Goal: Task Accomplishment & Management: Manage account settings

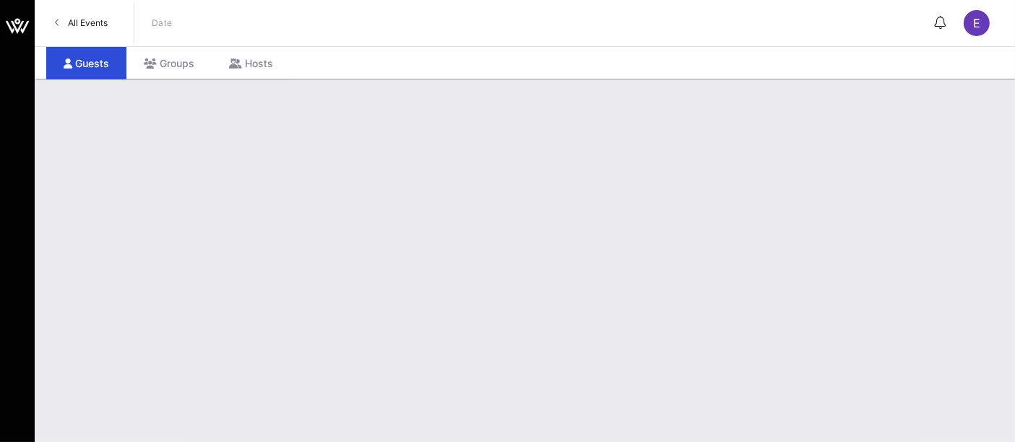
click at [107, 22] on span "All Events" at bounding box center [88, 22] width 40 height 11
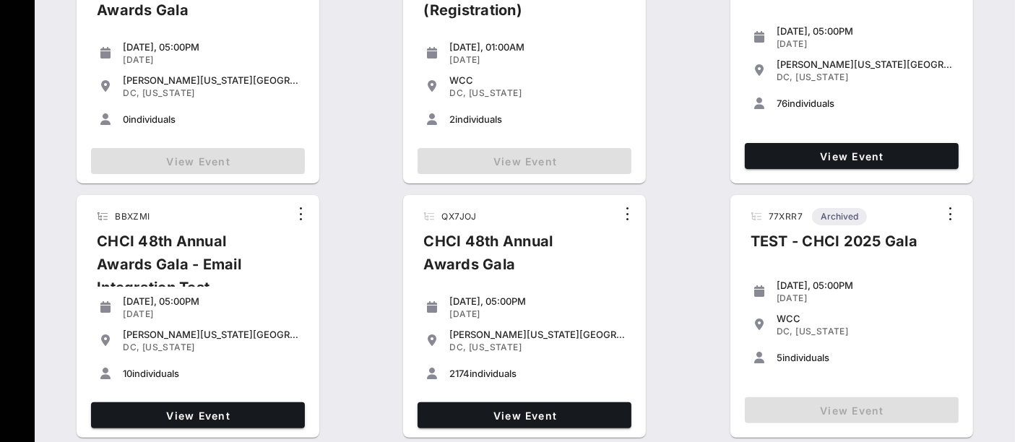
scroll to position [415, 0]
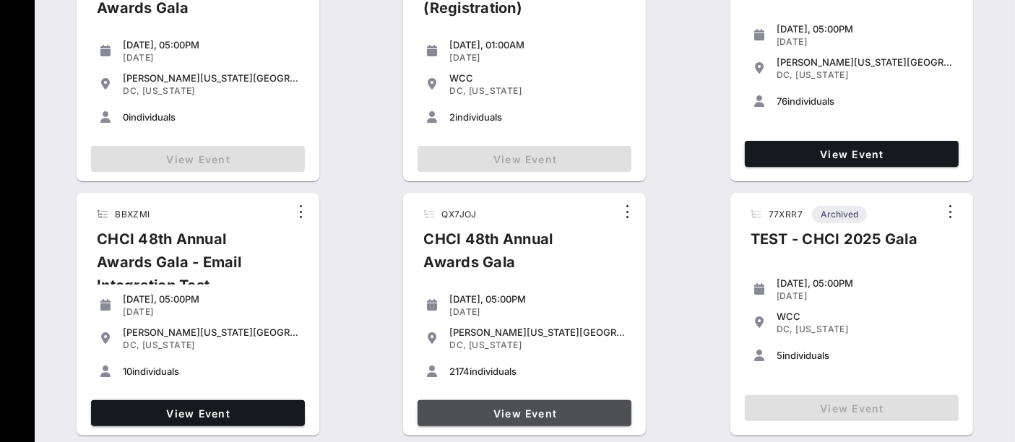
click at [537, 411] on span "View Event" at bounding box center [525, 414] width 202 height 12
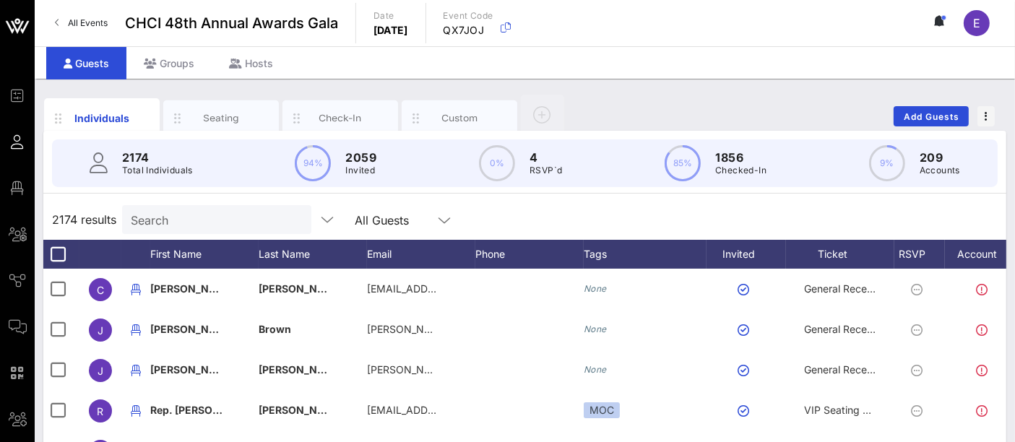
drag, startPoint x: 220, startPoint y: 225, endPoint x: 229, endPoint y: 225, distance: 8.7
click at [222, 225] on input "Search" at bounding box center [215, 219] width 169 height 19
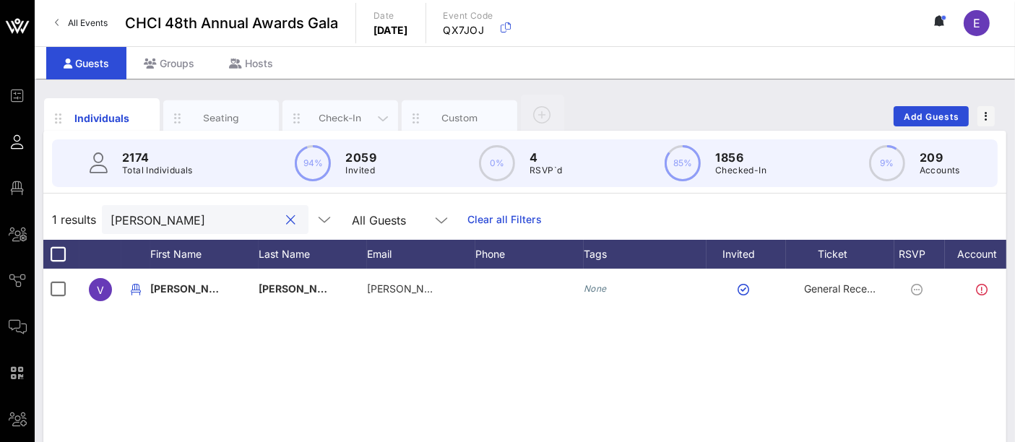
click at [348, 119] on div "Check-In" at bounding box center [341, 118] width 64 height 14
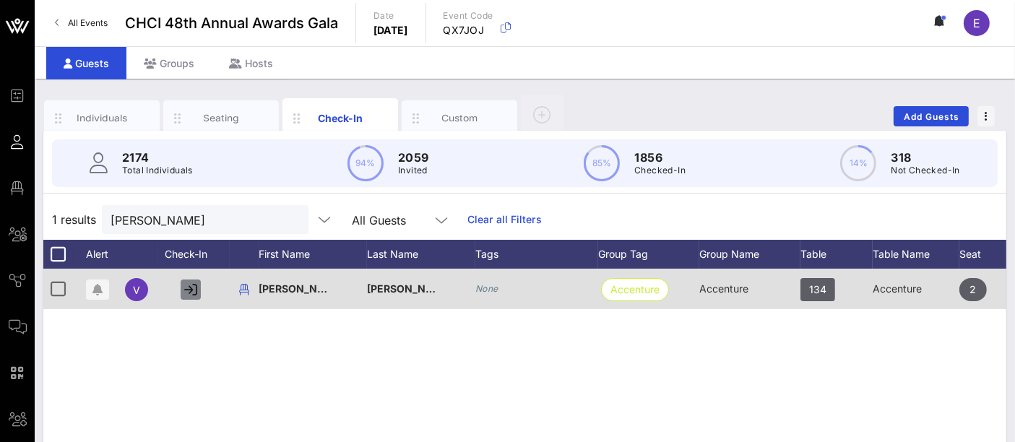
click at [196, 290] on icon "button" at bounding box center [190, 289] width 13 height 13
click at [190, 293] on icon "button" at bounding box center [191, 289] width 12 height 13
click at [189, 290] on icon "button" at bounding box center [190, 289] width 13 height 13
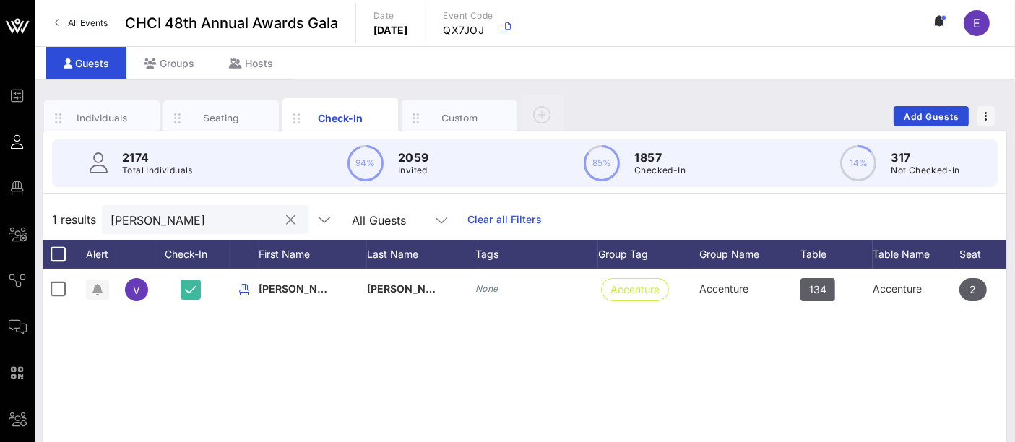
click at [202, 207] on div "[PERSON_NAME]" at bounding box center [195, 219] width 169 height 29
click at [194, 211] on input "[PERSON_NAME]" at bounding box center [195, 219] width 169 height 19
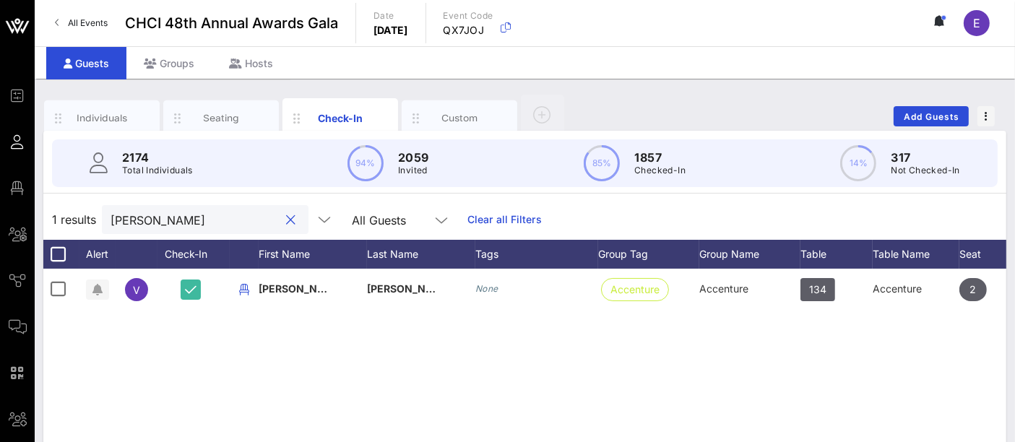
click at [194, 211] on input "[PERSON_NAME]" at bounding box center [195, 219] width 169 height 19
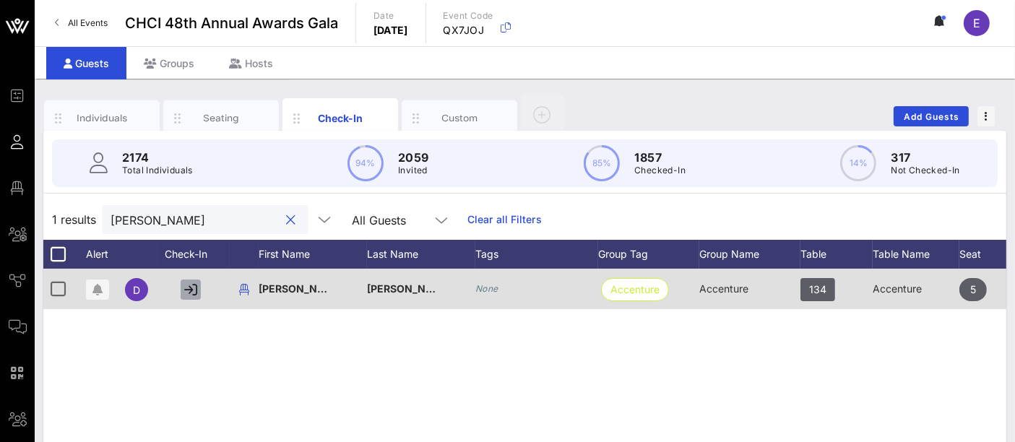
click at [194, 288] on icon "button" at bounding box center [190, 289] width 13 height 13
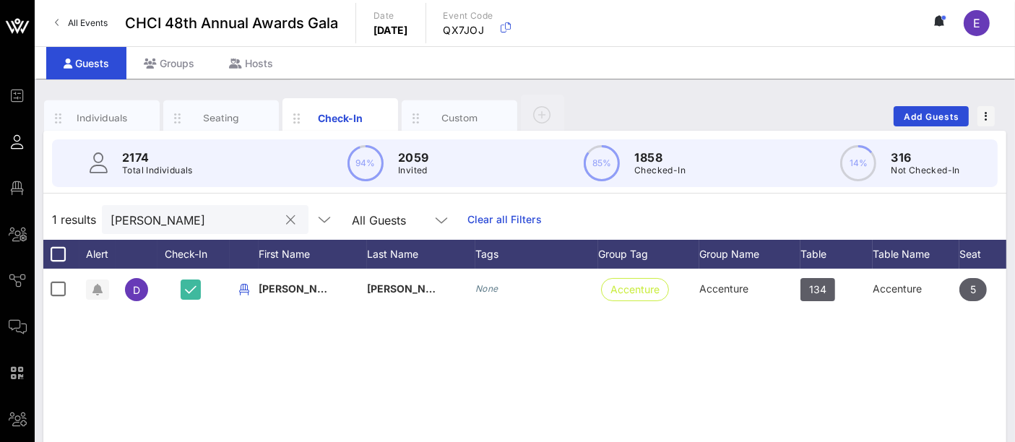
click at [197, 225] on input "[PERSON_NAME]" at bounding box center [195, 219] width 169 height 19
click at [192, 222] on input "[PERSON_NAME]" at bounding box center [195, 219] width 169 height 19
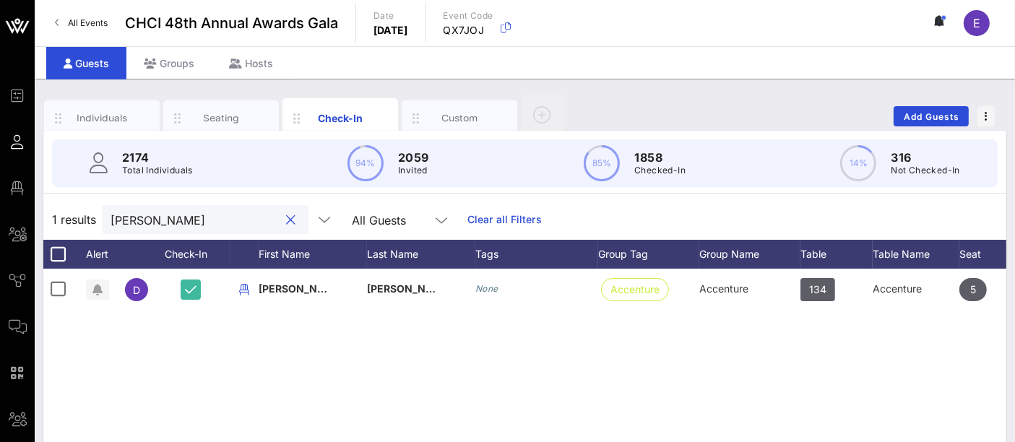
click at [192, 222] on input "[PERSON_NAME]" at bounding box center [195, 219] width 169 height 19
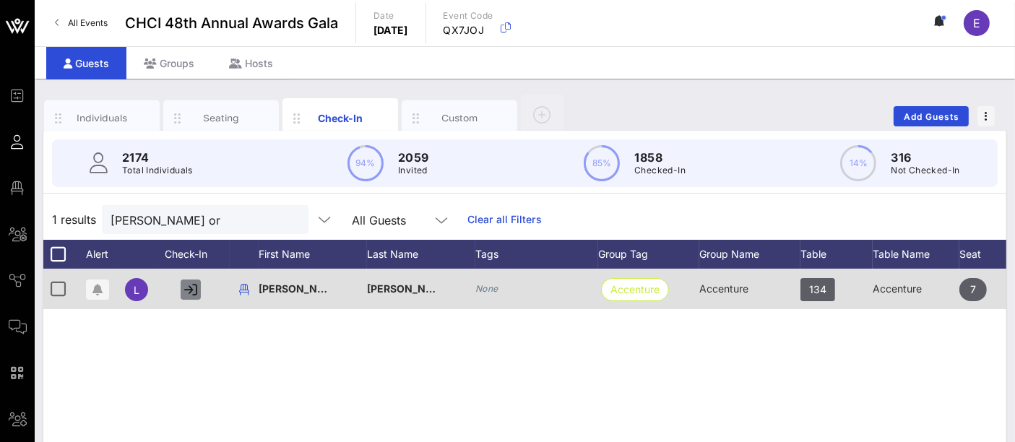
click at [192, 290] on icon "button" at bounding box center [190, 289] width 13 height 13
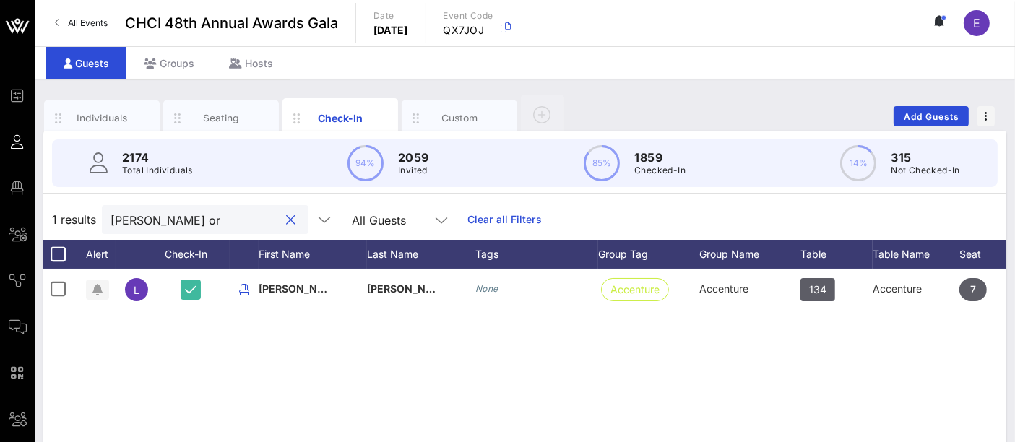
click at [178, 224] on input "[PERSON_NAME] or" at bounding box center [195, 219] width 169 height 19
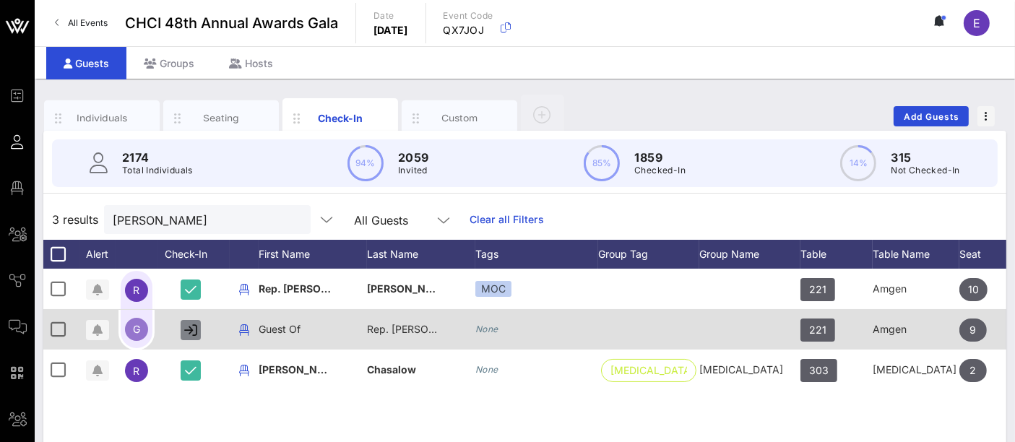
click at [189, 330] on icon "button" at bounding box center [190, 330] width 13 height 13
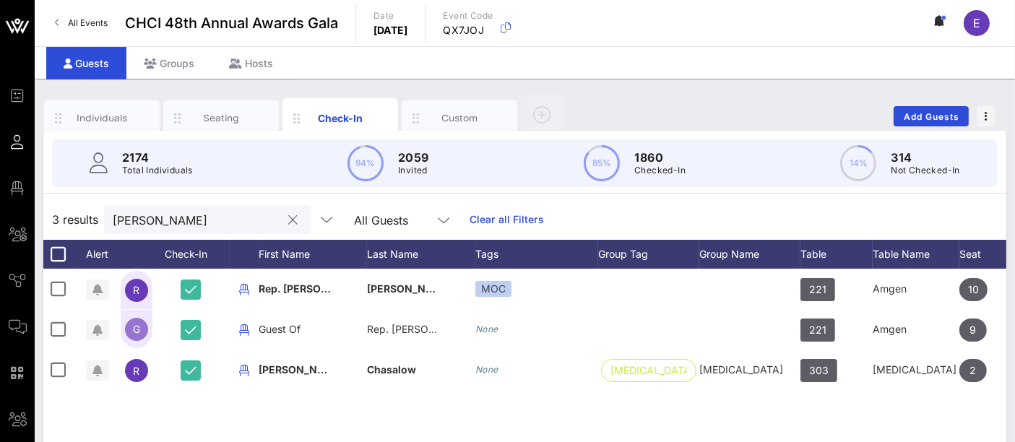
click at [186, 225] on input "[PERSON_NAME]" at bounding box center [197, 219] width 169 height 19
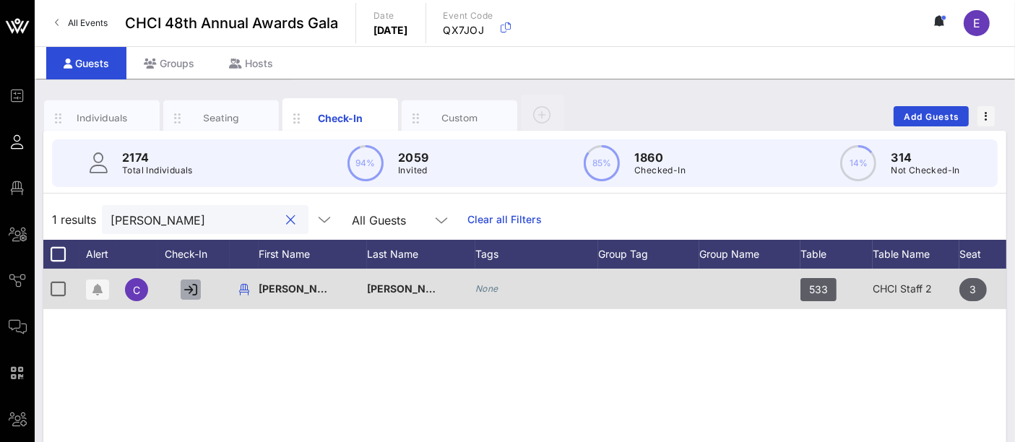
click at [190, 287] on icon "button" at bounding box center [190, 289] width 13 height 13
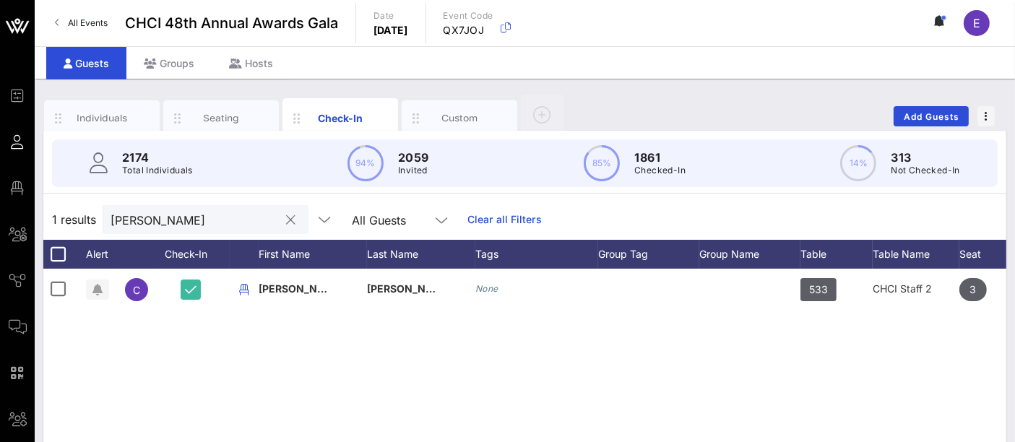
click at [186, 217] on input "[PERSON_NAME]" at bounding box center [195, 219] width 169 height 19
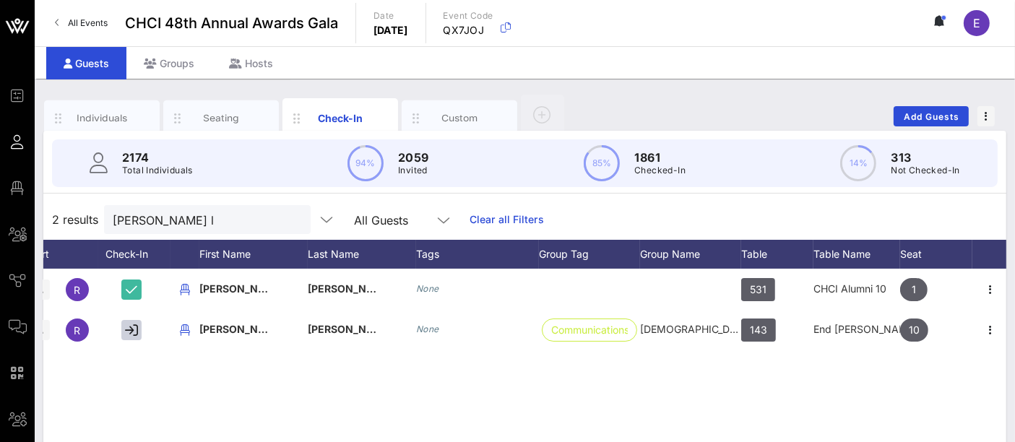
scroll to position [0, 61]
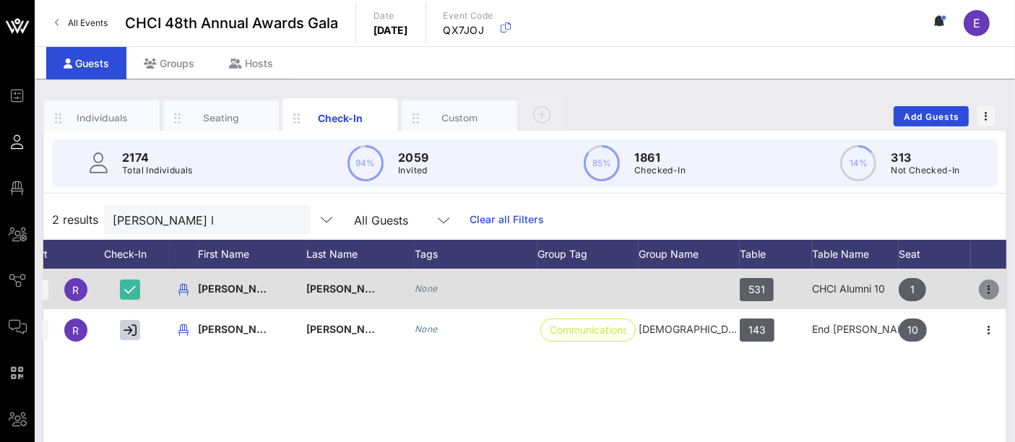
click at [993, 288] on icon "button" at bounding box center [989, 289] width 17 height 17
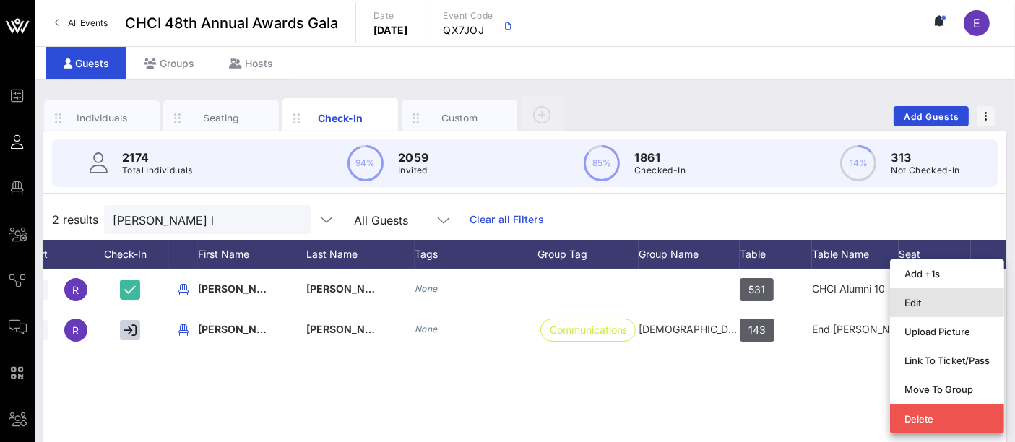
click at [921, 307] on div "Edit" at bounding box center [947, 303] width 85 height 12
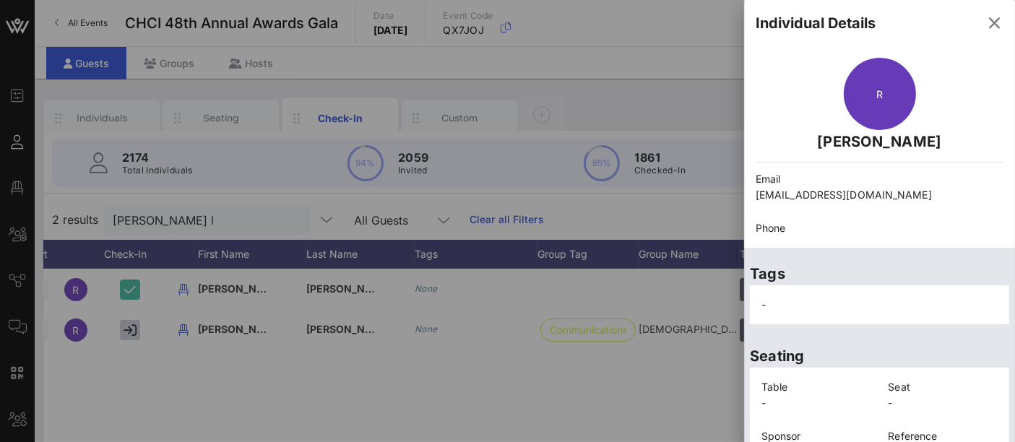
click at [619, 389] on div at bounding box center [507, 221] width 1015 height 442
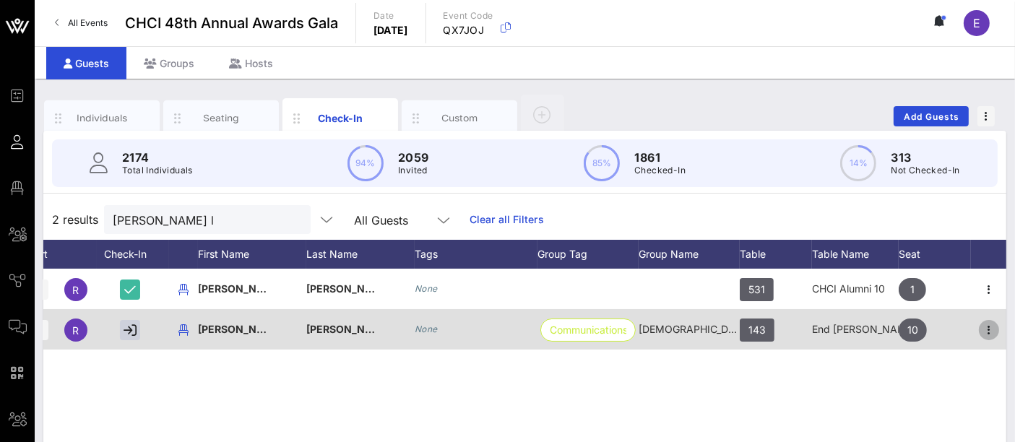
click at [992, 333] on icon "button" at bounding box center [989, 330] width 17 height 17
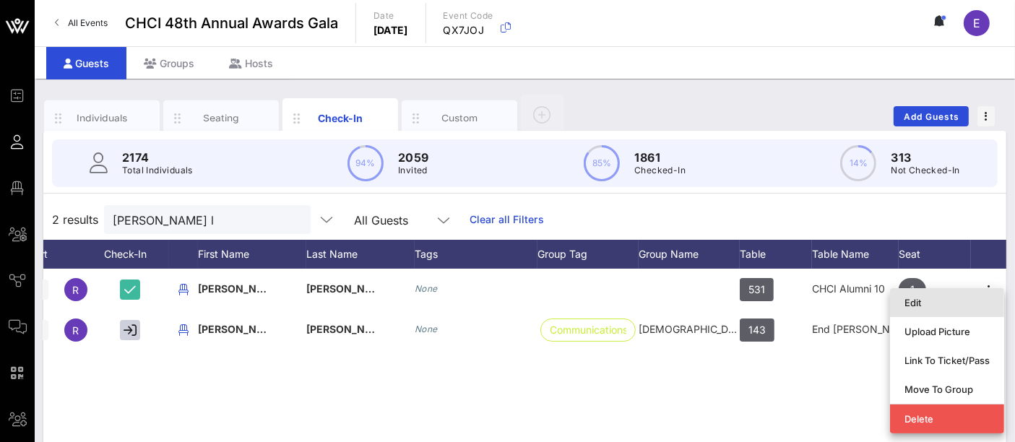
click at [917, 302] on div "Edit" at bounding box center [947, 303] width 85 height 12
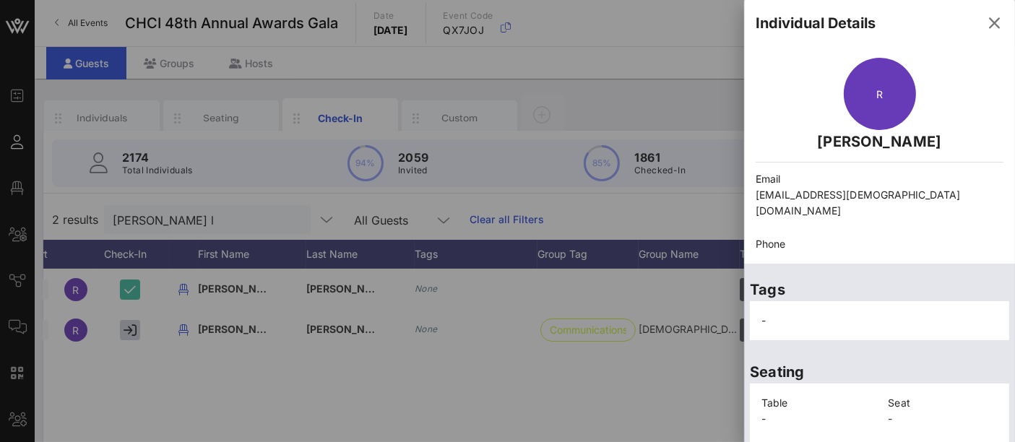
click at [625, 353] on div at bounding box center [507, 221] width 1015 height 442
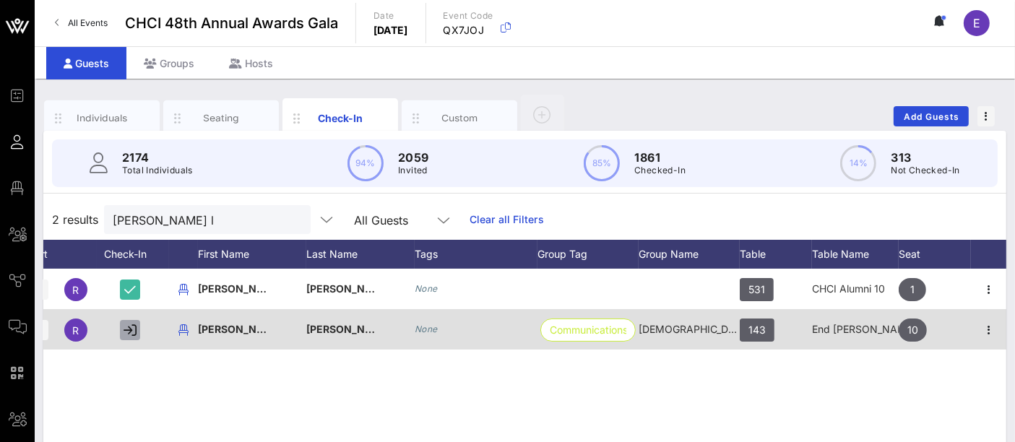
click at [126, 330] on icon "button" at bounding box center [130, 330] width 13 height 13
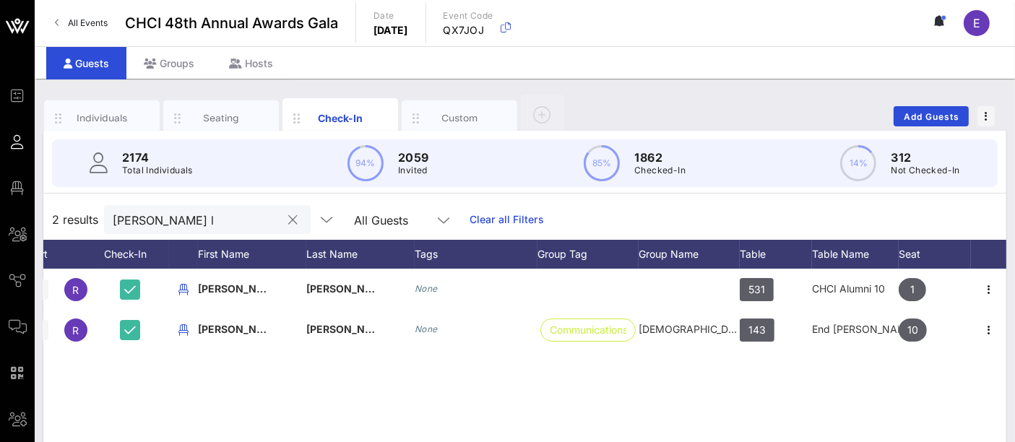
click at [184, 225] on input "[PERSON_NAME] l" at bounding box center [197, 219] width 169 height 19
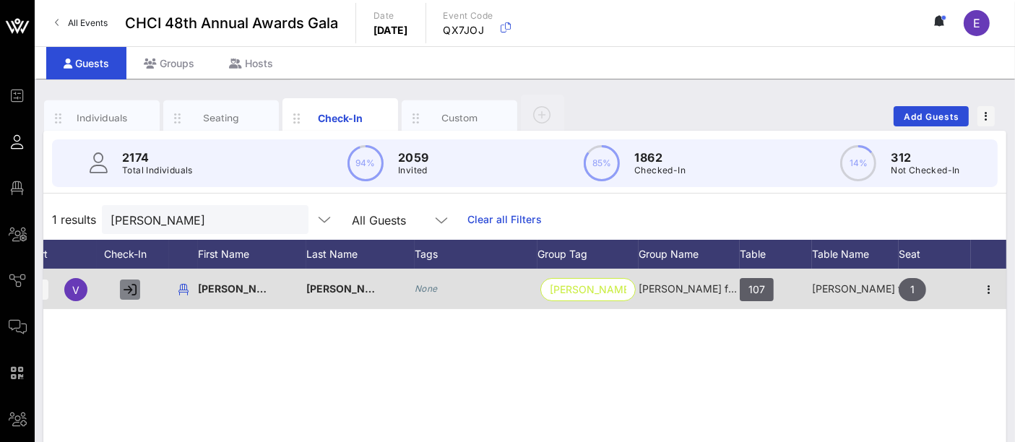
click at [132, 283] on icon "button" at bounding box center [130, 289] width 13 height 13
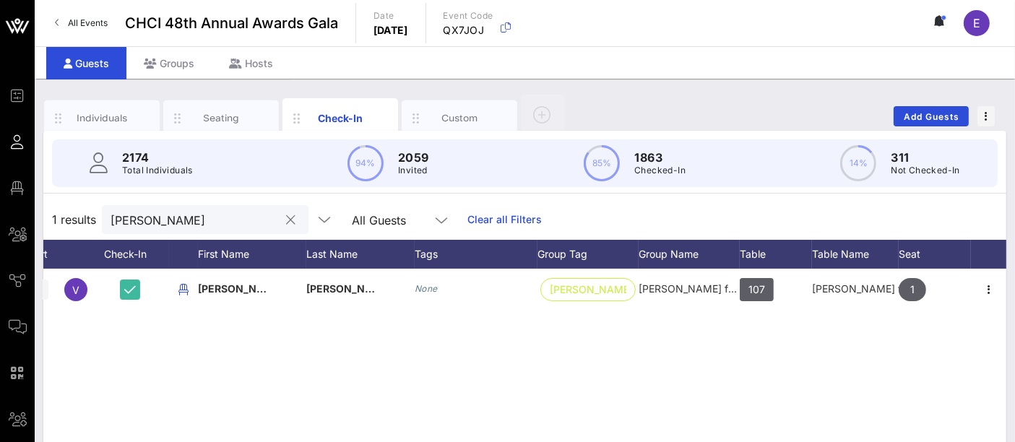
click at [159, 222] on input "[PERSON_NAME]" at bounding box center [195, 219] width 169 height 19
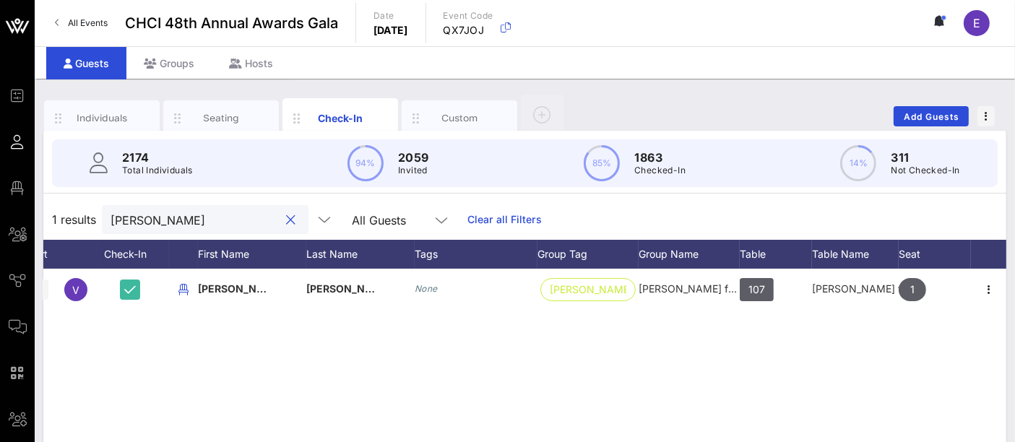
type input "g"
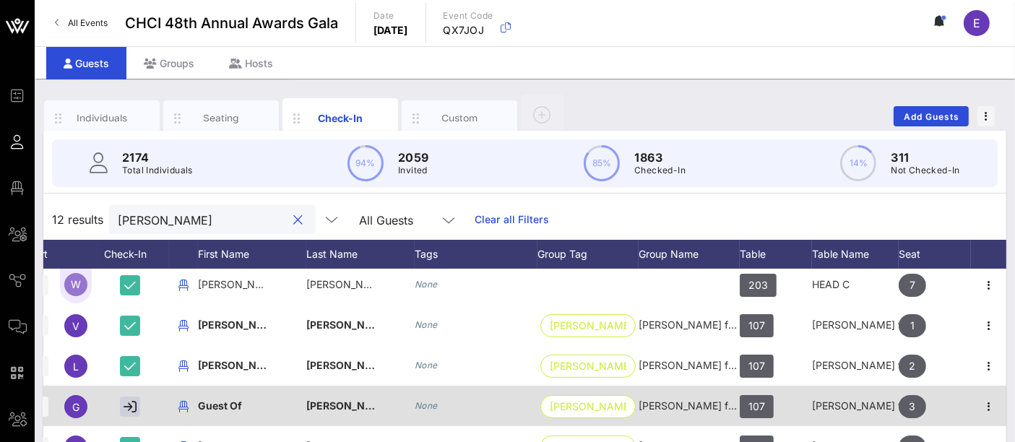
scroll to position [64, 61]
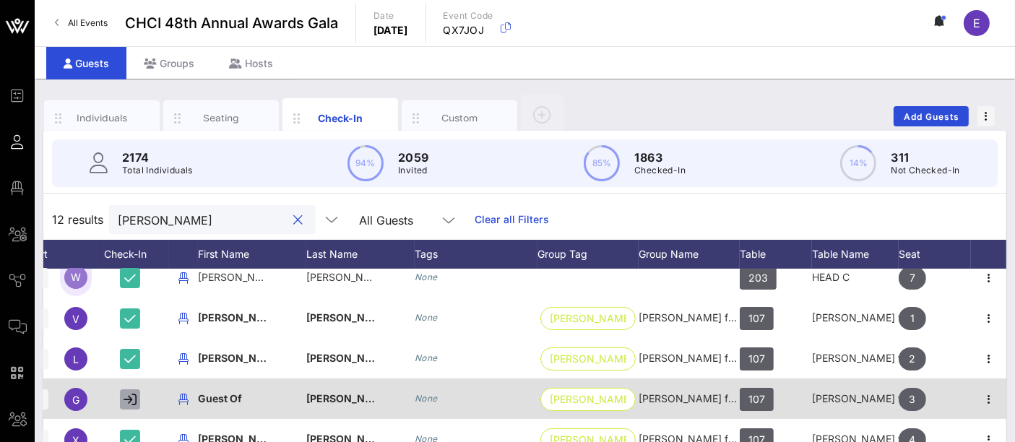
click at [128, 393] on icon "button" at bounding box center [130, 399] width 13 height 13
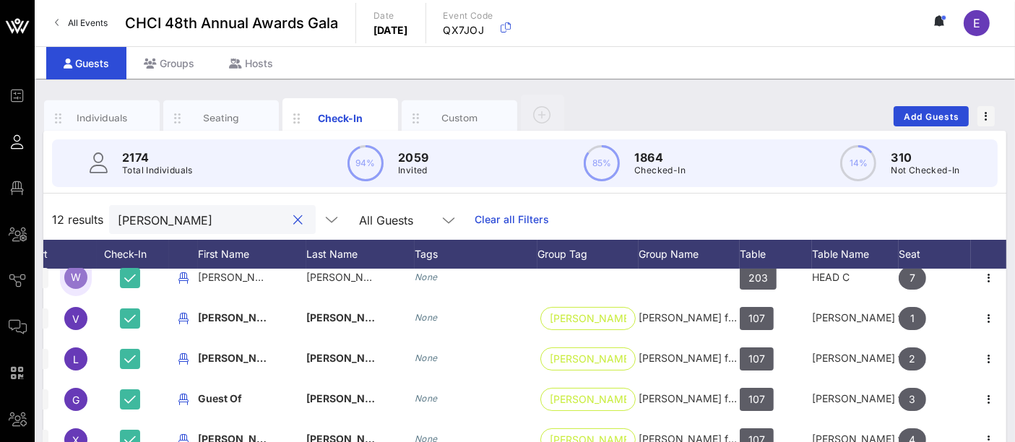
click at [179, 225] on input "[PERSON_NAME]" at bounding box center [202, 219] width 169 height 19
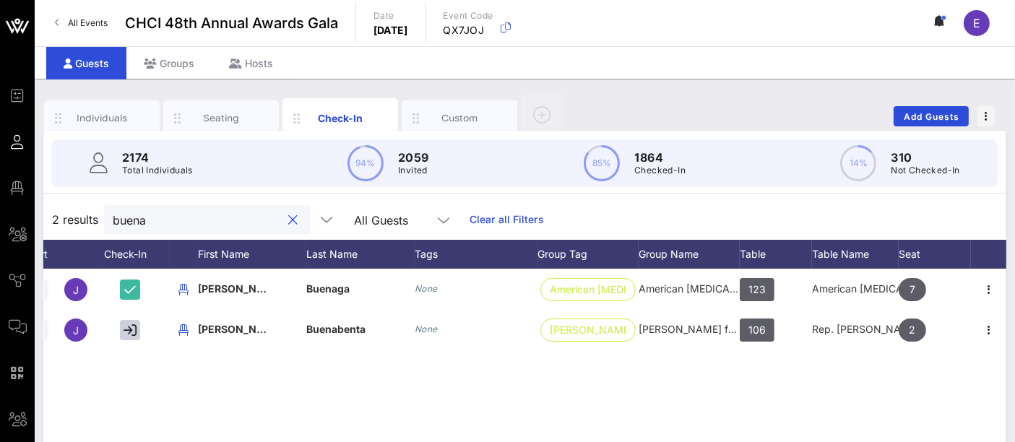
scroll to position [0, 61]
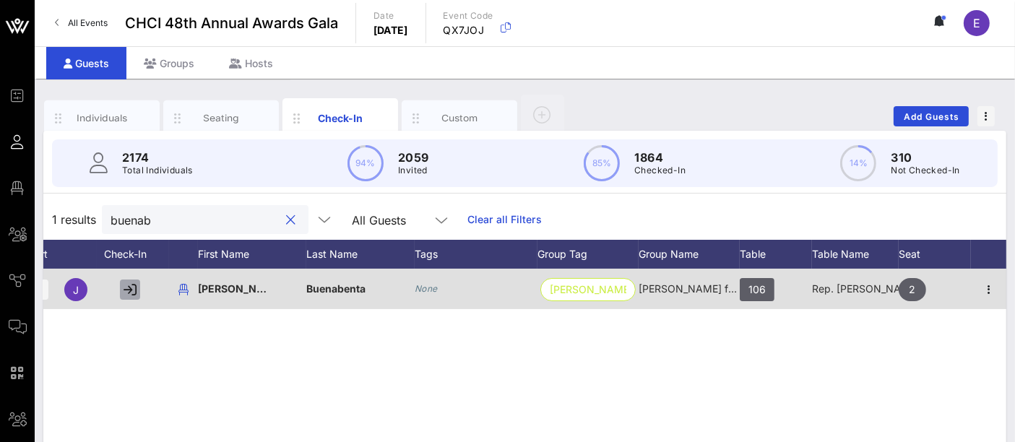
click at [124, 293] on icon "button" at bounding box center [130, 289] width 13 height 13
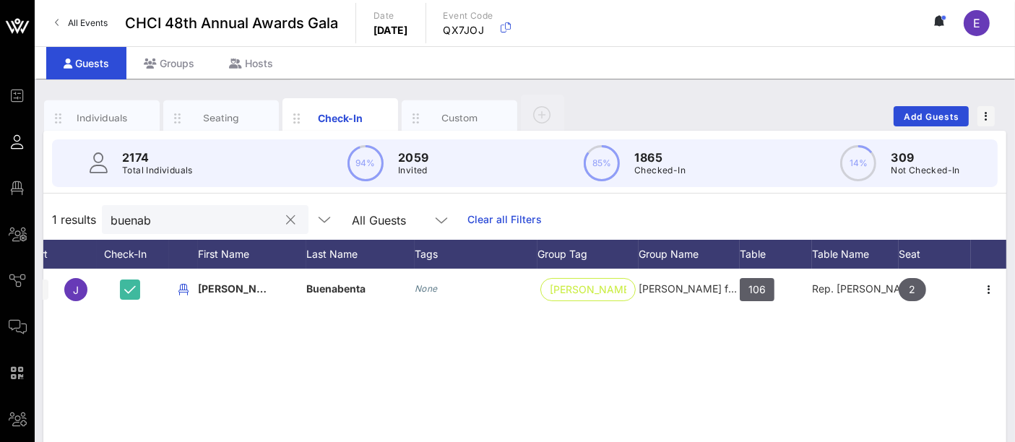
click at [150, 225] on input "buenab" at bounding box center [195, 219] width 169 height 19
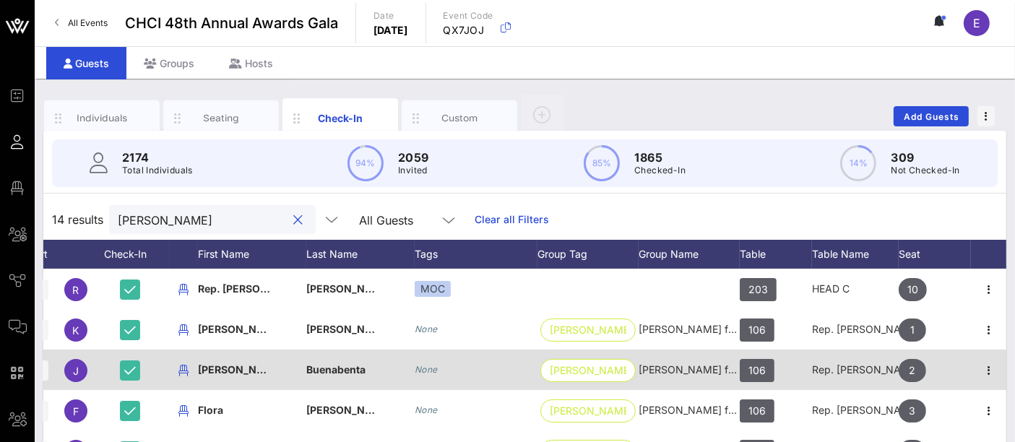
scroll to position [145, 61]
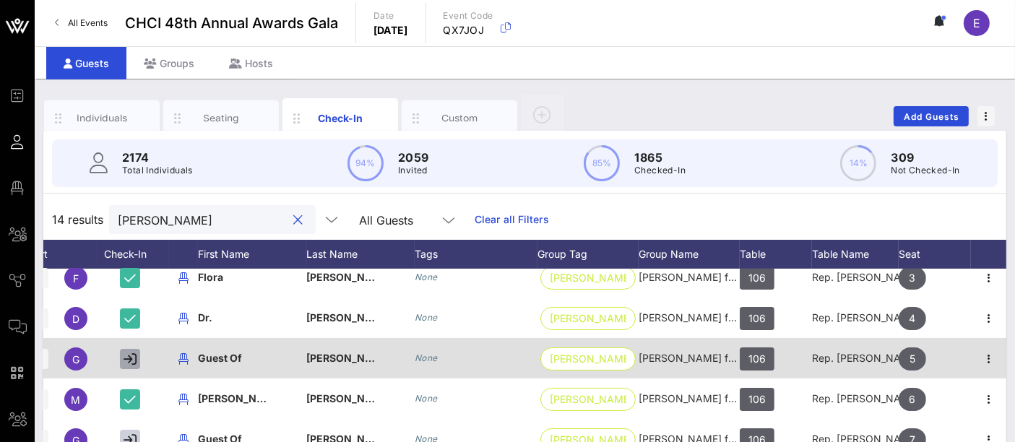
click at [130, 353] on icon "button" at bounding box center [130, 359] width 13 height 13
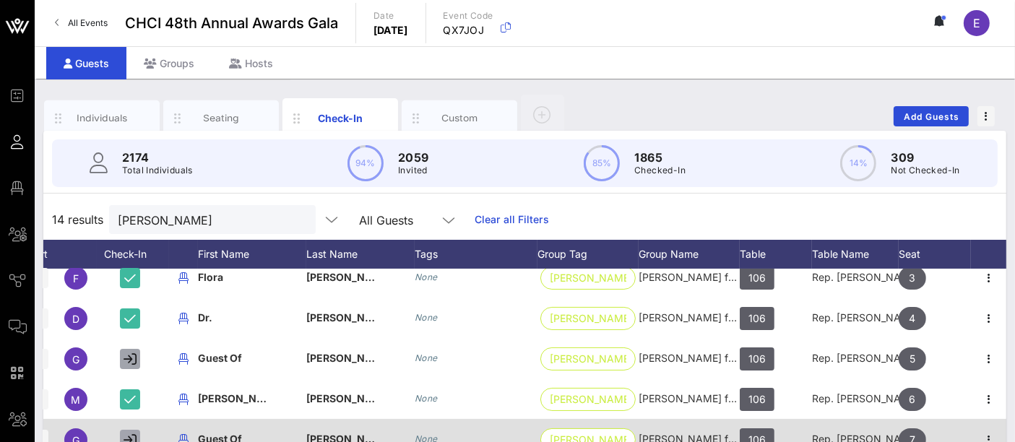
click at [134, 434] on icon "button" at bounding box center [130, 440] width 13 height 13
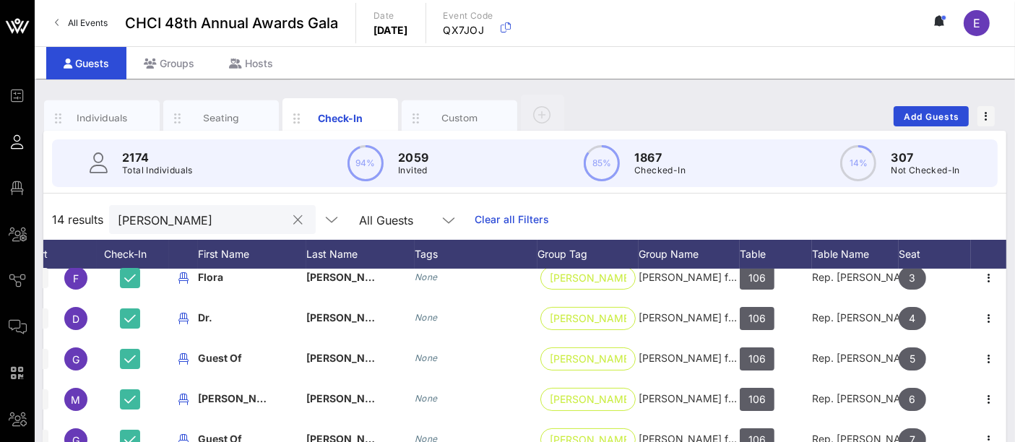
click at [155, 215] on input "[PERSON_NAME]" at bounding box center [202, 219] width 169 height 19
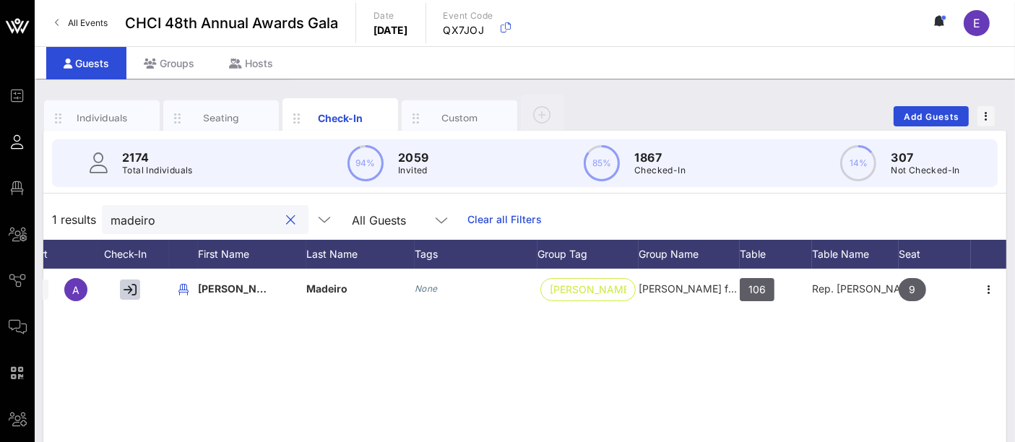
scroll to position [0, 61]
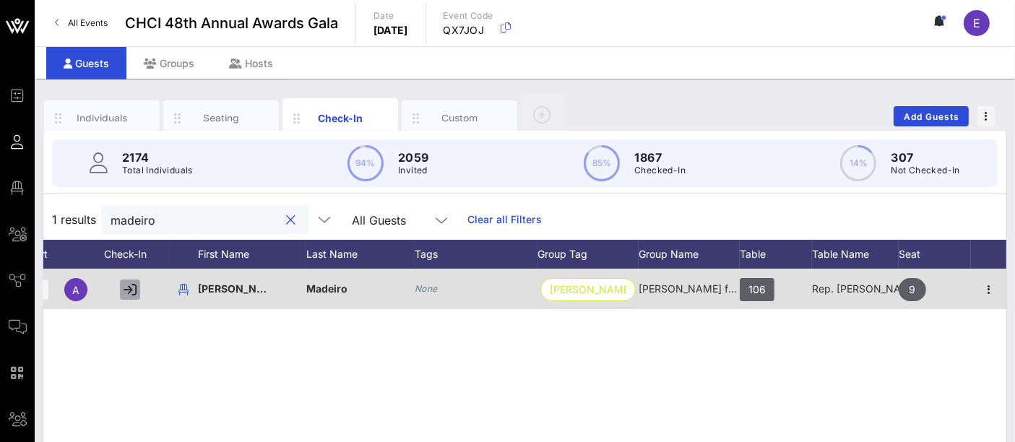
click at [138, 286] on button "button" at bounding box center [130, 290] width 20 height 20
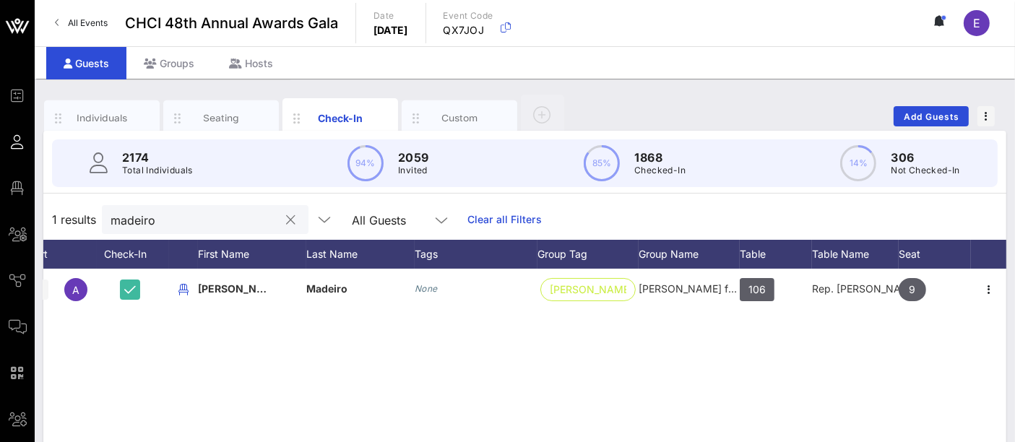
click at [170, 217] on input "madeiro" at bounding box center [195, 219] width 169 height 19
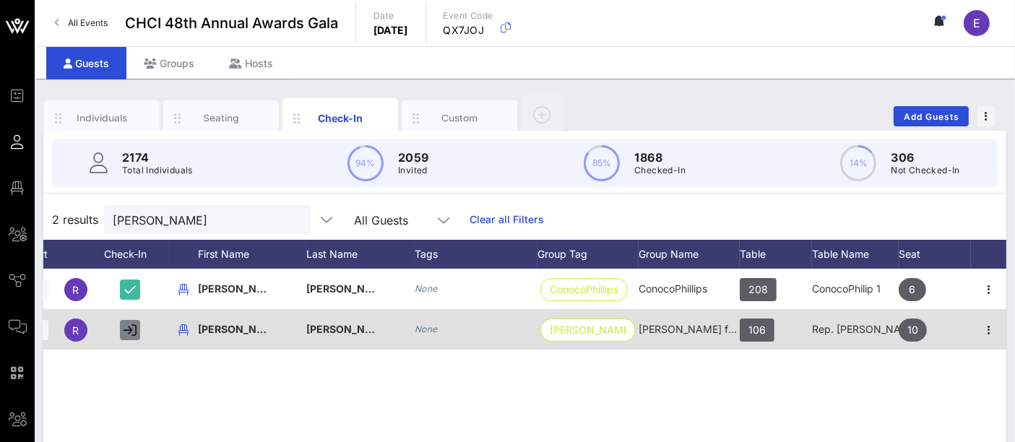
click at [131, 325] on icon "button" at bounding box center [130, 330] width 13 height 13
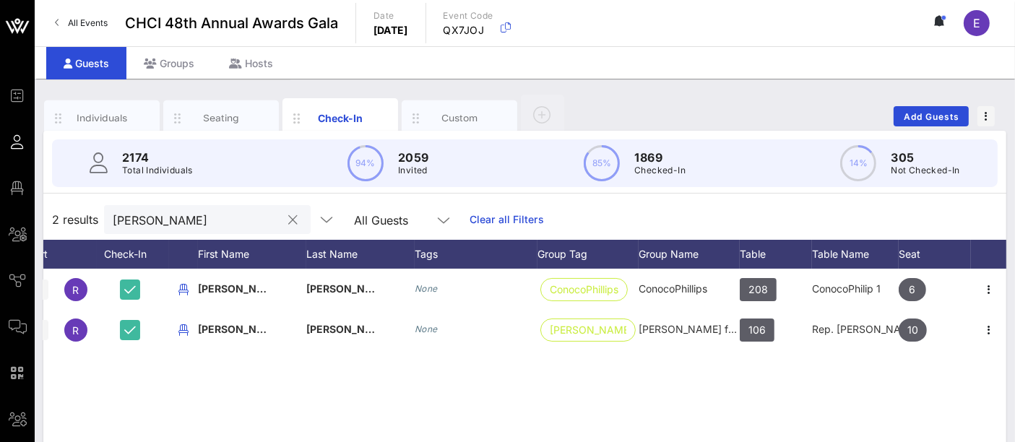
click at [203, 214] on input "[PERSON_NAME]" at bounding box center [197, 219] width 169 height 19
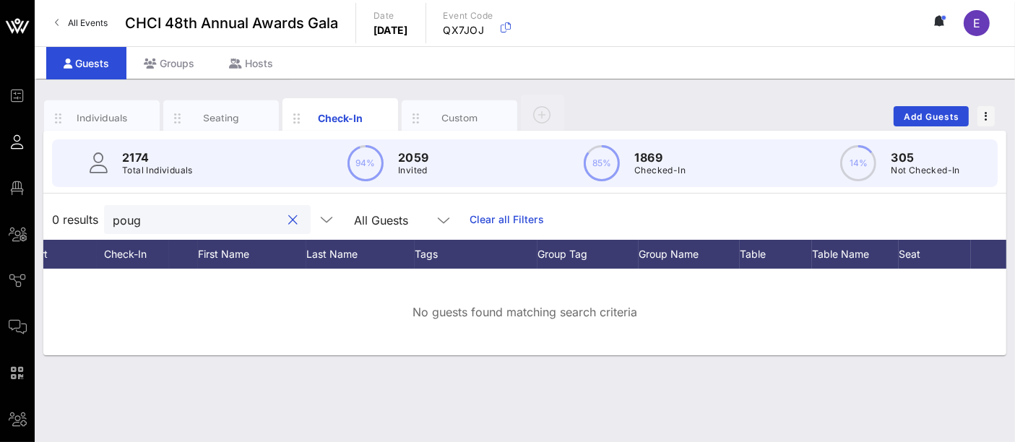
click at [160, 220] on input "poug" at bounding box center [197, 219] width 169 height 19
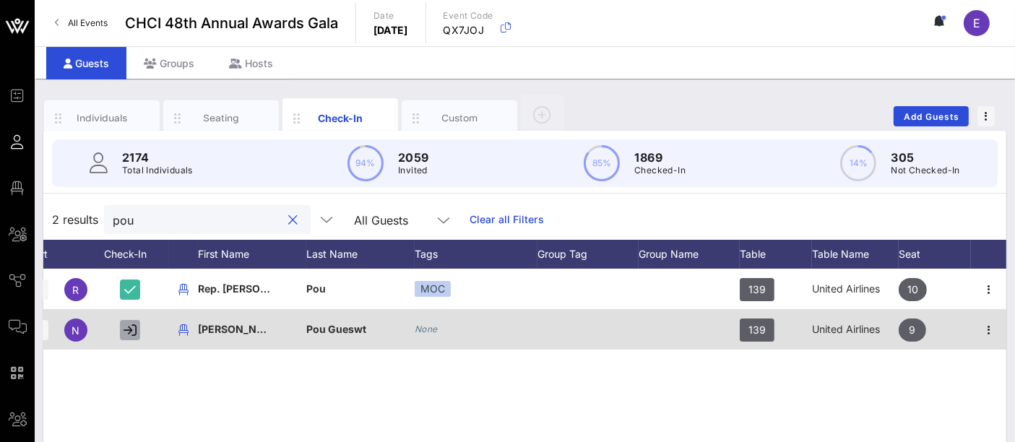
click at [126, 327] on icon "button" at bounding box center [130, 330] width 13 height 13
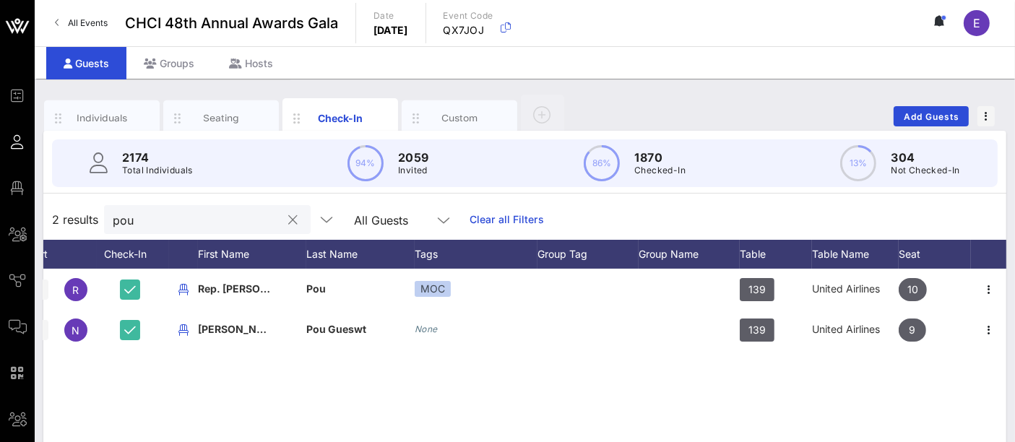
click at [158, 220] on input "pou" at bounding box center [197, 219] width 169 height 19
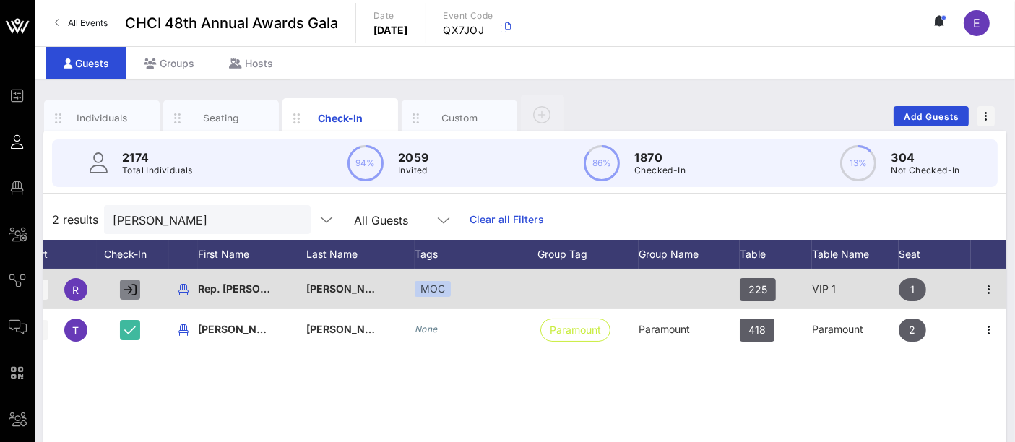
click at [128, 291] on icon "button" at bounding box center [130, 289] width 13 height 13
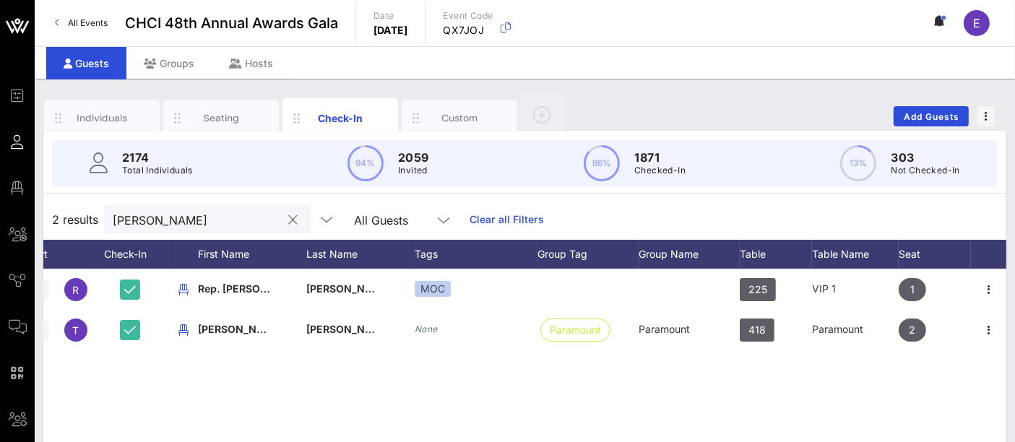
click at [138, 222] on input "[PERSON_NAME]" at bounding box center [197, 219] width 169 height 19
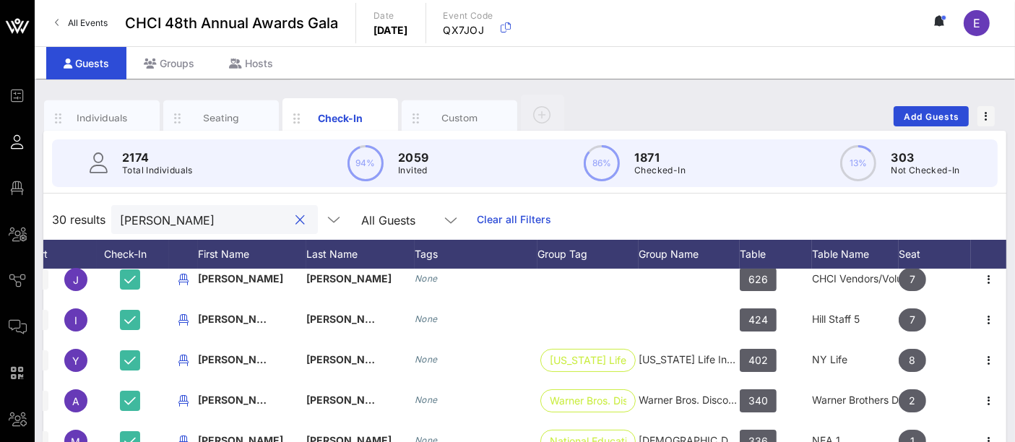
scroll to position [338, 61]
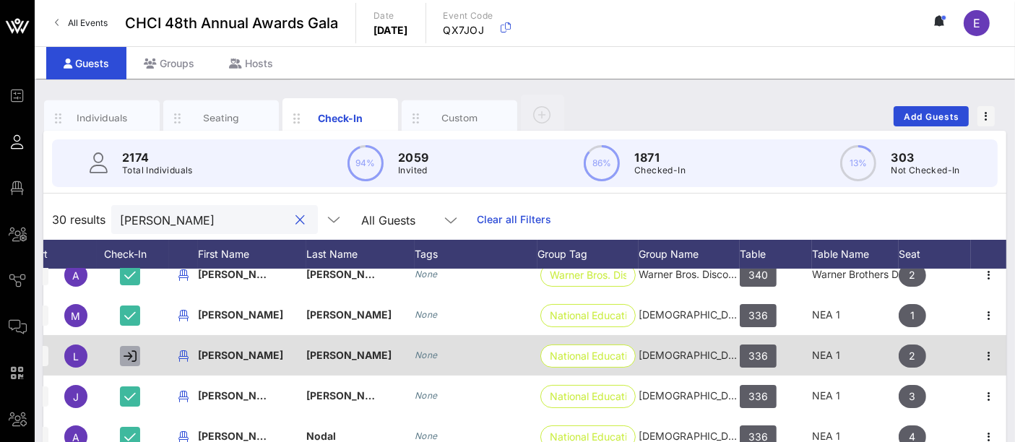
click at [129, 354] on icon "button" at bounding box center [130, 356] width 13 height 13
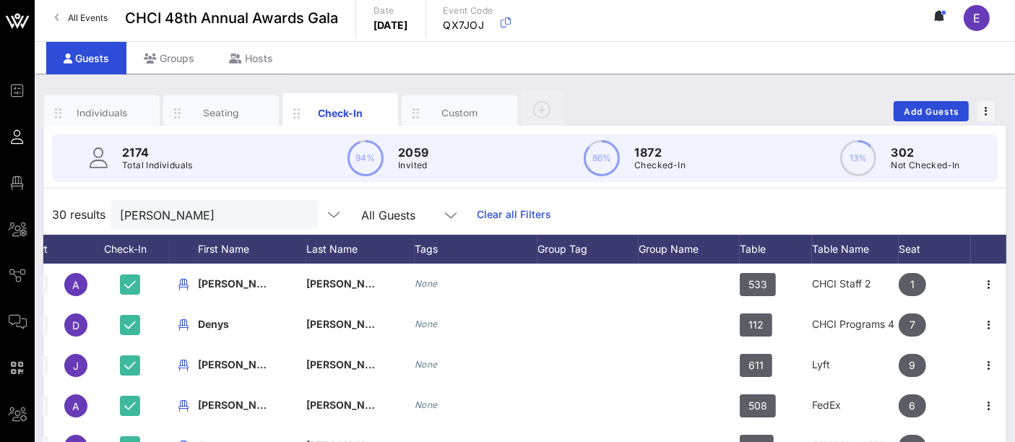
scroll to position [0, 0]
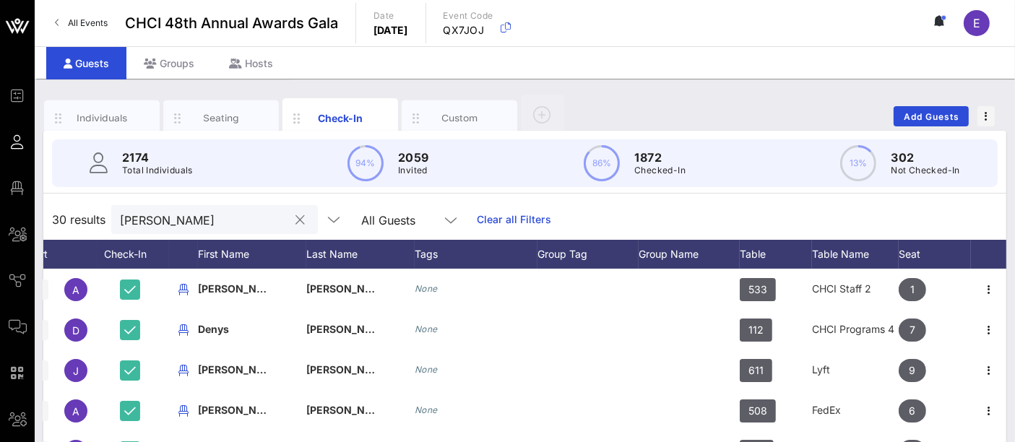
click at [204, 219] on input "[PERSON_NAME]" at bounding box center [204, 219] width 169 height 19
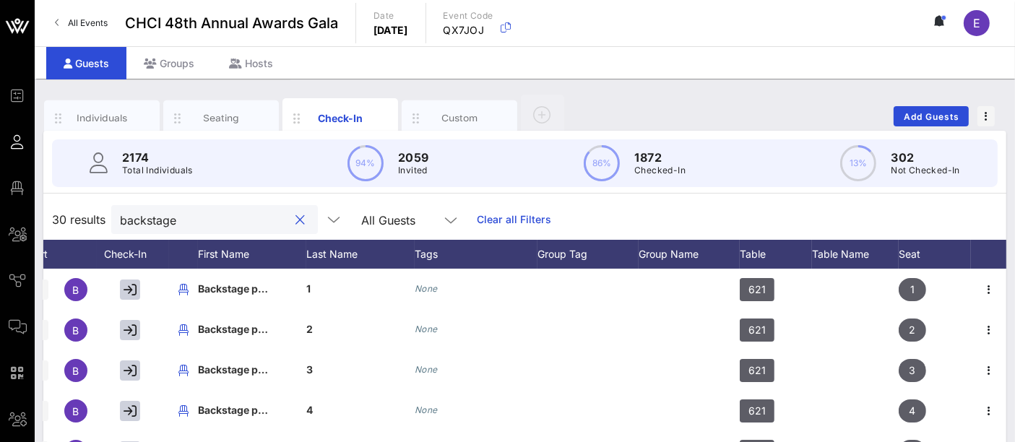
type input "backstage"
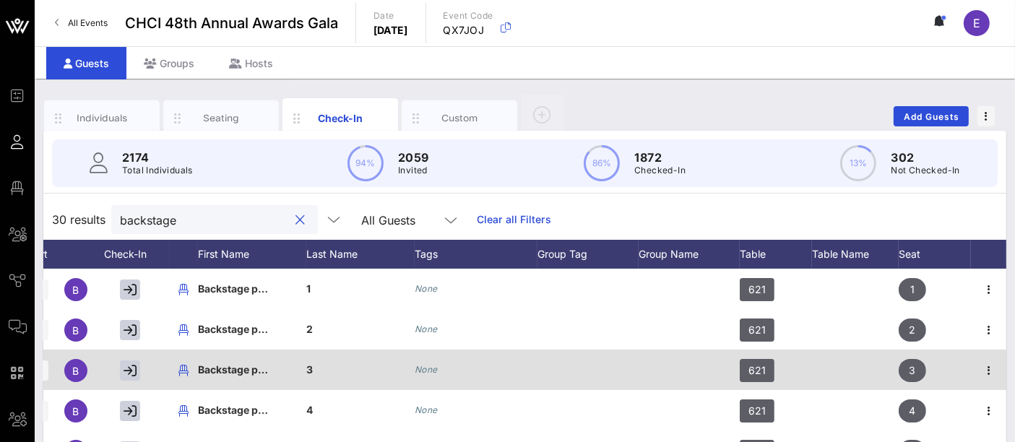
click at [551, 360] on div at bounding box center [588, 370] width 101 height 40
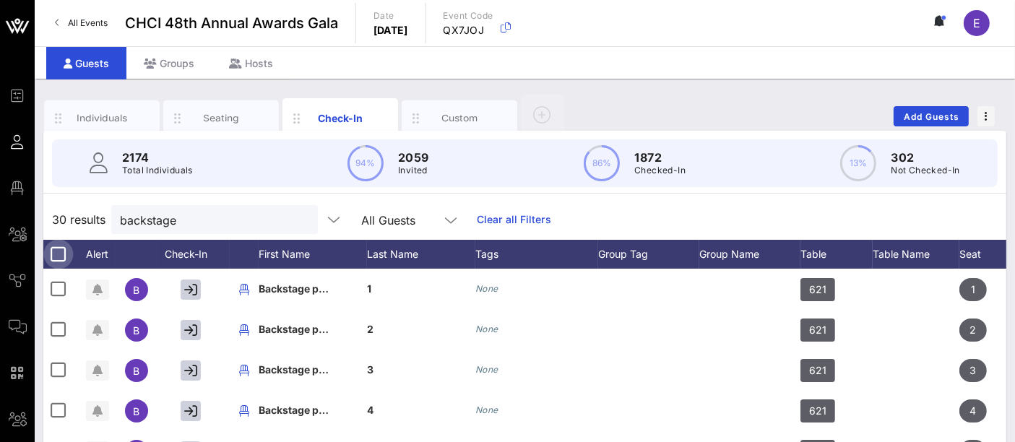
click at [56, 254] on div at bounding box center [58, 254] width 25 height 25
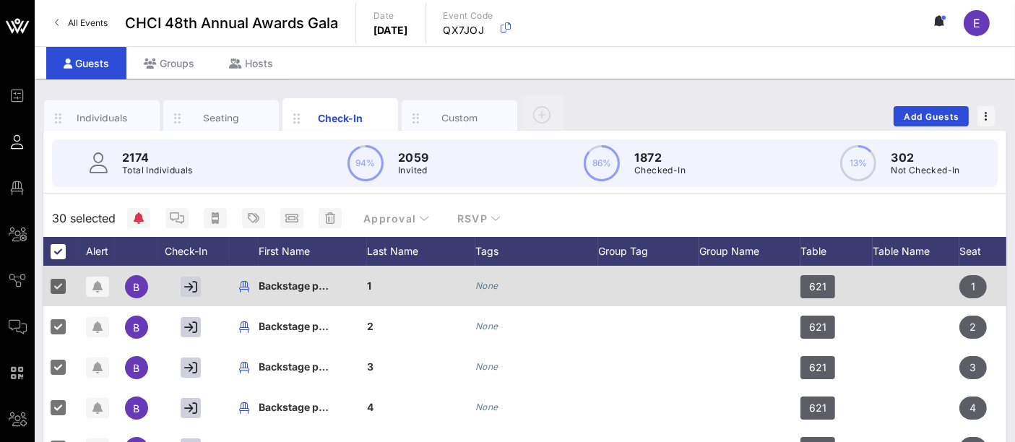
click at [297, 283] on span "Backstage production" at bounding box center [313, 286] width 109 height 12
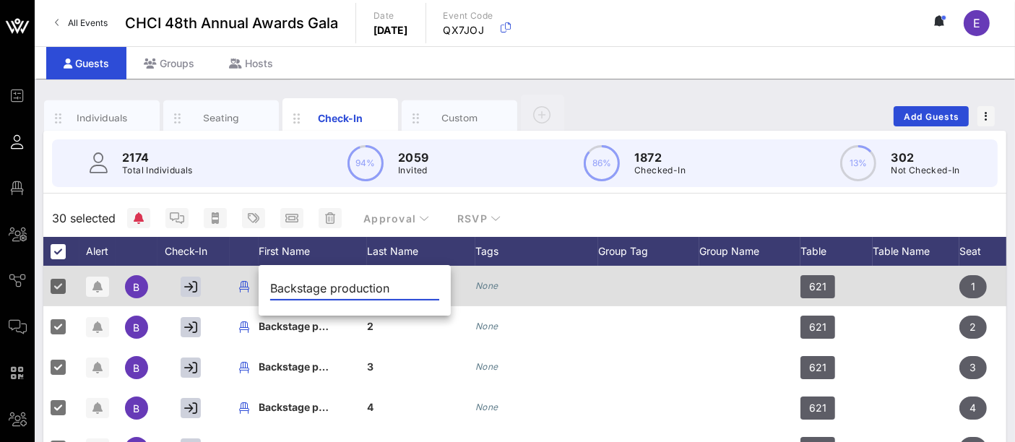
click at [297, 283] on input "Backstage production" at bounding box center [354, 288] width 169 height 23
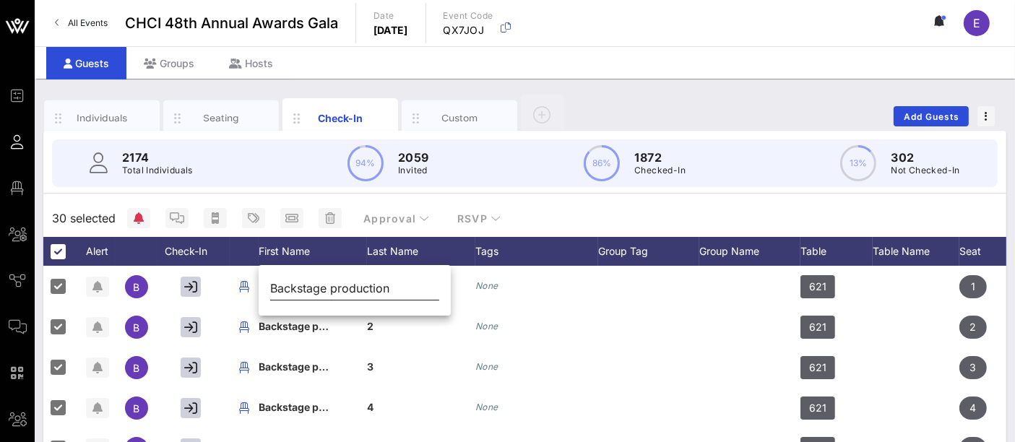
click at [338, 284] on input "Backstage production" at bounding box center [354, 288] width 169 height 23
click at [314, 295] on input "Backstage production" at bounding box center [354, 288] width 169 height 23
click at [315, 294] on input "Backstage production" at bounding box center [354, 288] width 169 height 23
paste input "[PERSON_NAME] Team (Backstage)"
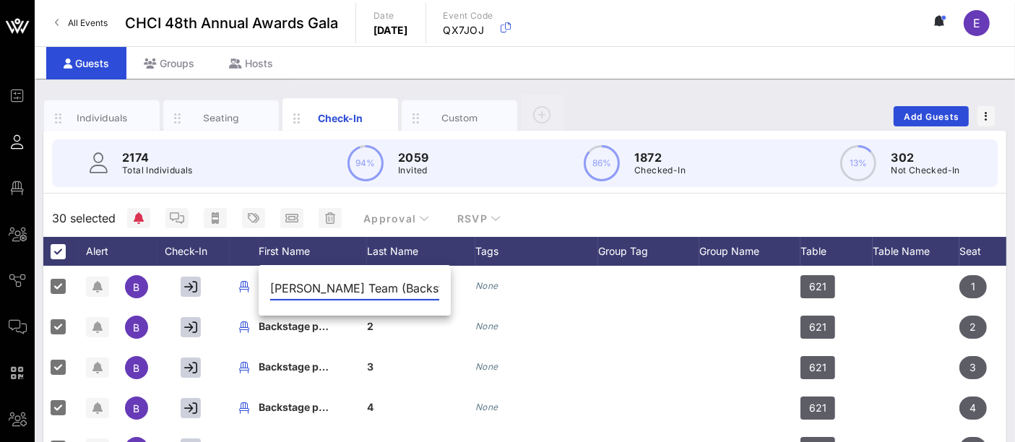
scroll to position [0, 16]
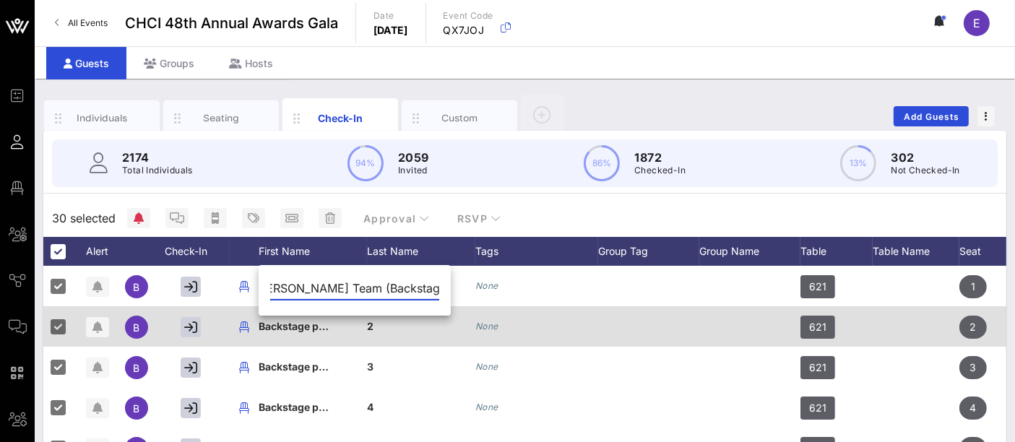
type input "[PERSON_NAME] Team (Backstage)"
click at [285, 332] on div "Backstage production" at bounding box center [295, 326] width 72 height 40
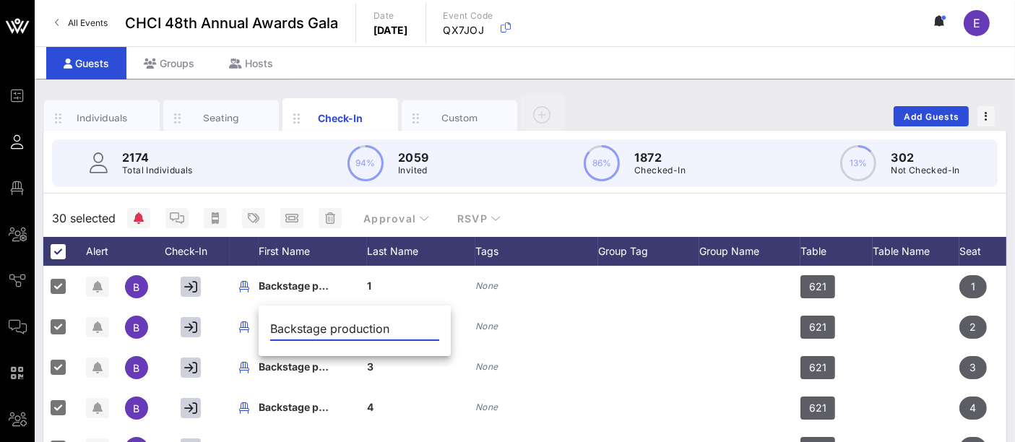
click at [303, 325] on input "Backstage production" at bounding box center [354, 328] width 169 height 23
paste input "[PERSON_NAME] Team (Backstage)"
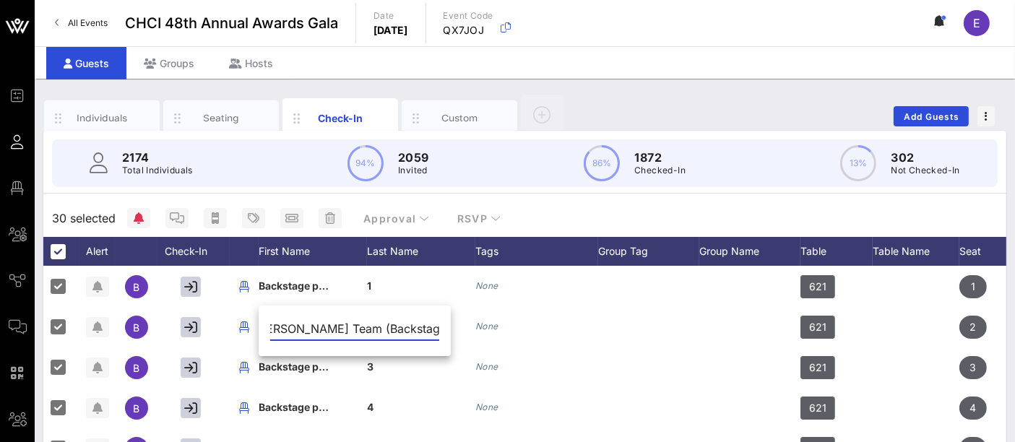
type input "[PERSON_NAME] Team (Backstage)"
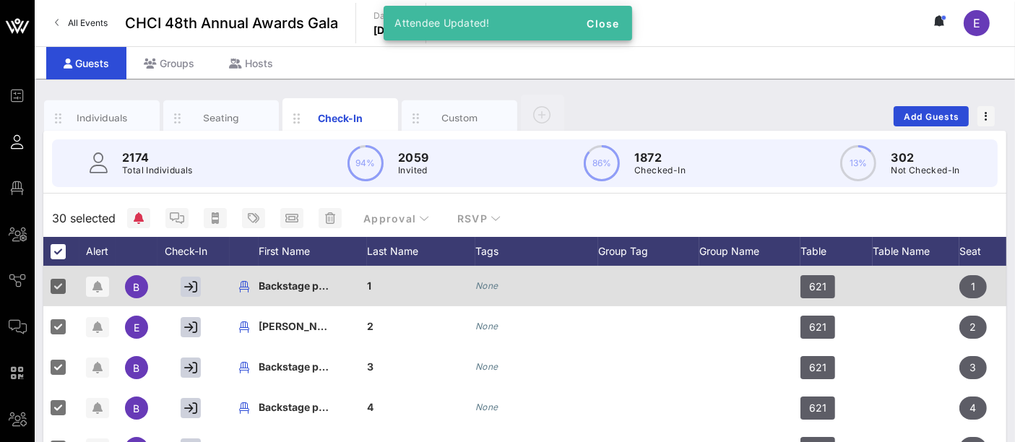
click at [299, 289] on span "Backstage production" at bounding box center [313, 286] width 109 height 12
click at [0, 0] on input "Backstage production" at bounding box center [0, 0] width 0 height 0
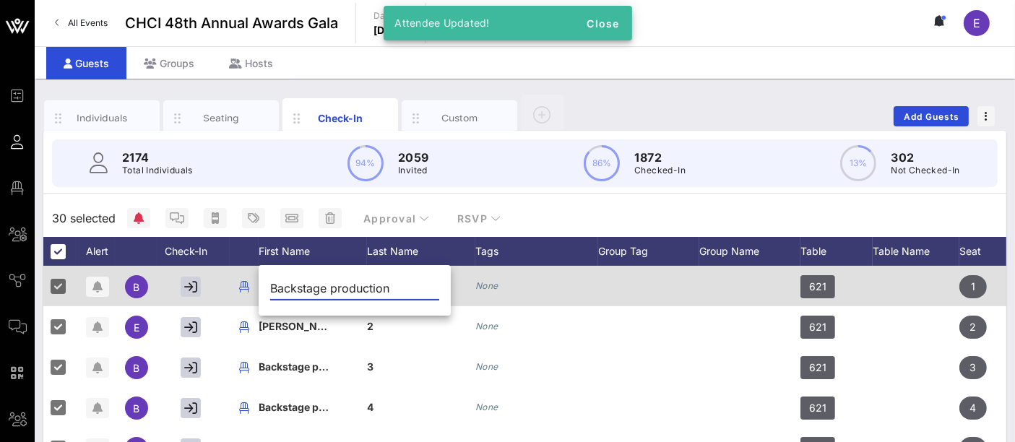
click at [299, 289] on input "Backstage production" at bounding box center [354, 288] width 169 height 23
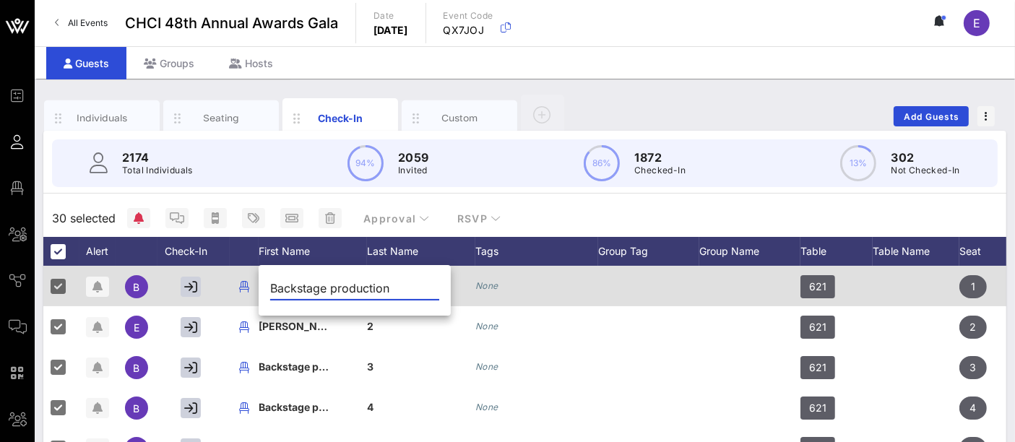
paste input "[PERSON_NAME] Team (Backstage)"
type input "[PERSON_NAME] Team (Backstage)"
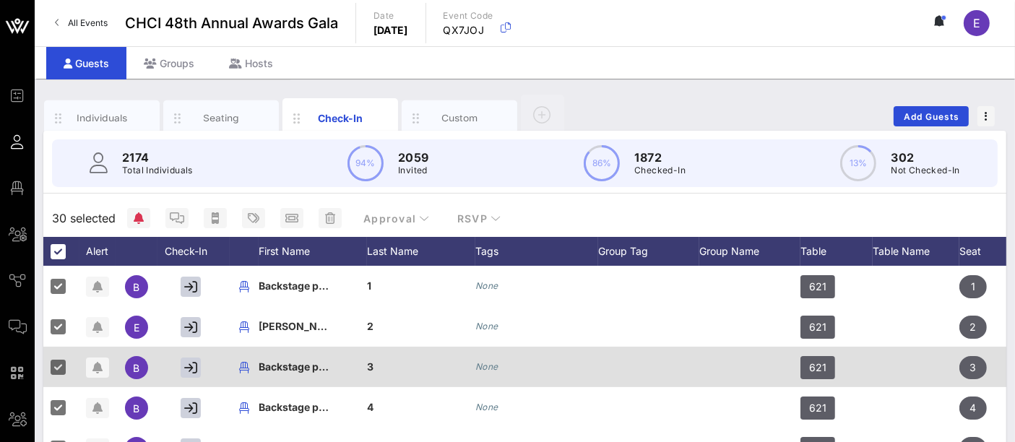
click at [297, 366] on span "Backstage production" at bounding box center [313, 367] width 109 height 12
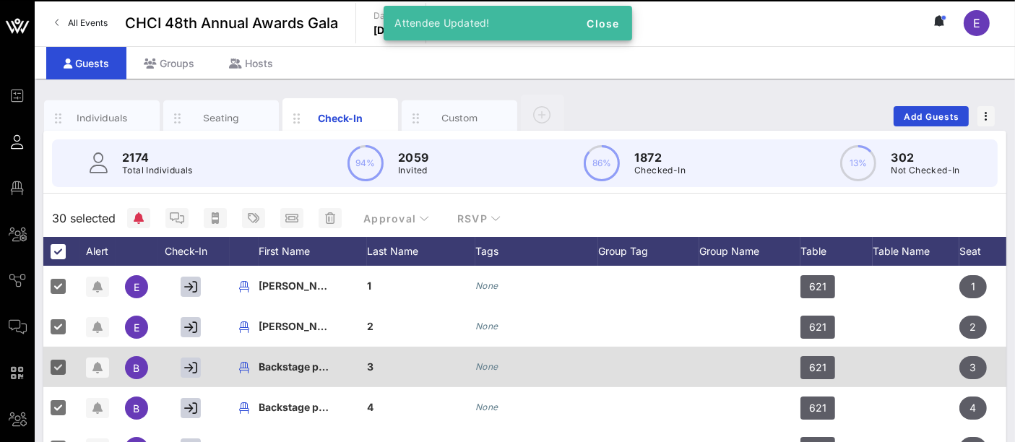
scroll to position [0, 0]
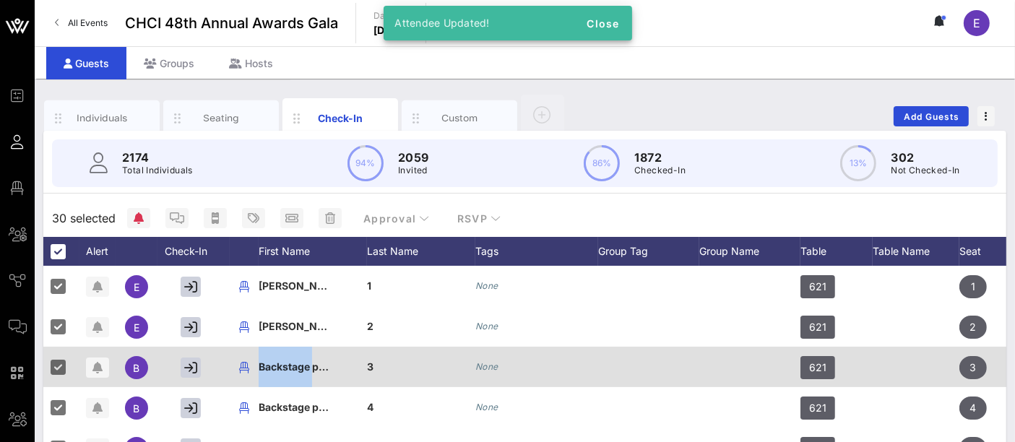
click at [310, 366] on span "Backstage production" at bounding box center [313, 367] width 109 height 12
click at [0, 0] on input "Backstage production" at bounding box center [0, 0] width 0 height 0
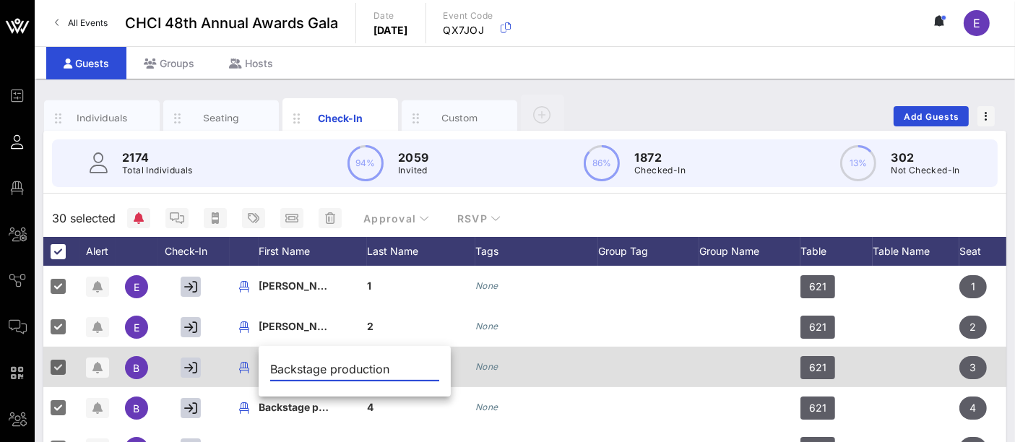
click at [310, 366] on input "Backstage production" at bounding box center [354, 369] width 169 height 23
paste input "[PERSON_NAME] Team (Backstage)"
type input "[PERSON_NAME] Team (Backstage)"
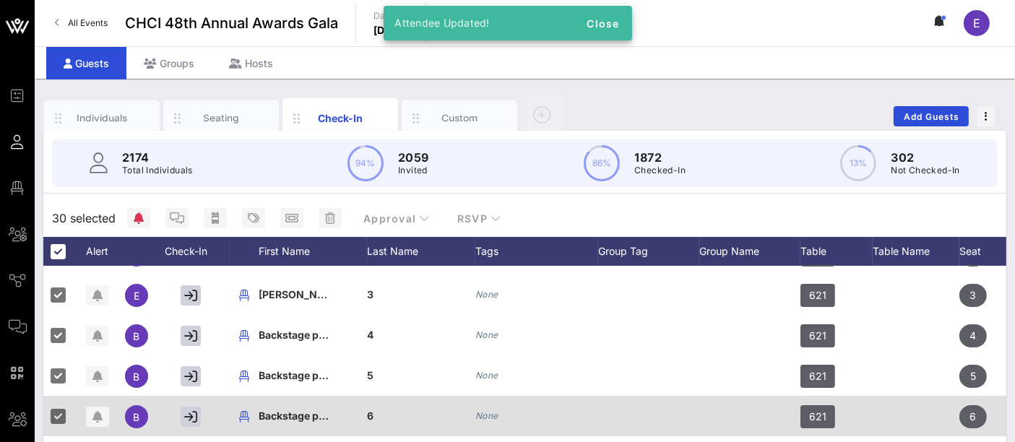
scroll to position [80, 0]
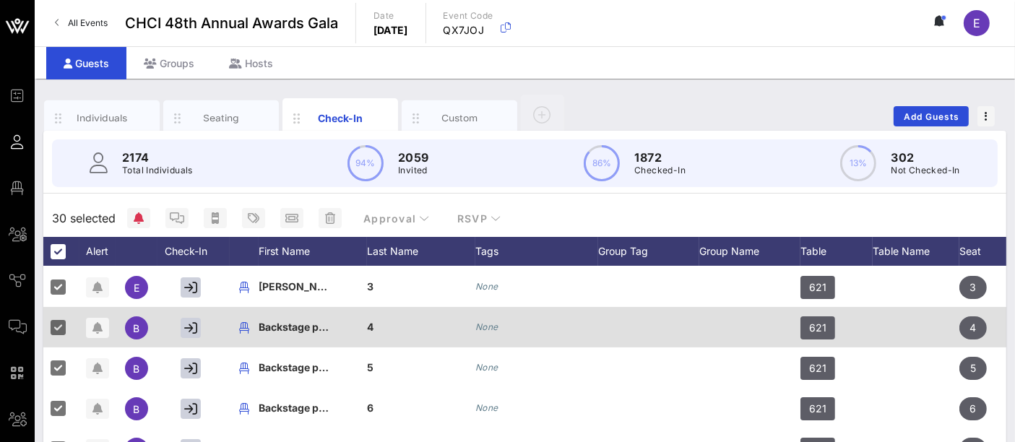
click at [298, 330] on span "Backstage production" at bounding box center [313, 327] width 109 height 12
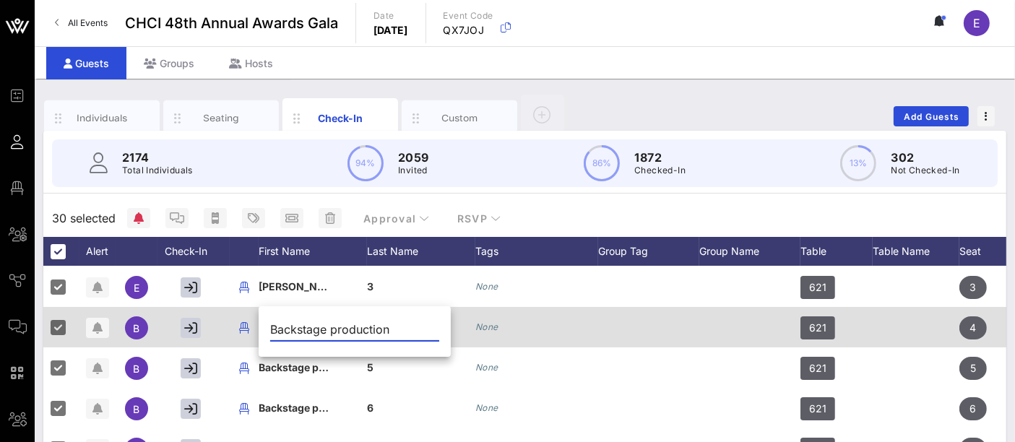
click at [298, 330] on input "Backstage production" at bounding box center [354, 329] width 169 height 23
type input "[PERSON_NAME] Team (Backstage)"
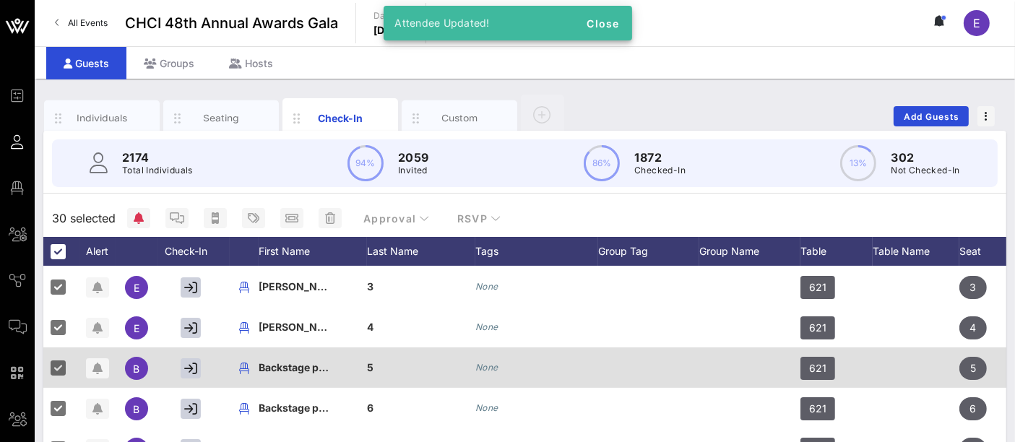
click at [296, 364] on span "Backstage production" at bounding box center [313, 367] width 109 height 12
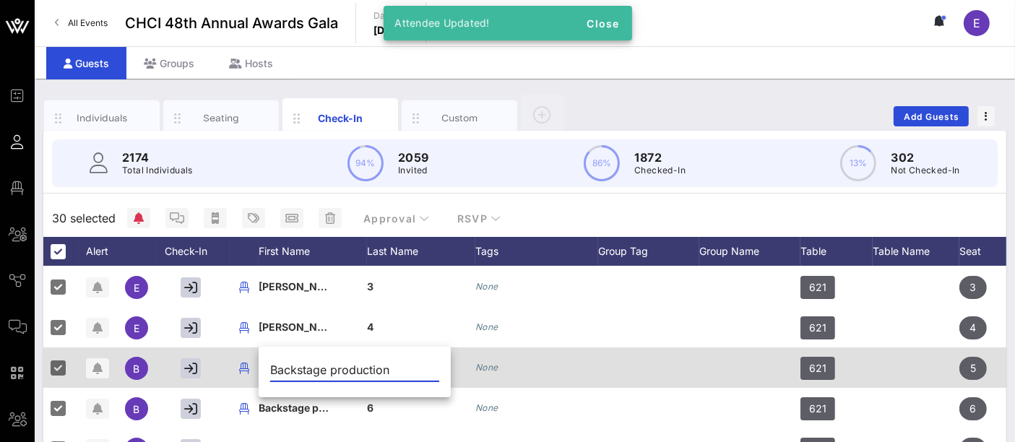
click at [296, 364] on input "Backstage production" at bounding box center [354, 369] width 169 height 23
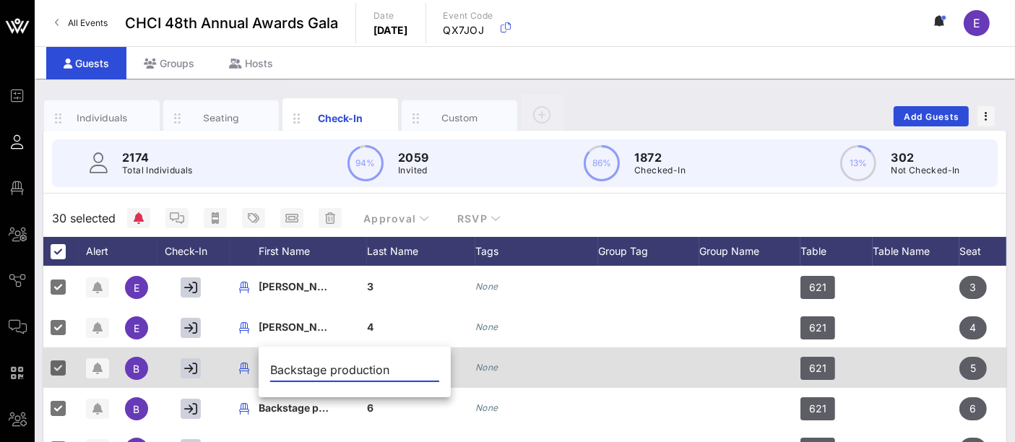
click at [296, 364] on input "Backstage production" at bounding box center [354, 369] width 169 height 23
type input "[PERSON_NAME] Team (Backstage)"
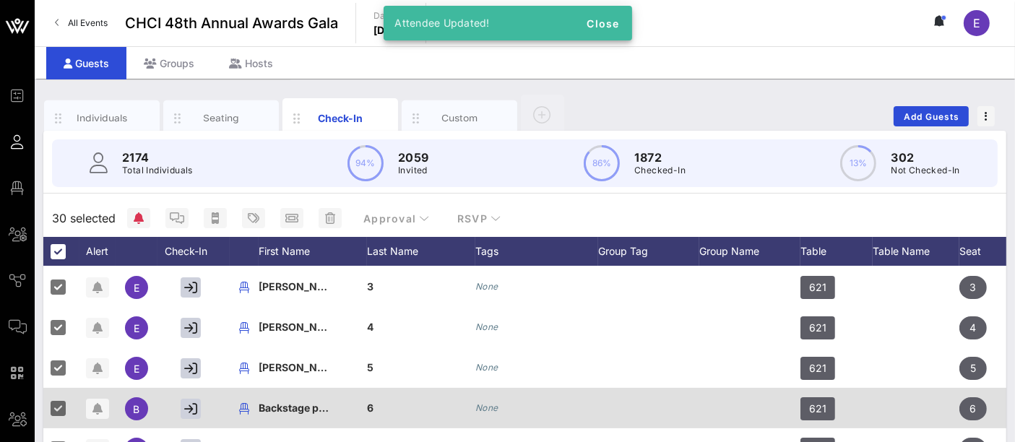
click at [303, 410] on span "Backstage production" at bounding box center [313, 408] width 109 height 12
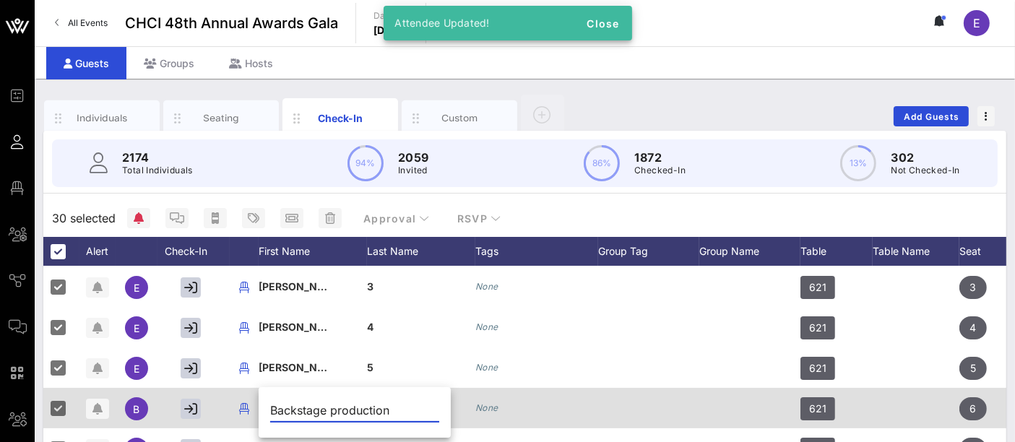
click at [303, 410] on input "Backstage production" at bounding box center [354, 410] width 169 height 23
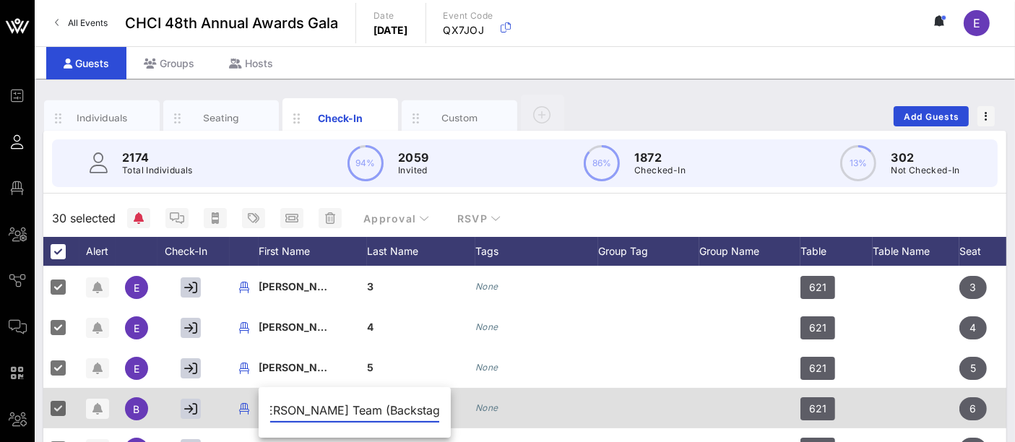
type input "[PERSON_NAME] Team (Backstage)"
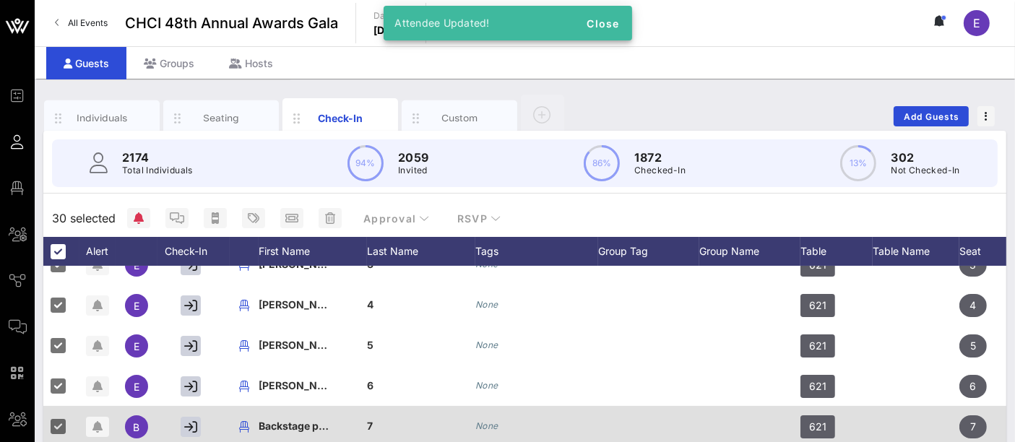
scroll to position [160, 0]
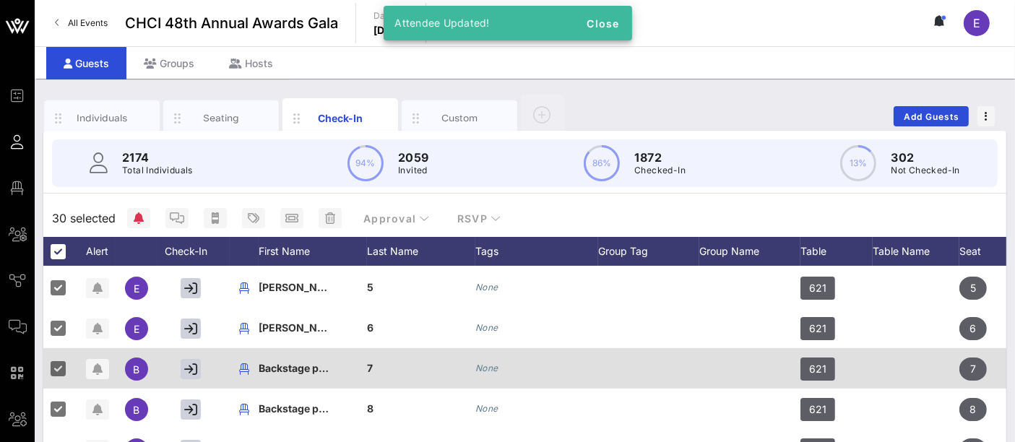
click at [306, 370] on span "Backstage production" at bounding box center [313, 368] width 109 height 12
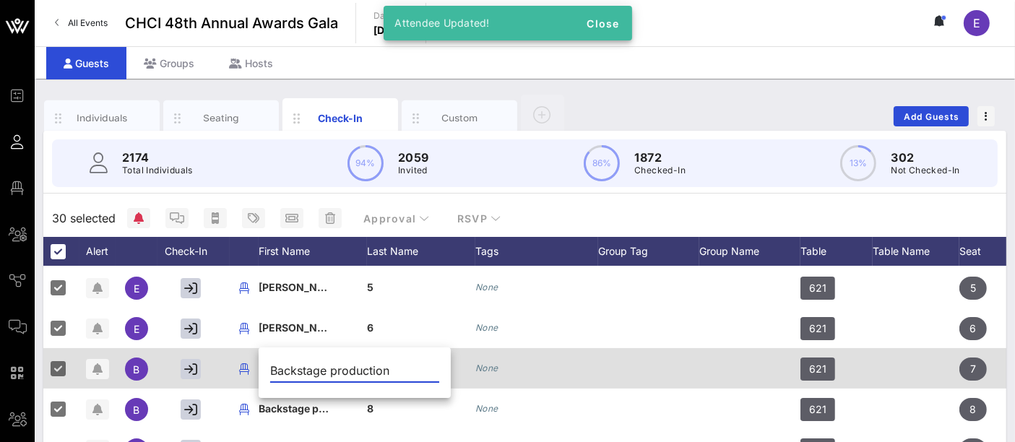
click at [306, 370] on input "Backstage production" at bounding box center [354, 370] width 169 height 23
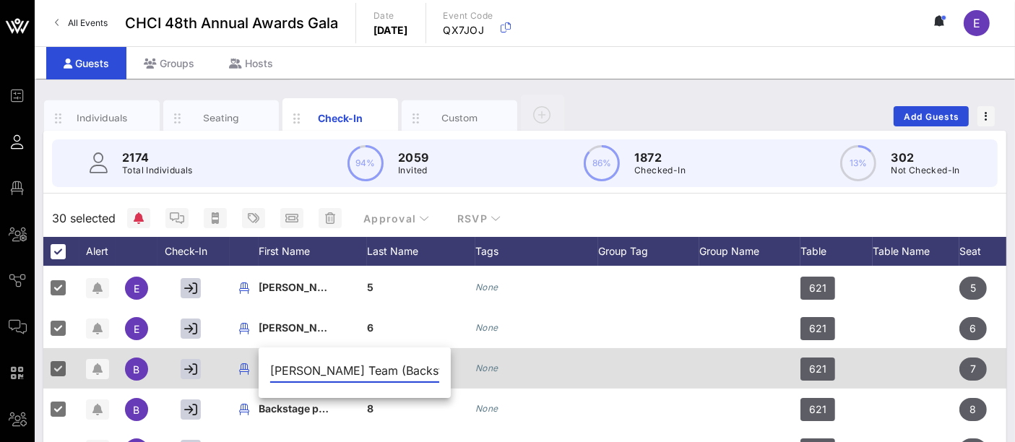
scroll to position [0, 16]
type input "[PERSON_NAME] Team (Backstage)"
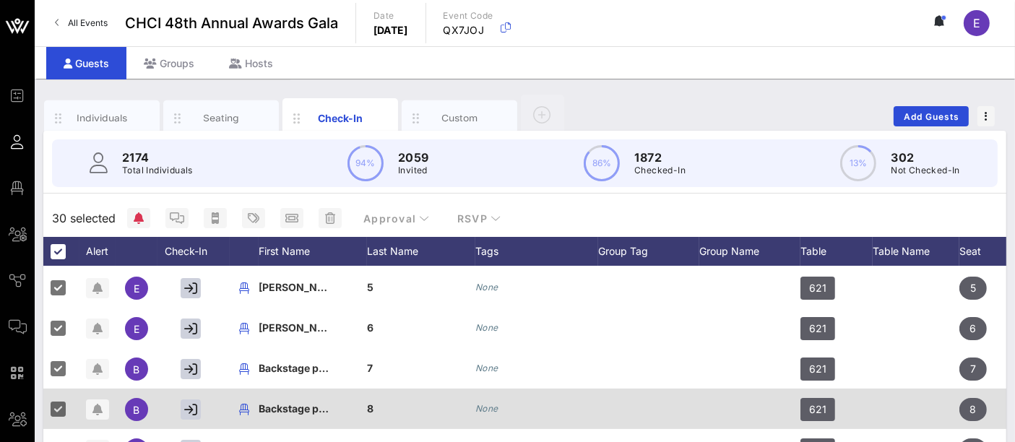
click at [300, 408] on span "Backstage production" at bounding box center [313, 409] width 109 height 12
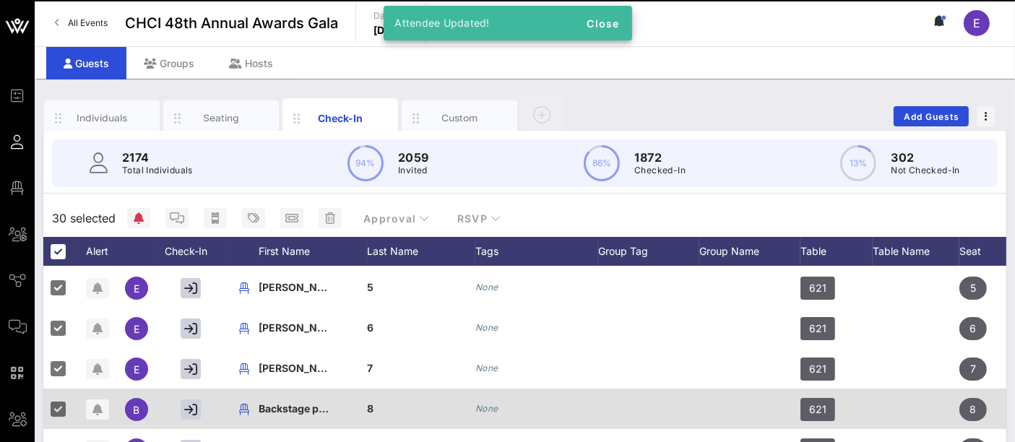
scroll to position [0, 0]
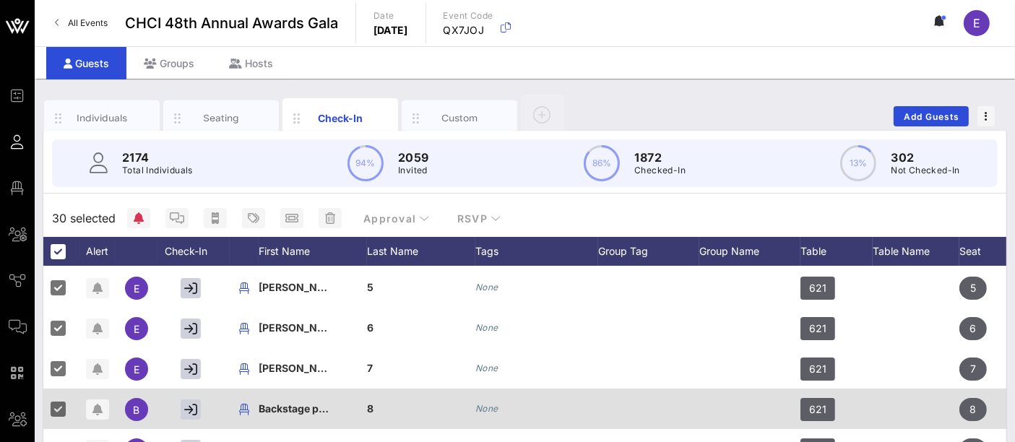
click at [295, 405] on span "Backstage production" at bounding box center [313, 409] width 109 height 12
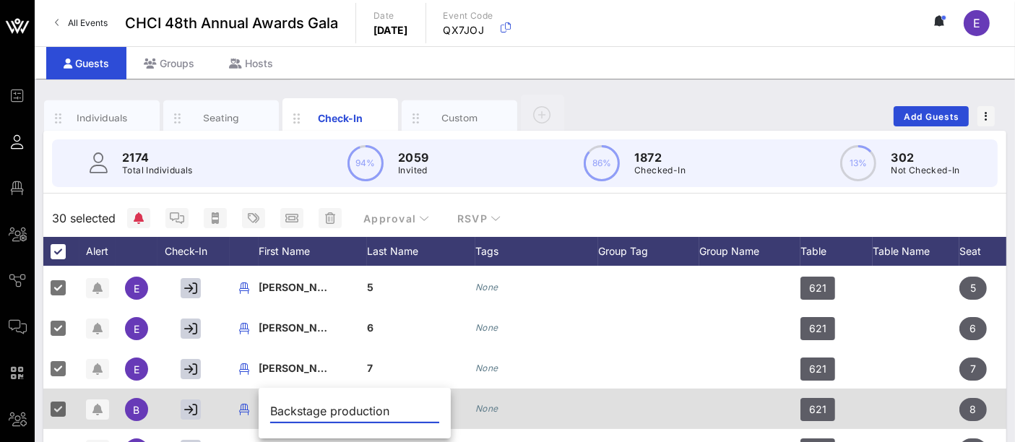
click at [295, 405] on input "Backstage production" at bounding box center [354, 411] width 169 height 23
paste input "[PERSON_NAME] Team (Backstage)"
type input "[PERSON_NAME] Team (Backstage)"
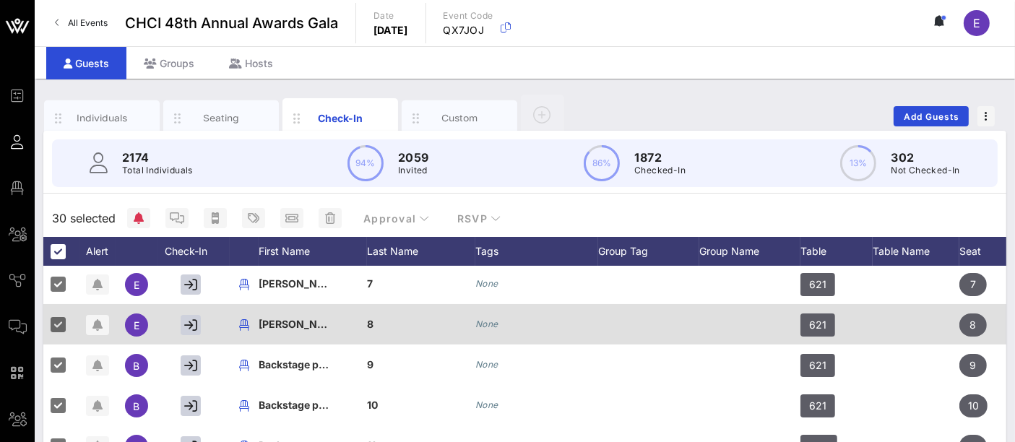
scroll to position [241, 0]
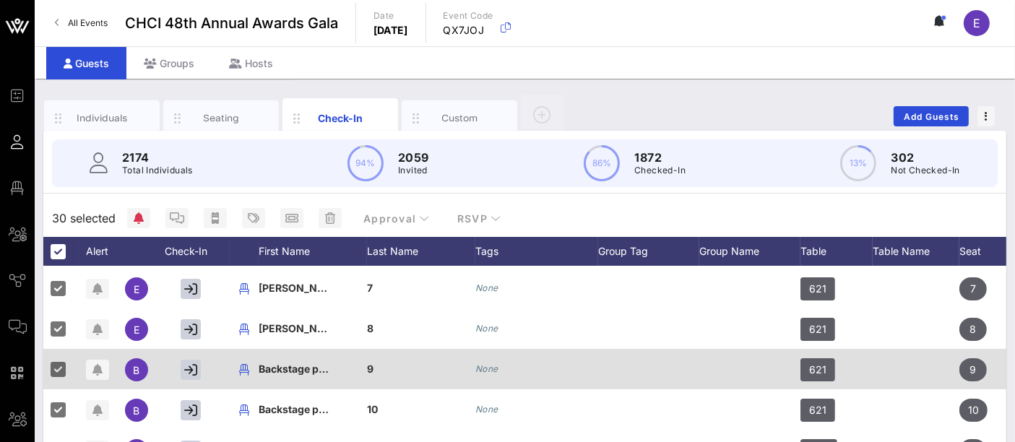
click at [301, 376] on div "Backstage production" at bounding box center [295, 369] width 72 height 40
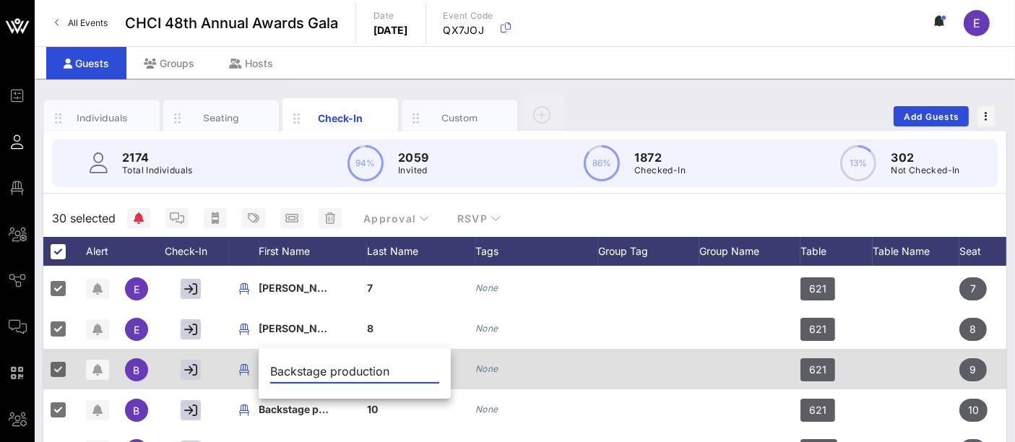
click at [300, 376] on input "Backstage production" at bounding box center [354, 371] width 169 height 23
type input "[PERSON_NAME] Team (Backstage)"
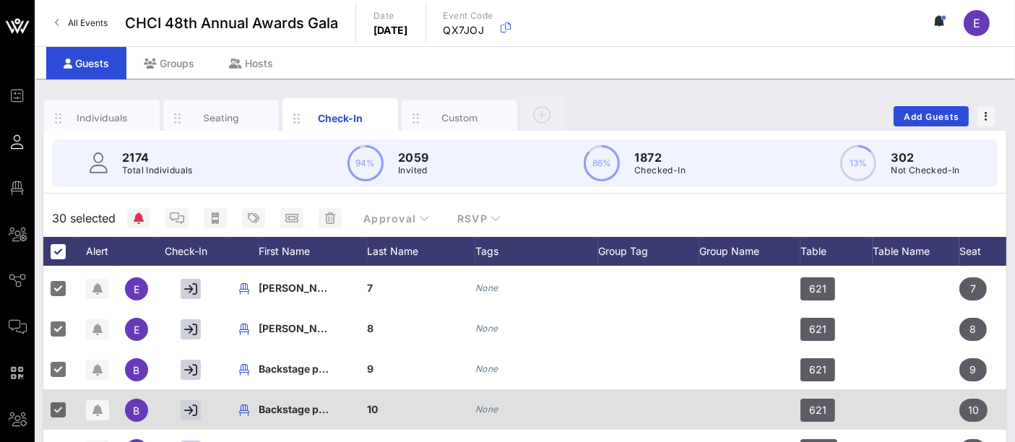
click at [300, 407] on span "Backstage production" at bounding box center [313, 409] width 109 height 12
click at [300, 408] on span "Backstage production" at bounding box center [313, 409] width 109 height 12
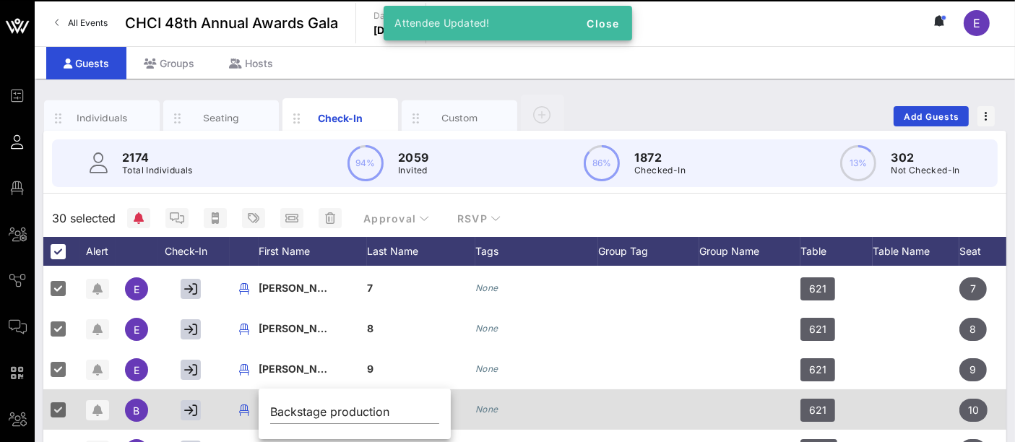
scroll to position [0, 0]
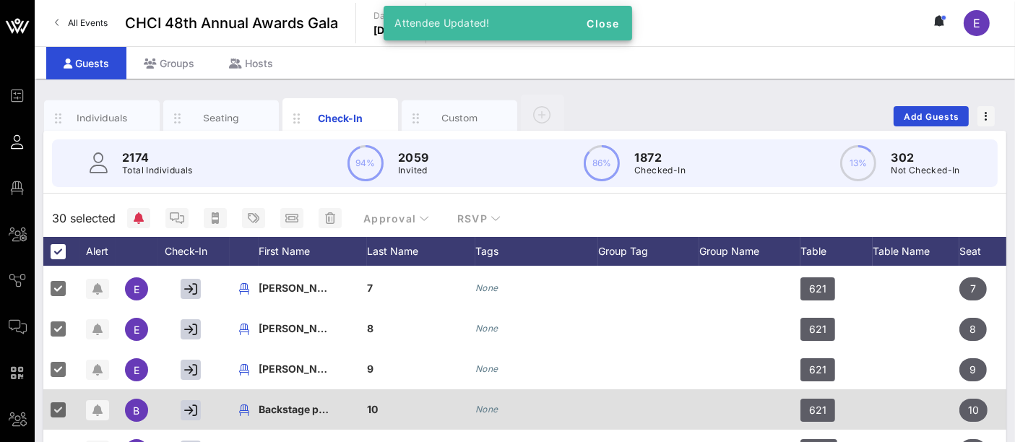
click at [300, 408] on span "Backstage production" at bounding box center [313, 409] width 109 height 12
click at [0, 0] on input "Backstage production" at bounding box center [0, 0] width 0 height 0
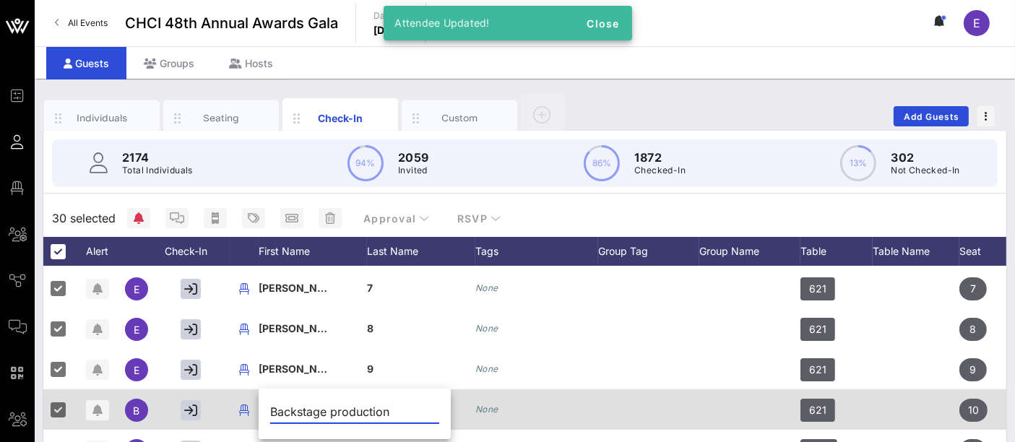
click at [300, 408] on input "Backstage production" at bounding box center [354, 411] width 169 height 23
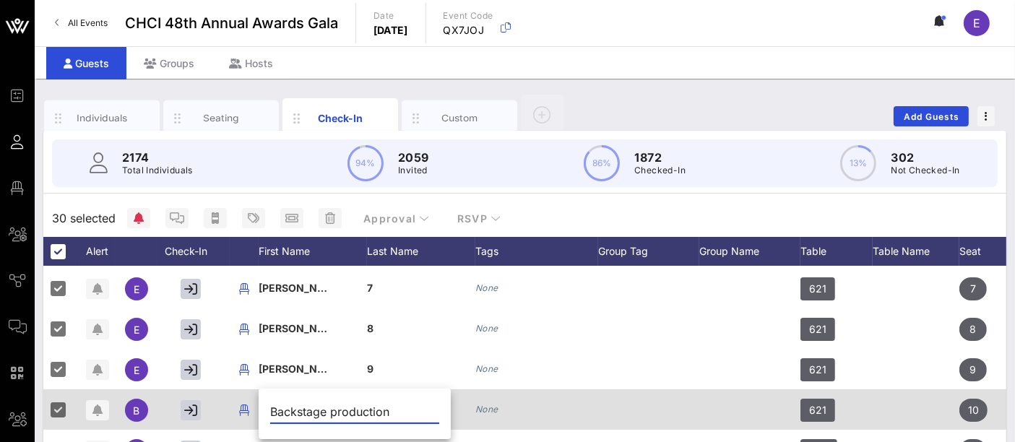
paste input "[PERSON_NAME] Team (Backstage)"
type input "[PERSON_NAME] Team (Backstage)"
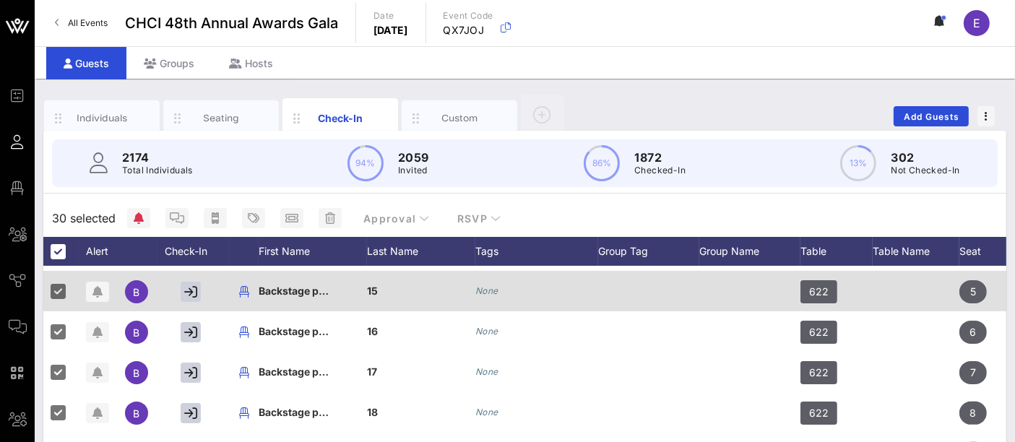
scroll to position [481, 0]
click at [304, 291] on span "Backstage production" at bounding box center [313, 290] width 109 height 12
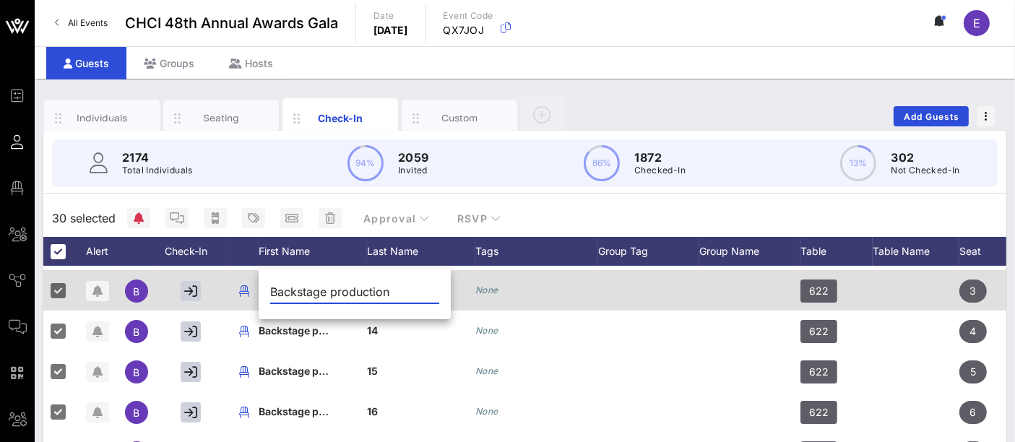
click at [304, 291] on input "Backstage production" at bounding box center [354, 291] width 169 height 23
type input "[PERSON_NAME] Team (Backstage)"
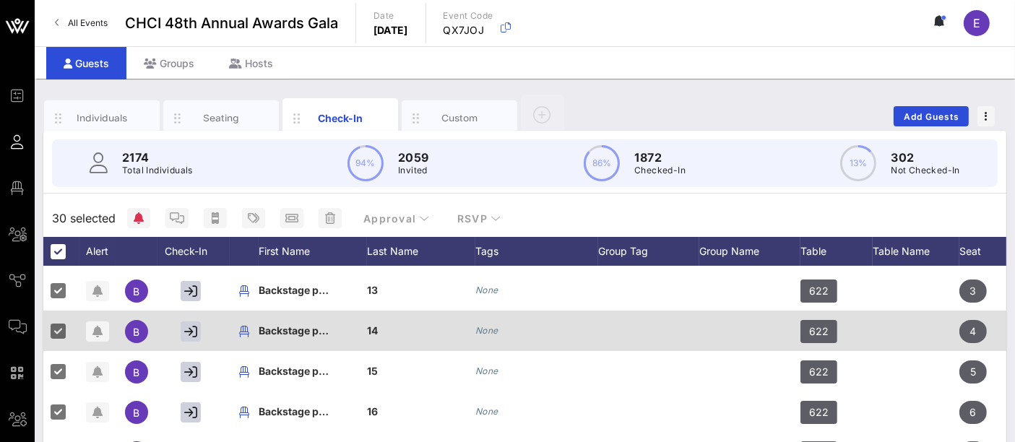
click at [304, 327] on span "Backstage production 14" at bounding box center [320, 330] width 122 height 12
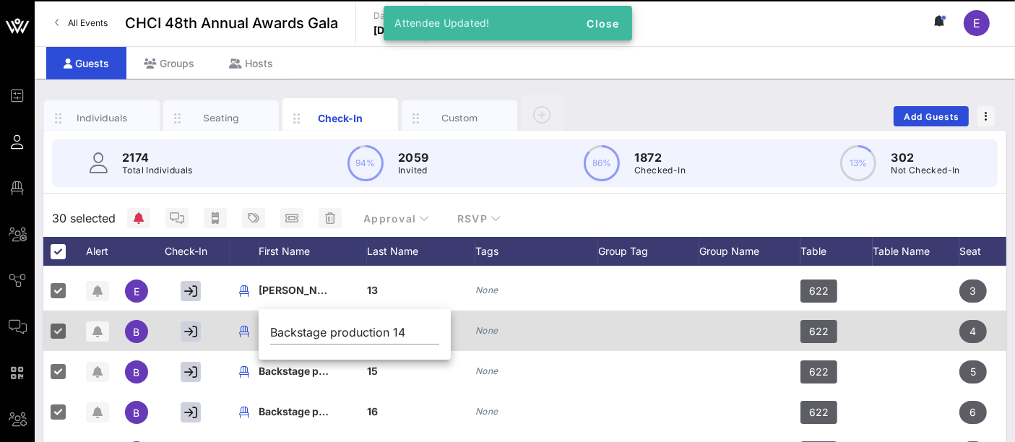
scroll to position [0, 0]
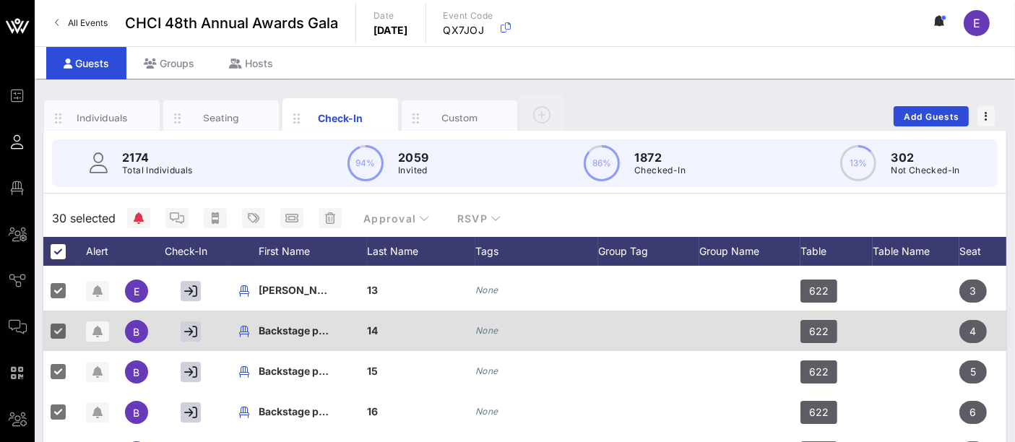
click at [304, 330] on span "Backstage production 14" at bounding box center [320, 330] width 122 height 12
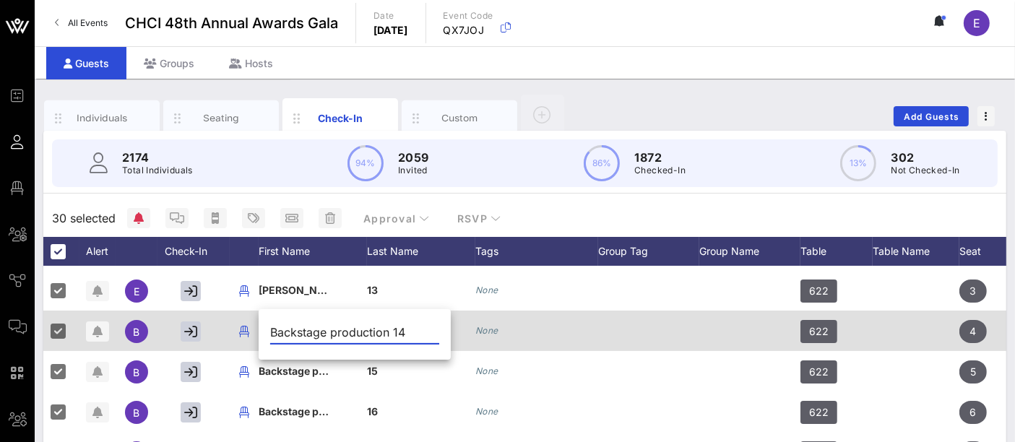
click at [304, 330] on input "Backstage production 14" at bounding box center [354, 332] width 169 height 23
paste input "[PERSON_NAME] Team (Backstage)"
type input "[PERSON_NAME] Team (Backstage)"
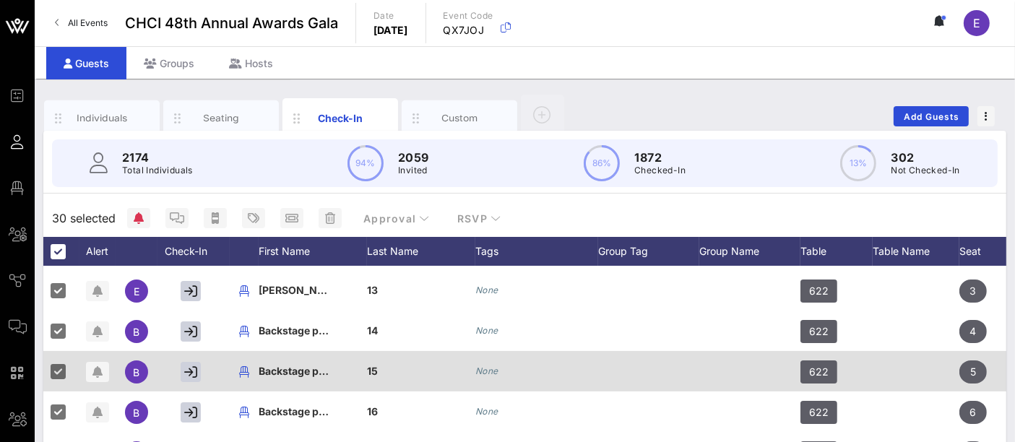
click at [298, 372] on span "Backstage production" at bounding box center [313, 371] width 109 height 12
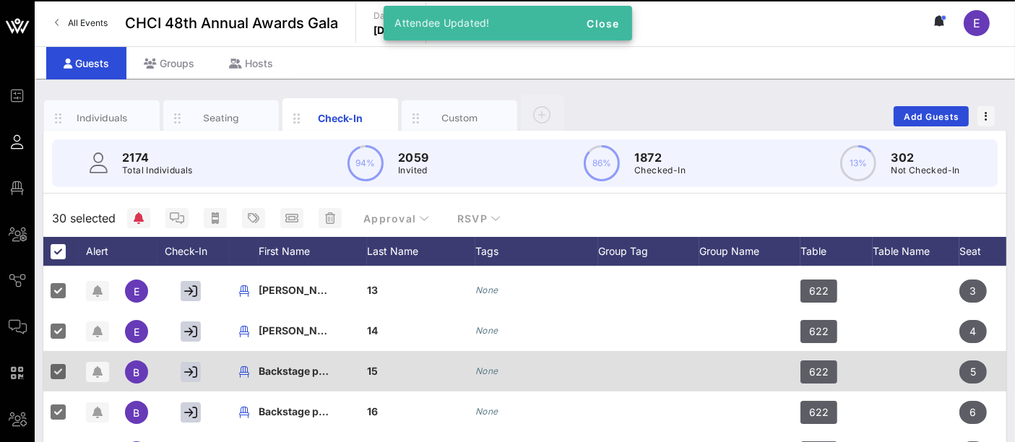
scroll to position [0, 0]
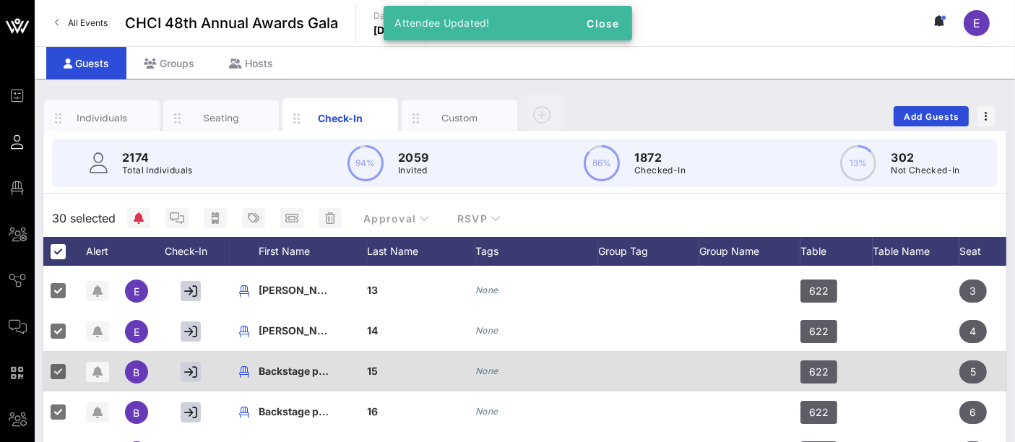
click at [298, 372] on span "Backstage production" at bounding box center [313, 371] width 109 height 12
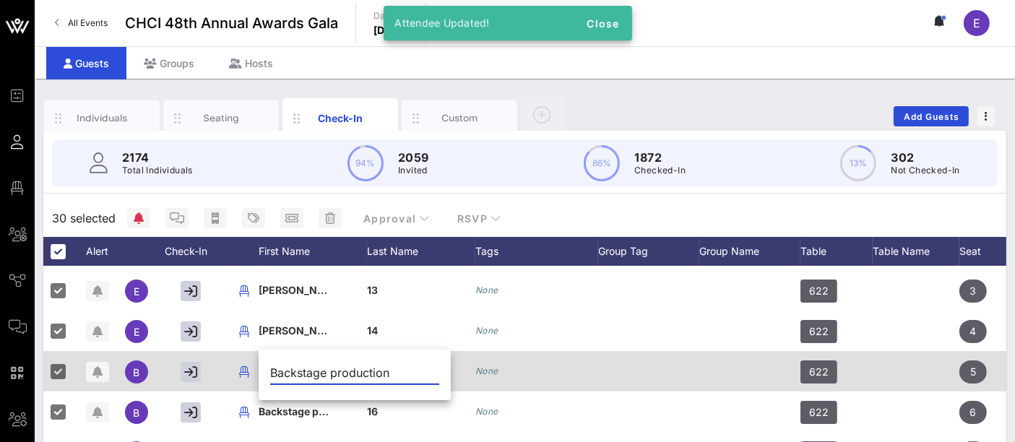
click at [298, 372] on input "Backstage production" at bounding box center [354, 372] width 169 height 23
paste input "[PERSON_NAME] Team (Backstage)"
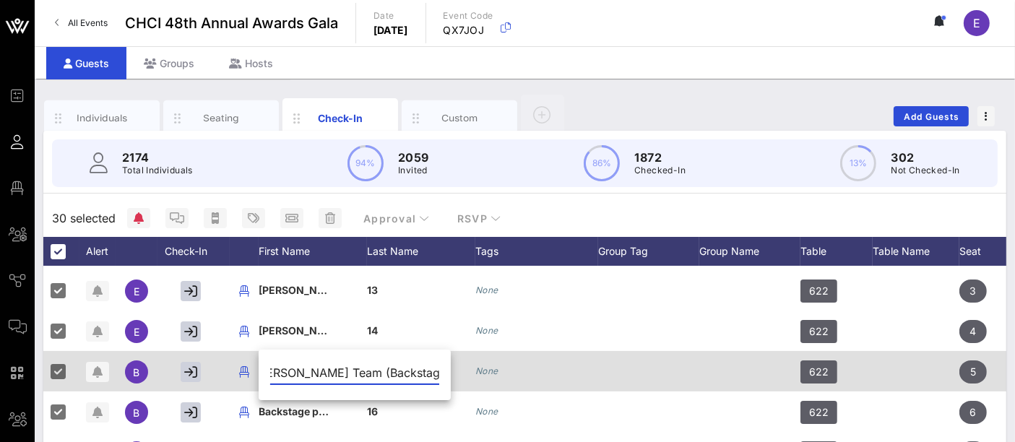
type input "[PERSON_NAME] Team (Backstage)"
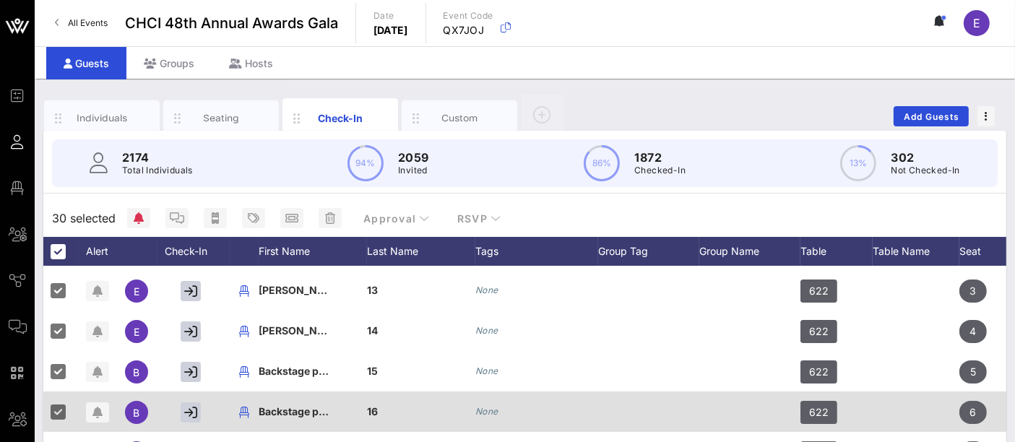
click at [296, 408] on span "Backstage production" at bounding box center [313, 411] width 109 height 12
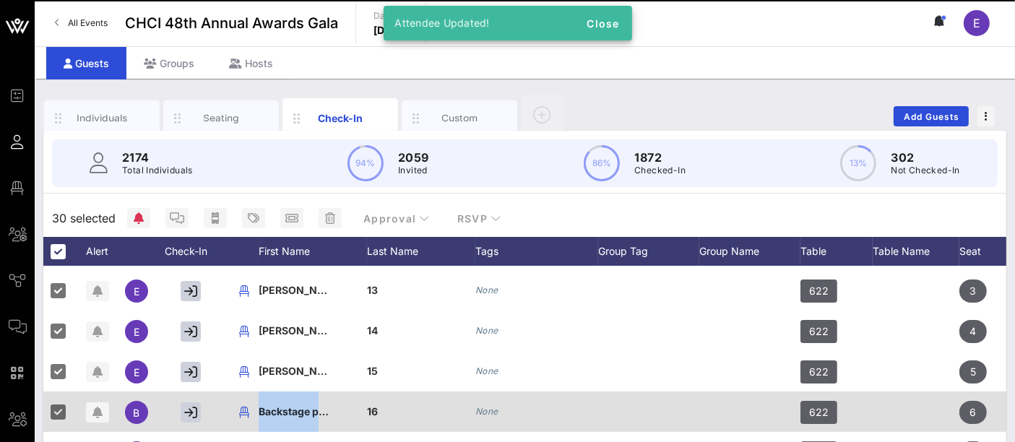
scroll to position [0, 0]
click at [296, 408] on span "Backstage production" at bounding box center [313, 411] width 109 height 12
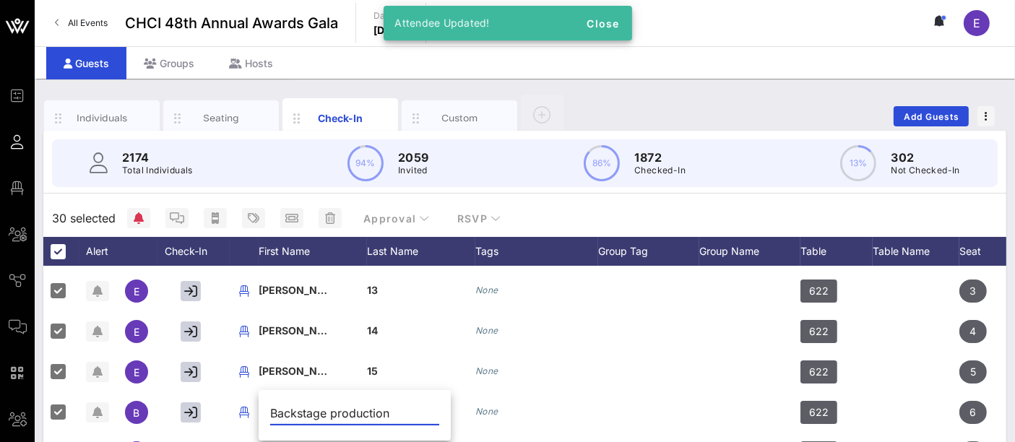
click at [295, 408] on input "Backstage production" at bounding box center [354, 413] width 169 height 23
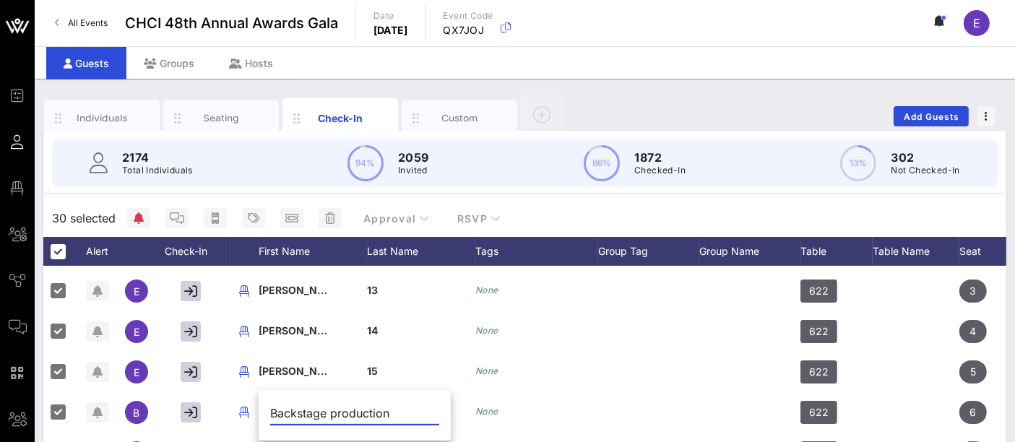
paste input "[PERSON_NAME] Team (Backstage)"
type input "[PERSON_NAME] Team (Backstage)"
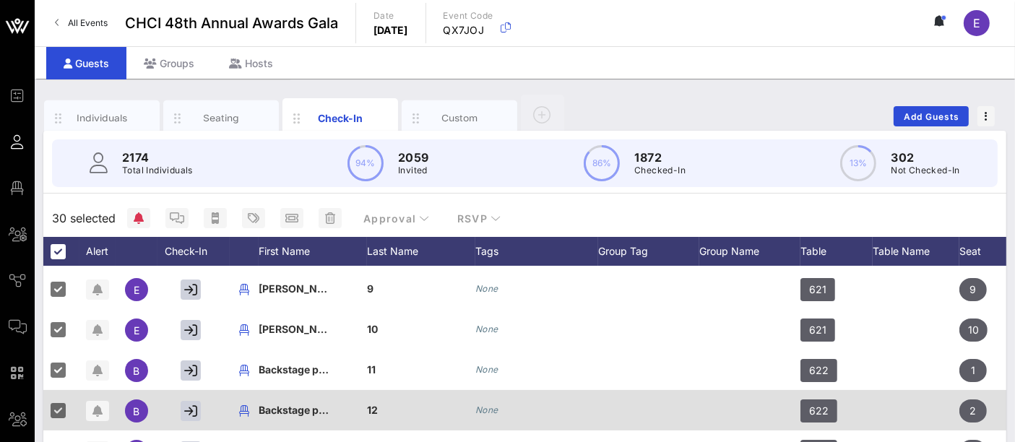
scroll to position [401, 0]
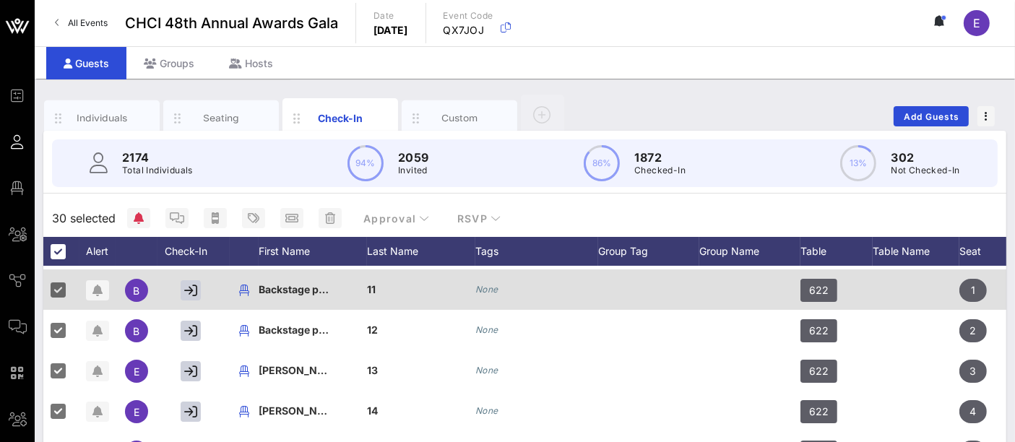
click at [309, 294] on span "Backstage production" at bounding box center [313, 289] width 109 height 12
click at [309, 294] on input "Backstage production" at bounding box center [365, 291] width 169 height 23
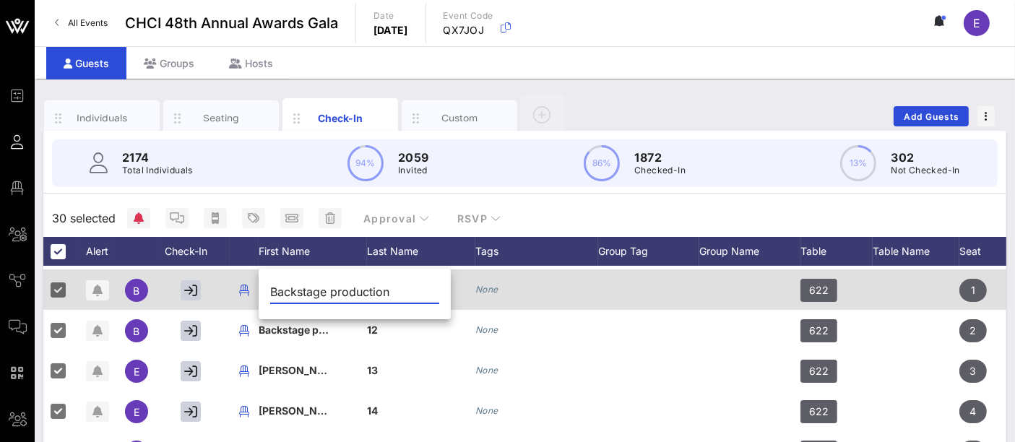
click at [309, 294] on input "Backstage production" at bounding box center [354, 291] width 169 height 23
paste input "[PERSON_NAME] Team (Backstage)"
type input "[PERSON_NAME] Team (Backstage)"
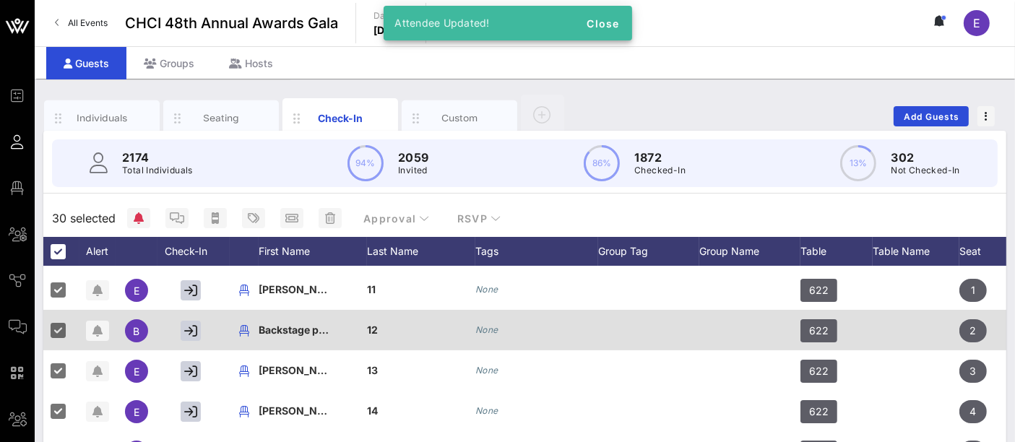
click at [298, 327] on span "Backstage production" at bounding box center [313, 330] width 109 height 12
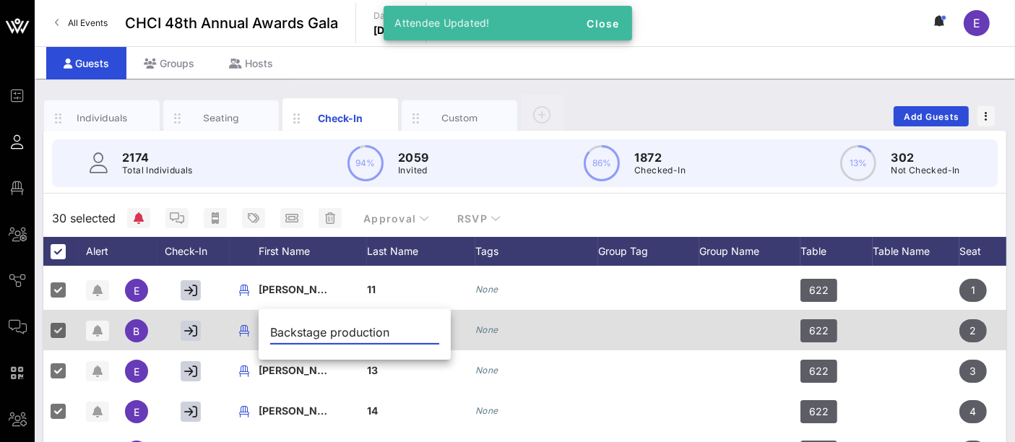
click at [298, 327] on input "Backstage production" at bounding box center [354, 332] width 169 height 23
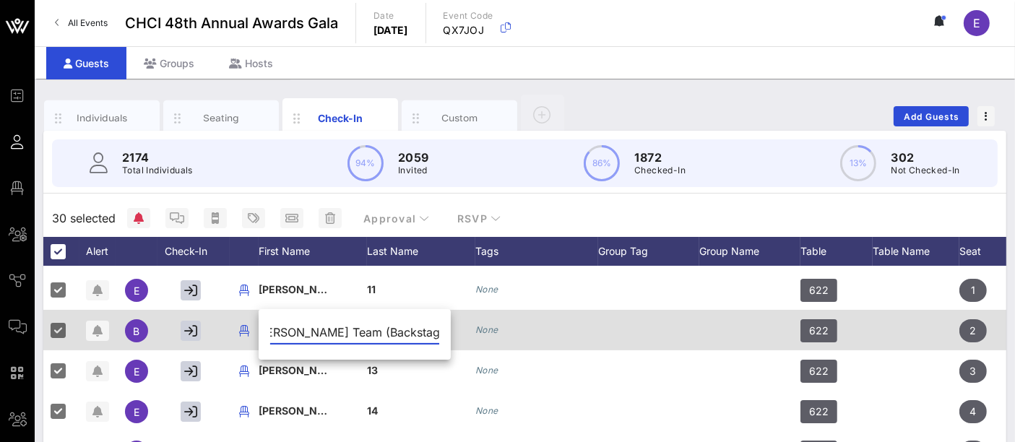
type input "[PERSON_NAME] Team (Backstage)"
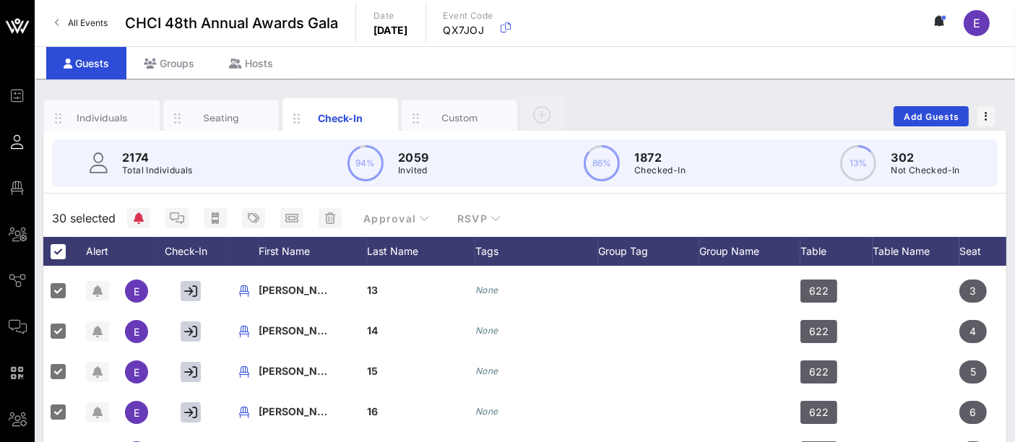
scroll to position [642, 0]
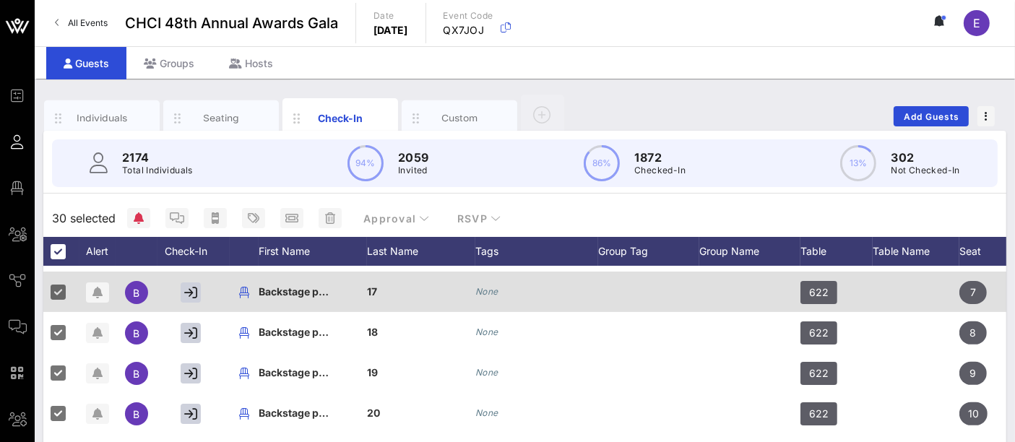
click at [289, 291] on span "Backstage production" at bounding box center [313, 291] width 109 height 12
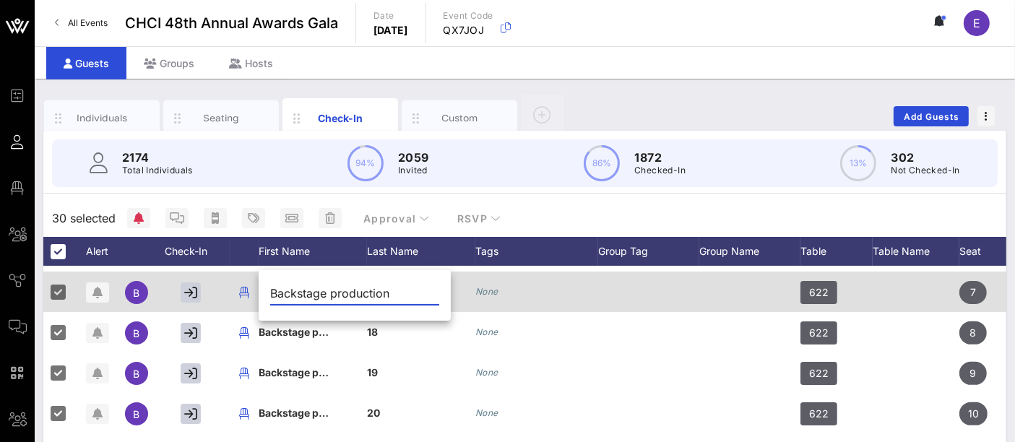
click at [289, 291] on input "Backstage production" at bounding box center [354, 293] width 169 height 23
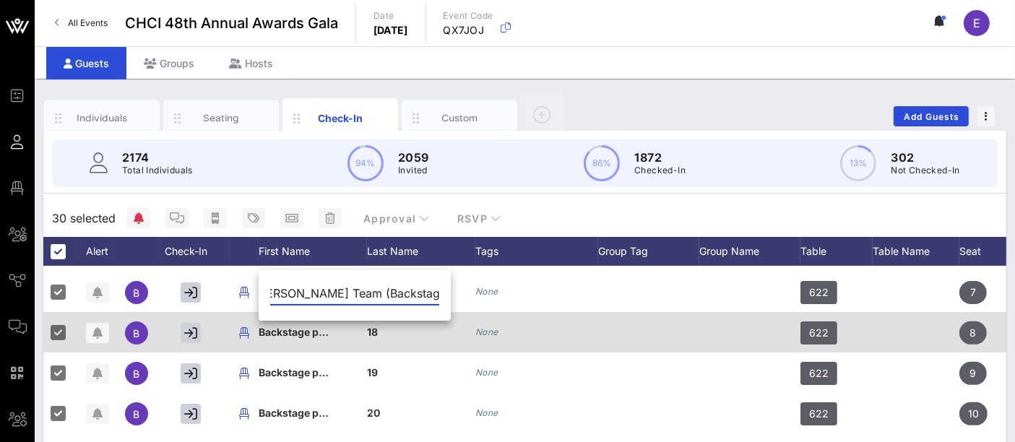
type input "[PERSON_NAME] Team (Backstage)"
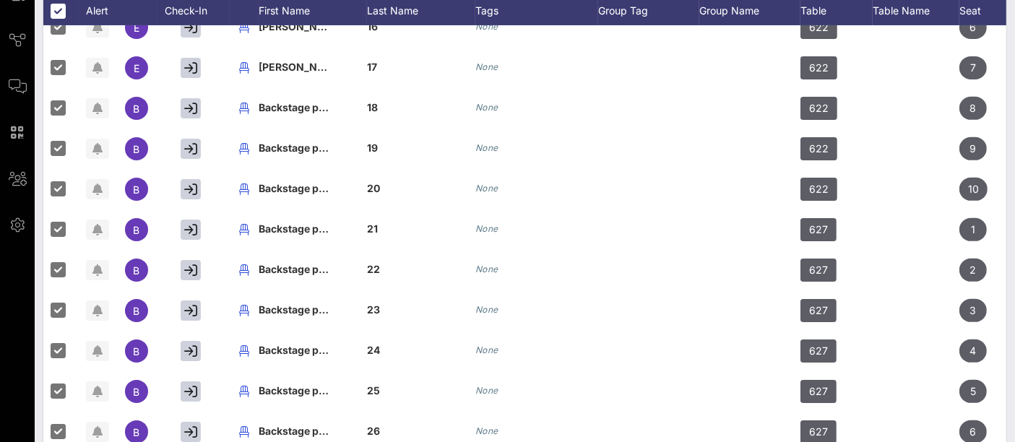
scroll to position [578, 0]
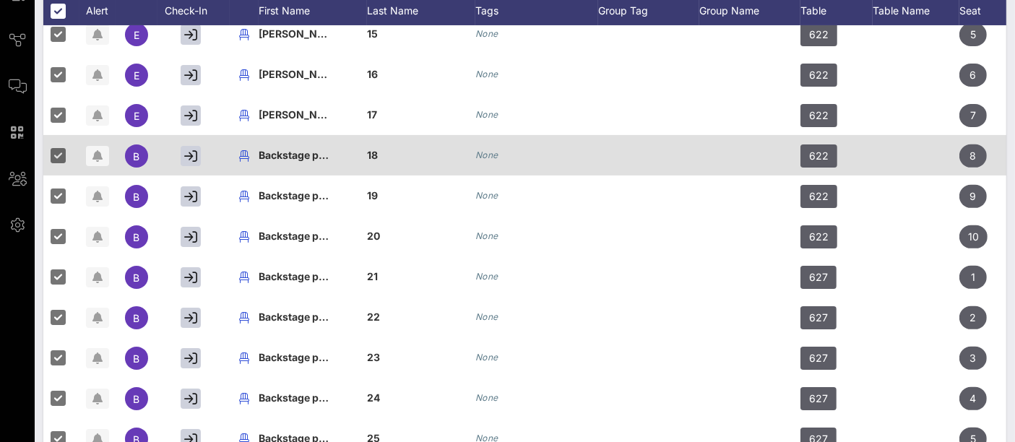
click at [301, 153] on span "Backstage production" at bounding box center [313, 155] width 109 height 12
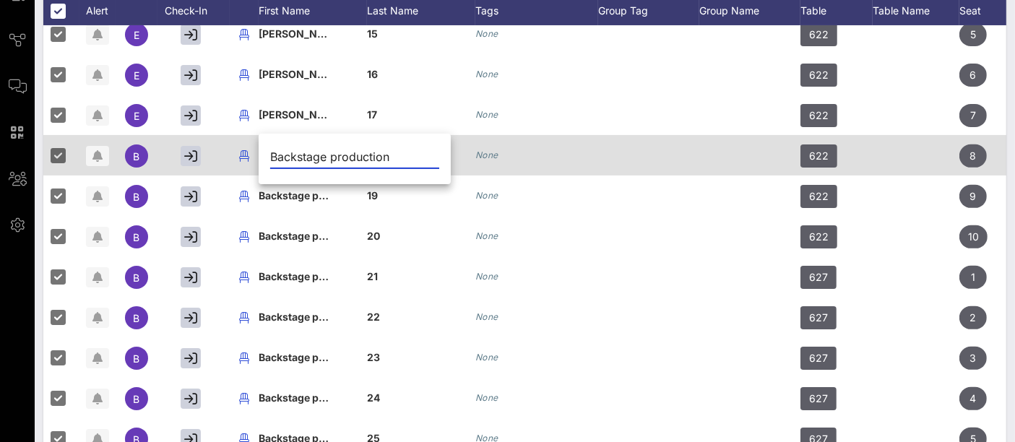
click at [301, 153] on input "Backstage production" at bounding box center [354, 156] width 169 height 23
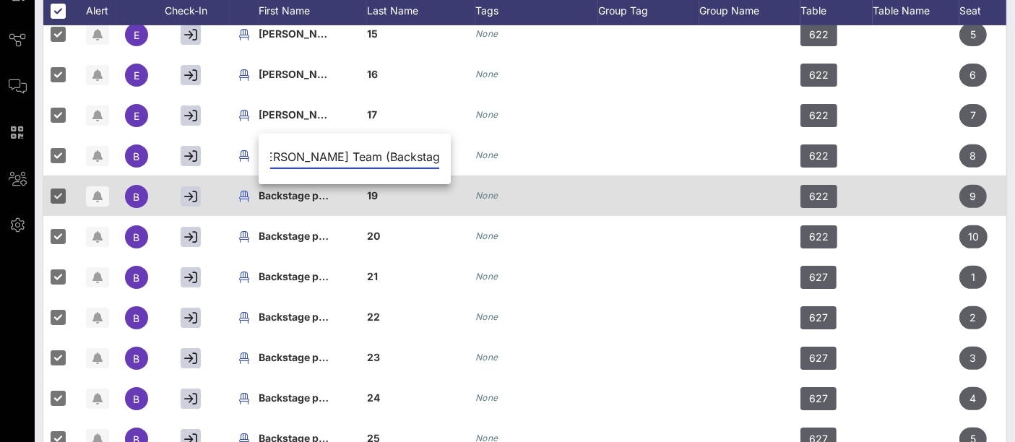
type input "[PERSON_NAME] Team (Backstage)"
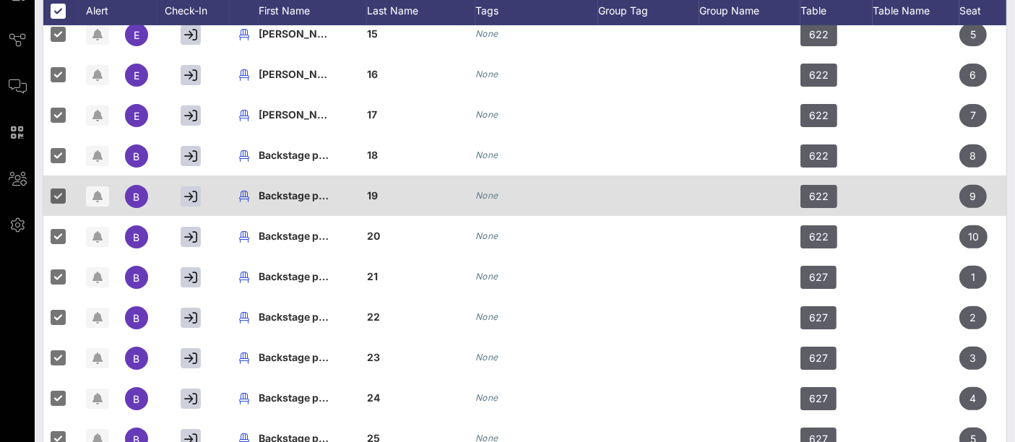
click at [308, 199] on span "Backstage production" at bounding box center [313, 195] width 109 height 12
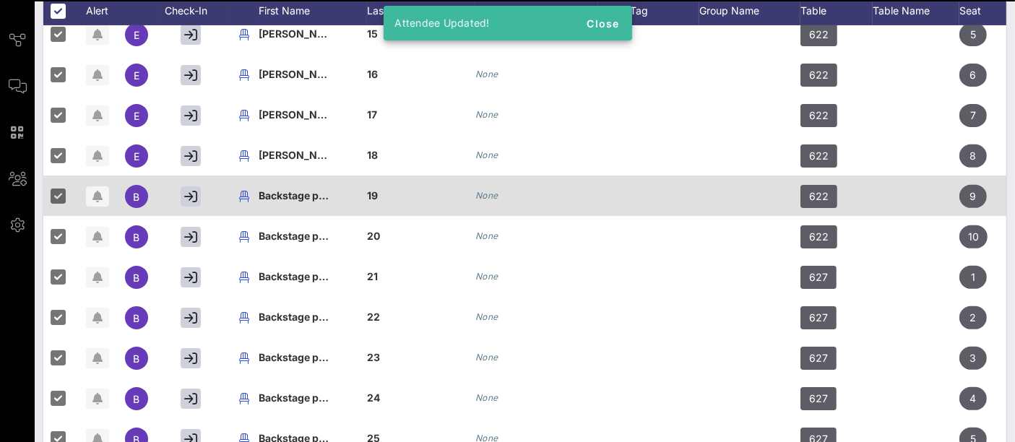
scroll to position [0, 0]
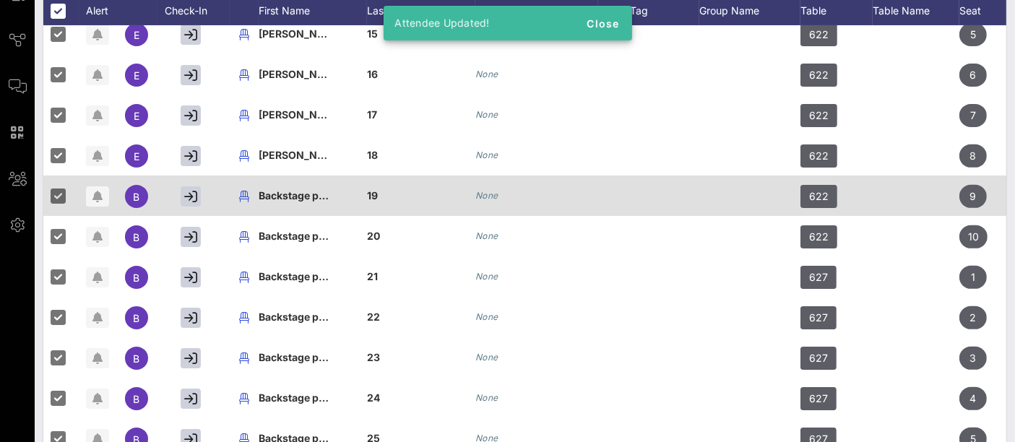
click at [309, 197] on span "Backstage production" at bounding box center [313, 195] width 109 height 12
click at [0, 0] on input "Backstage production" at bounding box center [0, 0] width 0 height 0
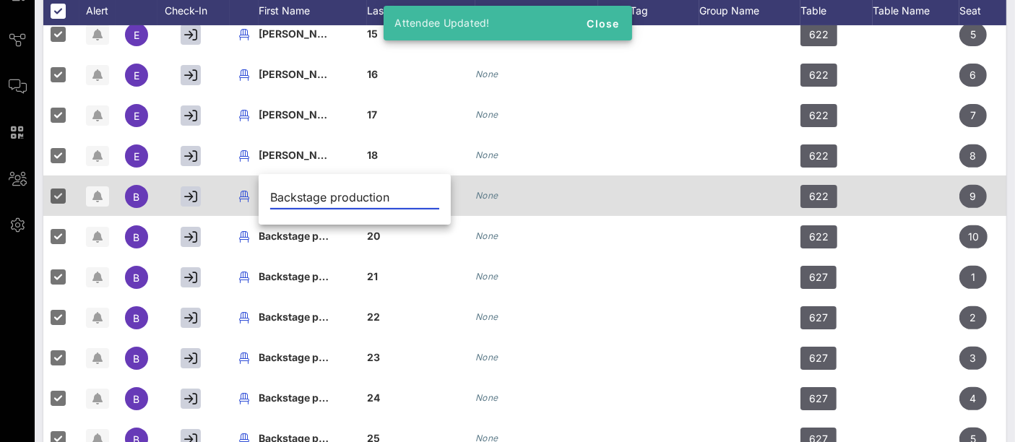
click at [309, 197] on input "Backstage production" at bounding box center [354, 197] width 169 height 23
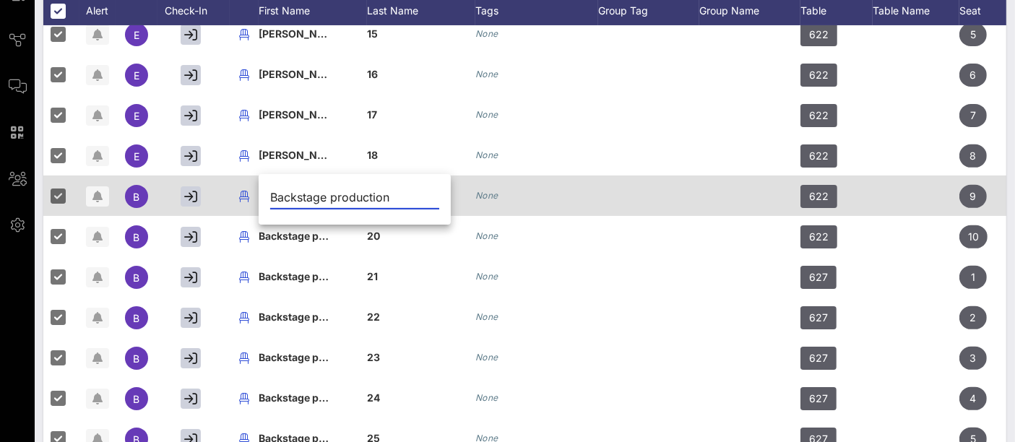
paste input "[PERSON_NAME] Team (Backstage)"
type input "[PERSON_NAME] Team (Backstage)"
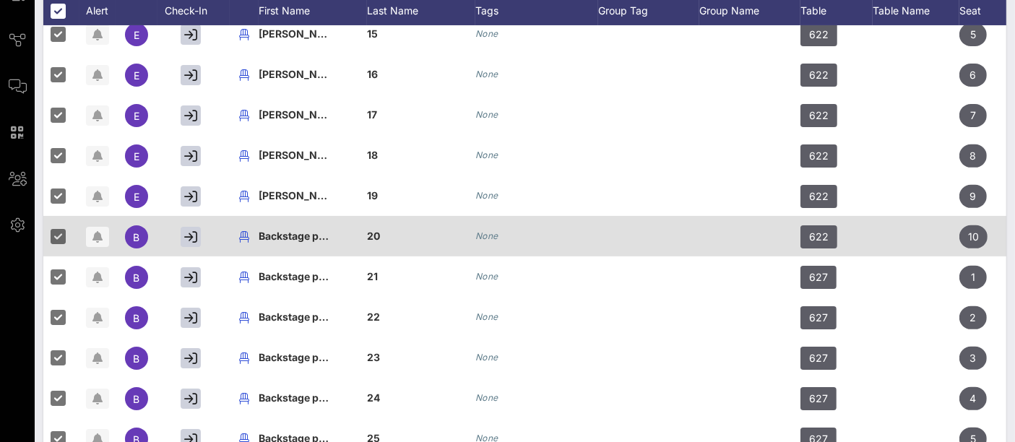
click at [304, 237] on span "Backstage production" at bounding box center [313, 236] width 109 height 12
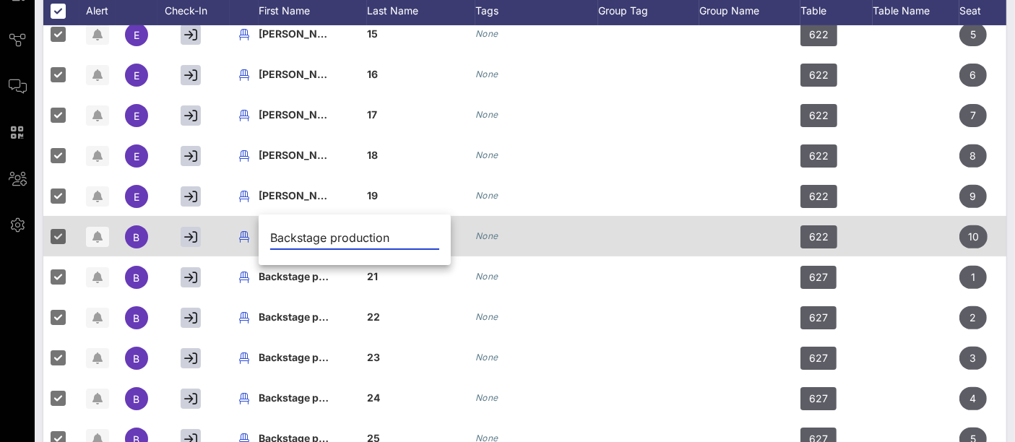
click at [304, 237] on input "Backstage production" at bounding box center [354, 237] width 169 height 23
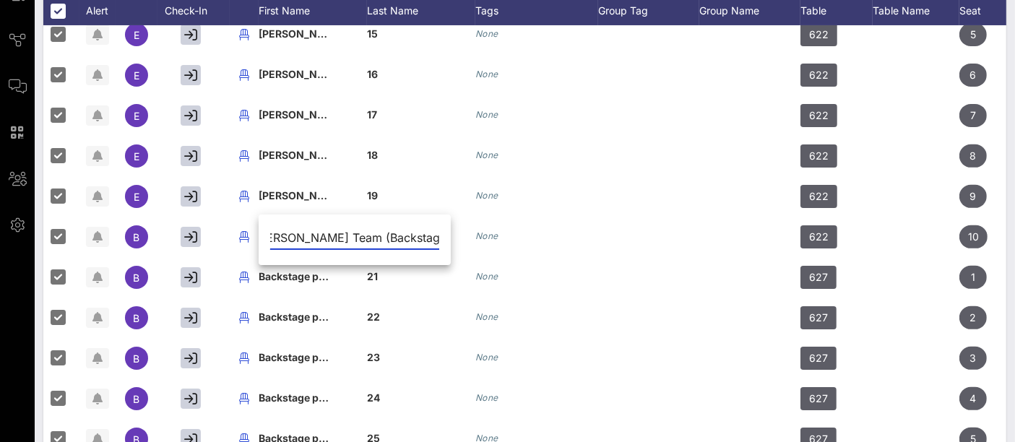
type input "[PERSON_NAME] Team (Backstage)"
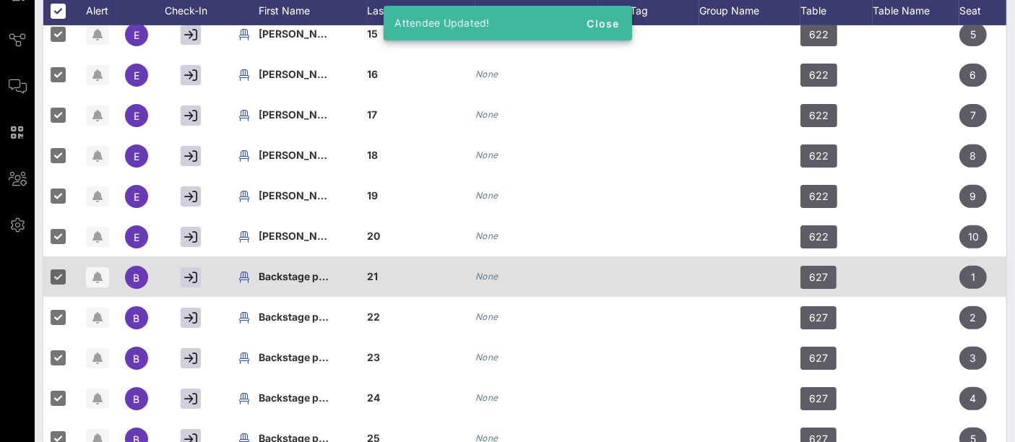
click at [299, 277] on span "Backstage production" at bounding box center [313, 276] width 109 height 12
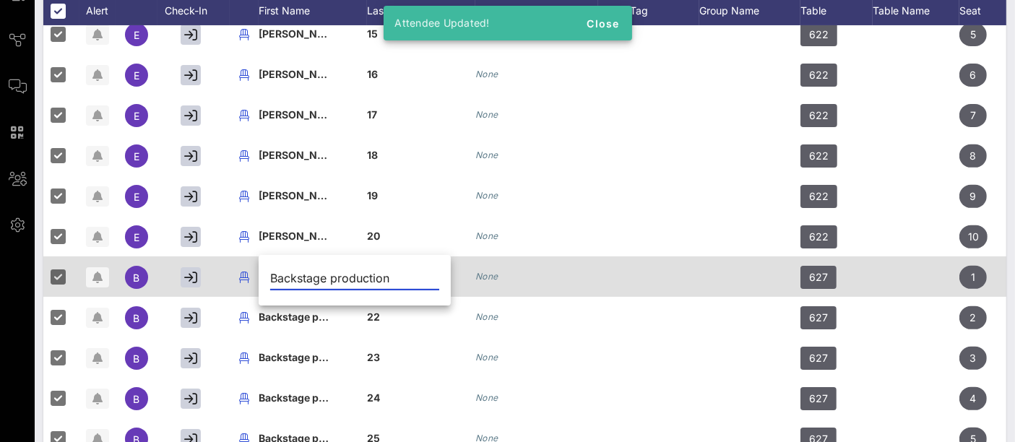
click at [299, 277] on input "Backstage production" at bounding box center [354, 278] width 169 height 23
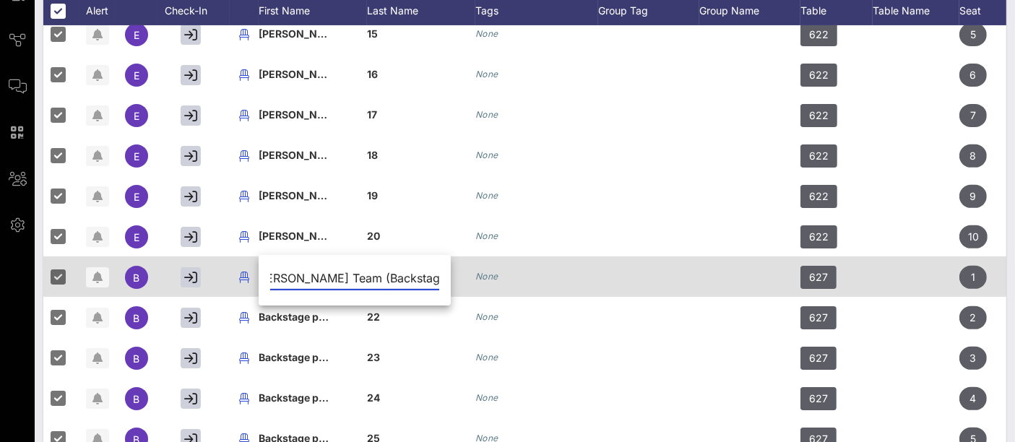
type input "[PERSON_NAME] Team (Backstage)"
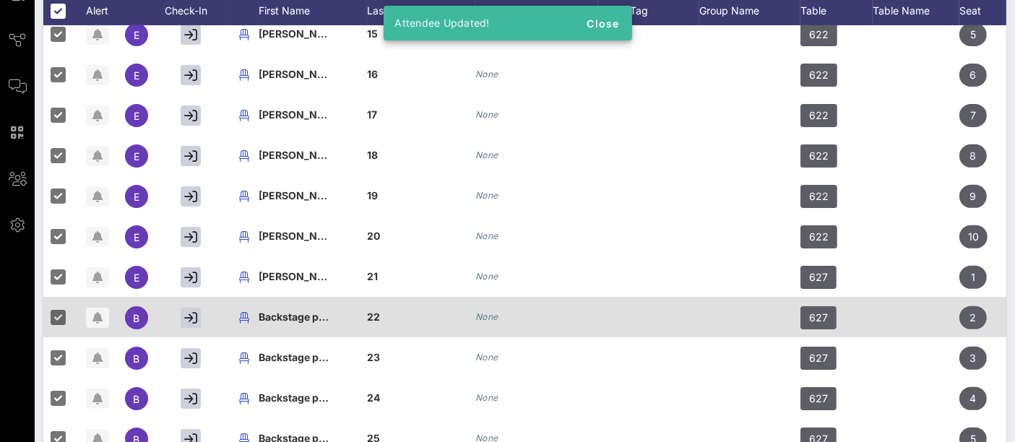
click at [294, 314] on span "Backstage production" at bounding box center [313, 317] width 109 height 12
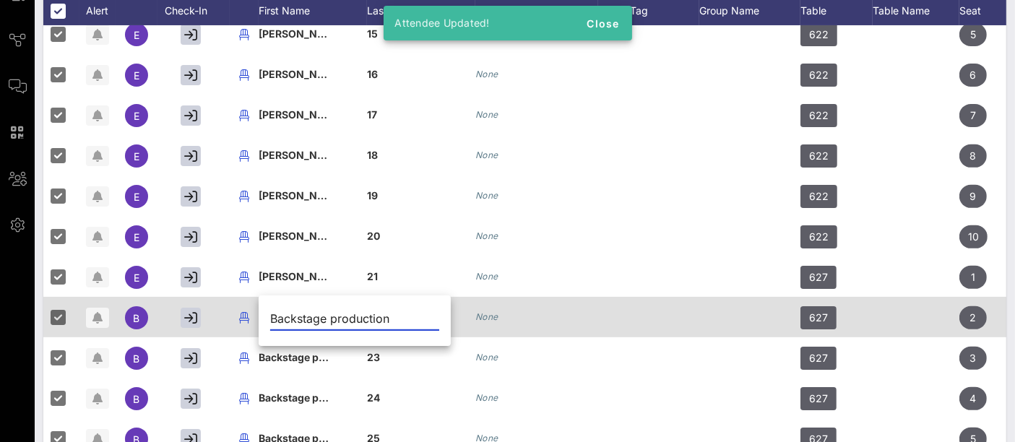
click at [294, 314] on input "Backstage production" at bounding box center [354, 318] width 169 height 23
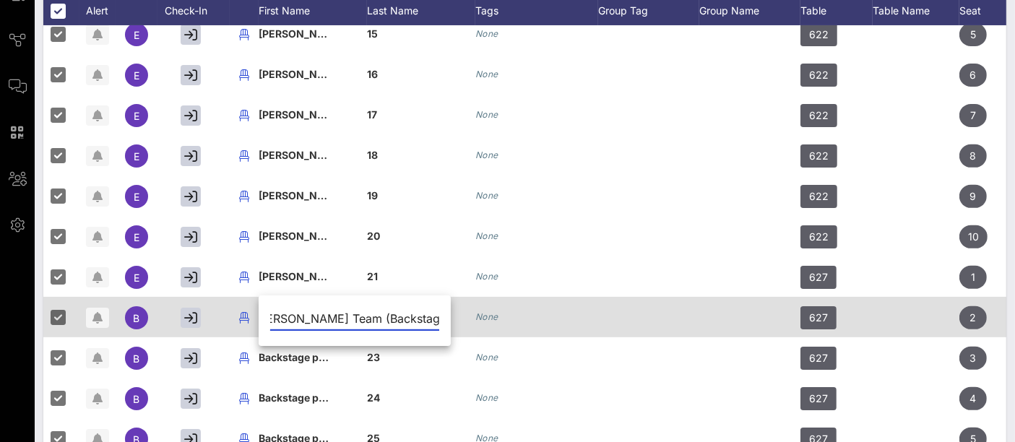
type input "[PERSON_NAME] Team (Backstage)"
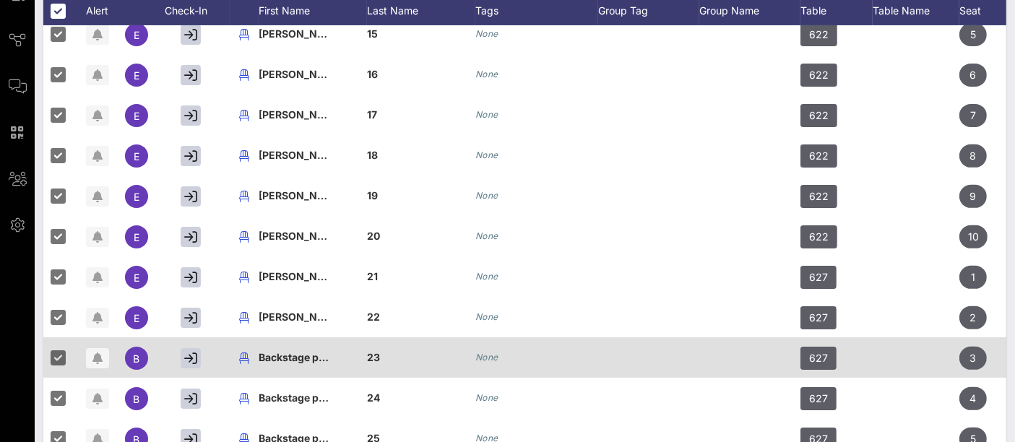
click at [305, 351] on span "Backstage production" at bounding box center [313, 357] width 109 height 12
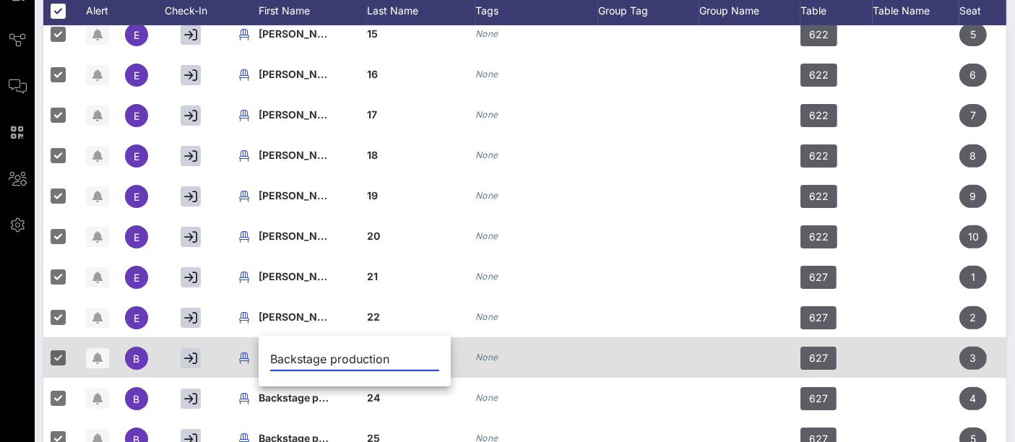
click at [305, 351] on input "Backstage production" at bounding box center [354, 359] width 169 height 23
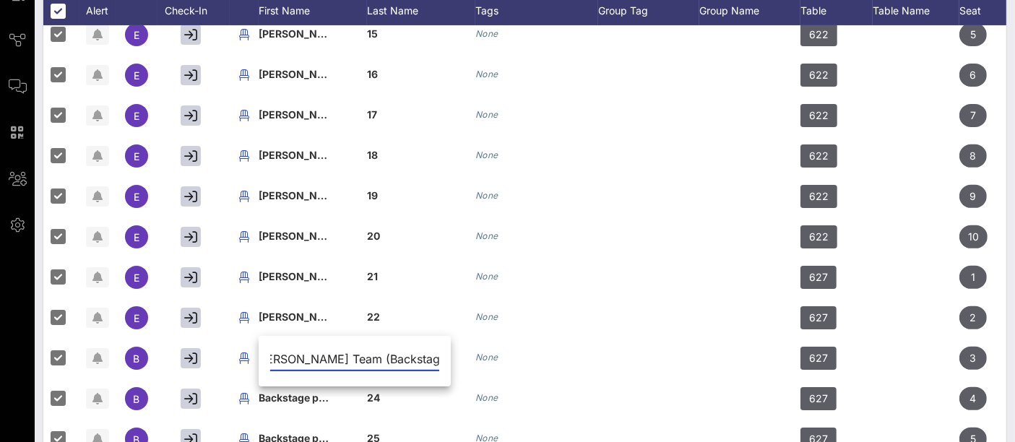
type input "[PERSON_NAME] Team (Backstage)"
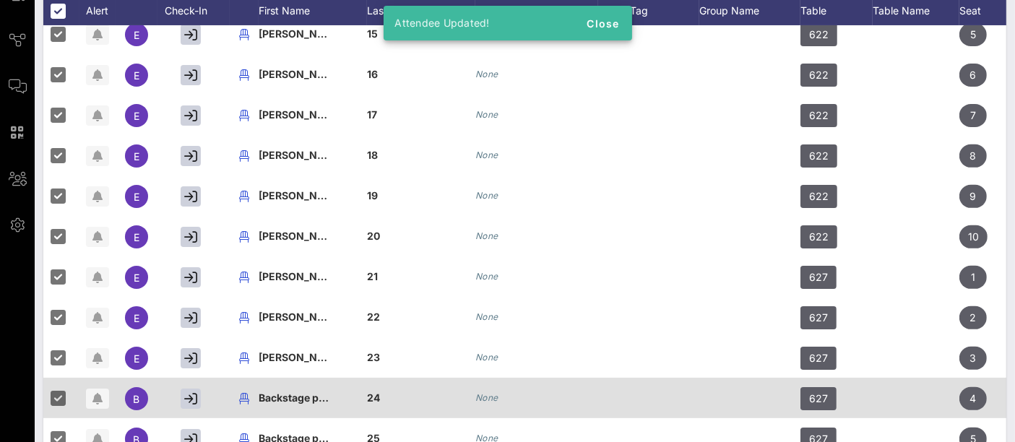
click at [304, 393] on span "Backstage production" at bounding box center [313, 398] width 109 height 12
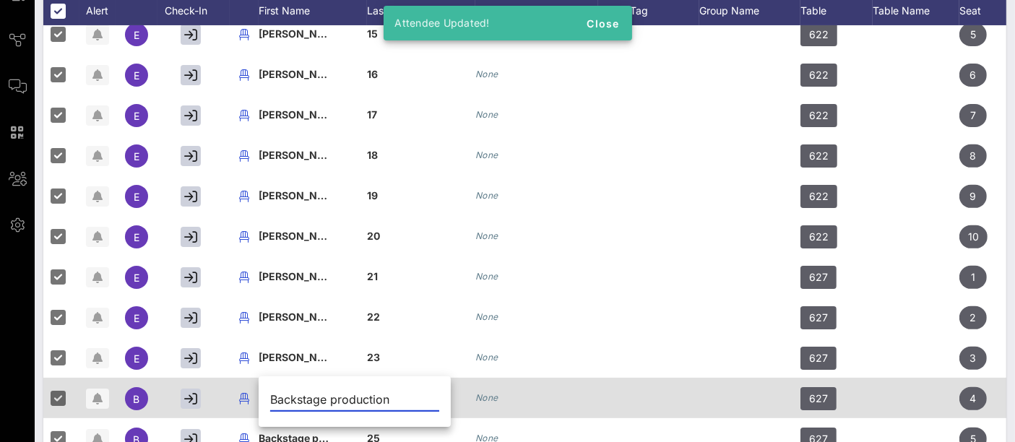
click at [304, 393] on input "Backstage production" at bounding box center [354, 399] width 169 height 23
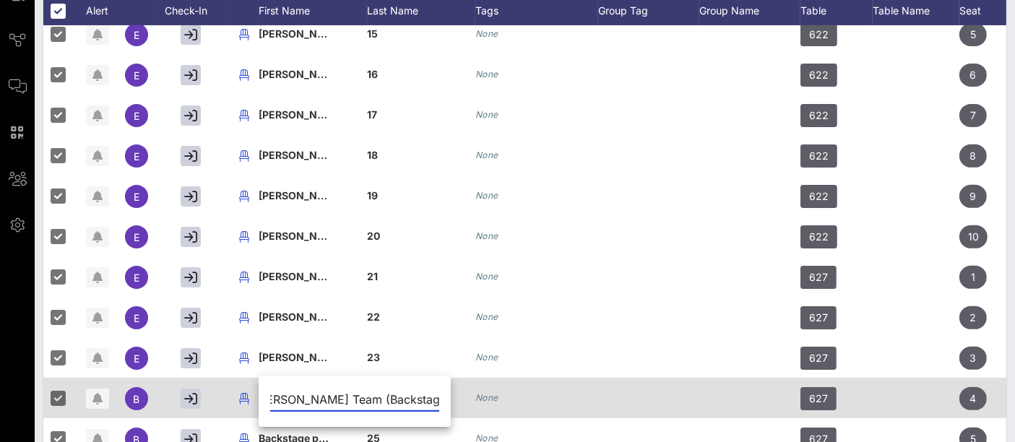
type input "[PERSON_NAME] Team (Backstage)"
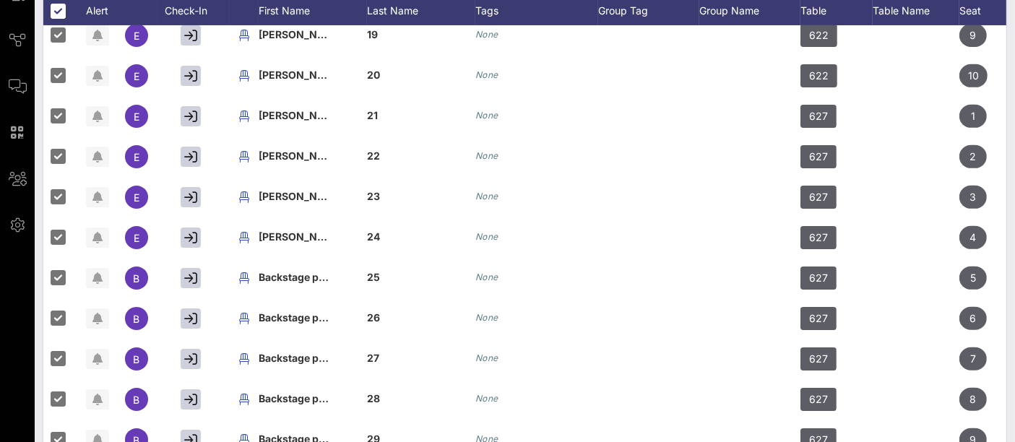
scroll to position [793, 0]
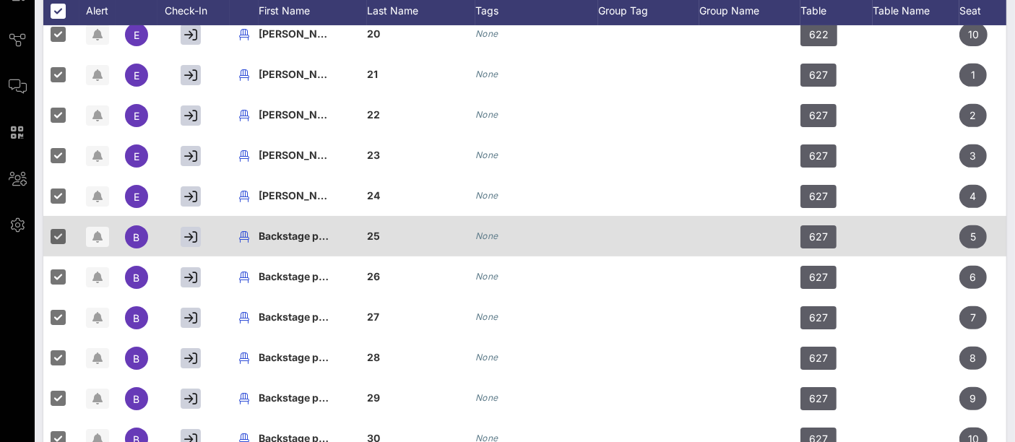
click at [294, 230] on span "Backstage production" at bounding box center [313, 236] width 109 height 12
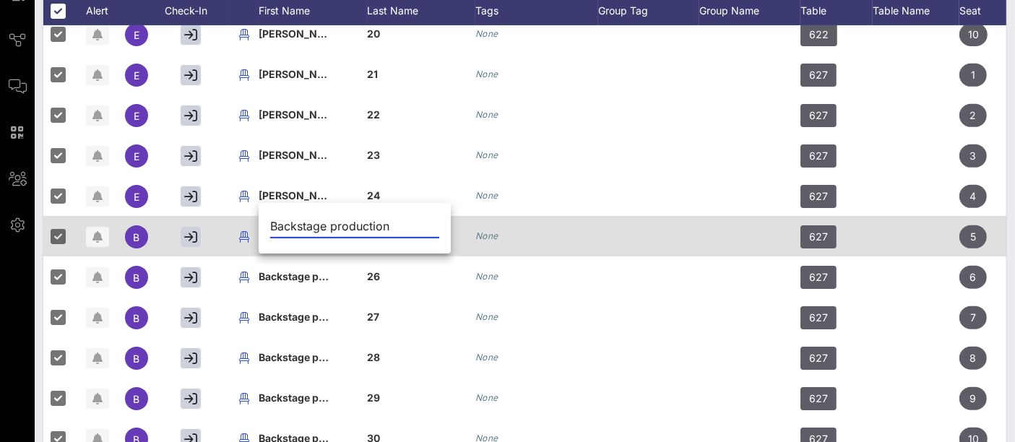
click at [294, 222] on input "Backstage production" at bounding box center [354, 226] width 169 height 23
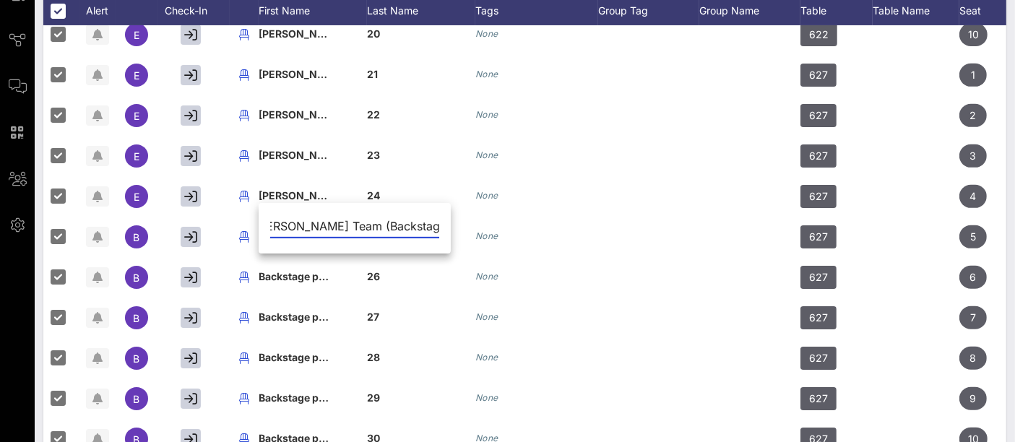
type input "[PERSON_NAME] Team (Backstage)"
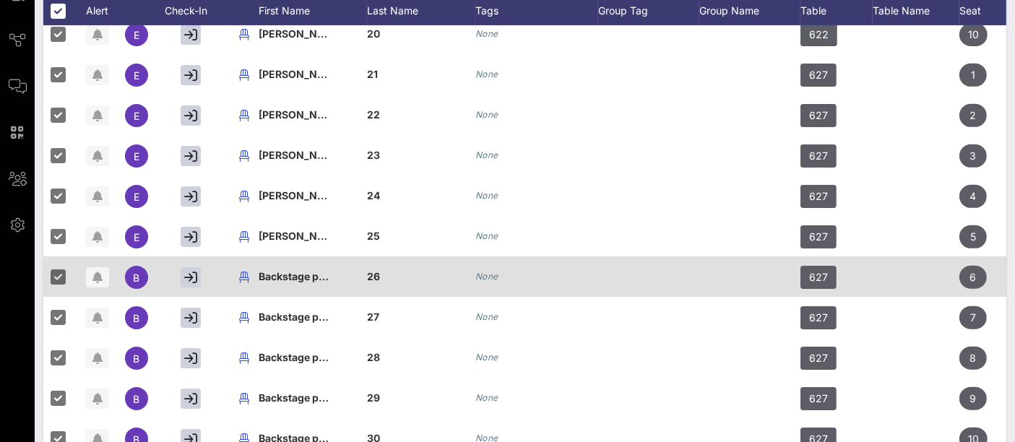
click at [298, 270] on span "Backstage production" at bounding box center [313, 276] width 109 height 12
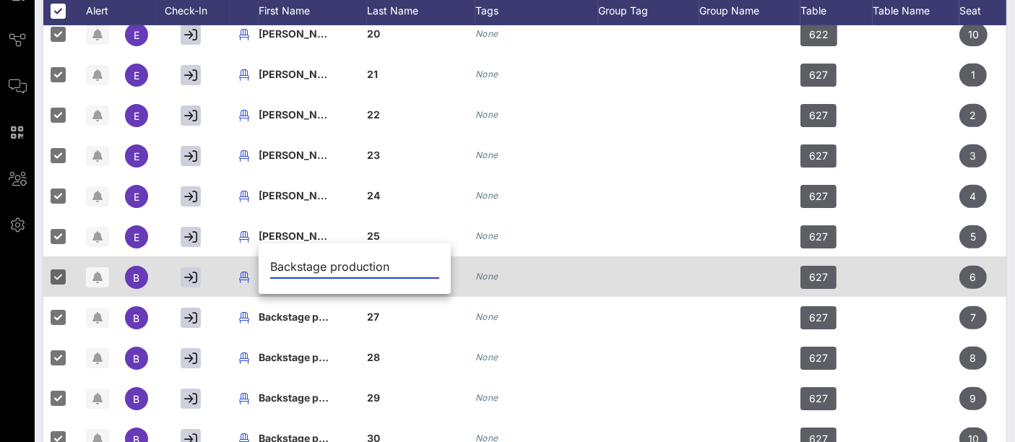
click at [298, 263] on input "Backstage production" at bounding box center [354, 266] width 169 height 23
type input "[PERSON_NAME] Team (Backstage)"
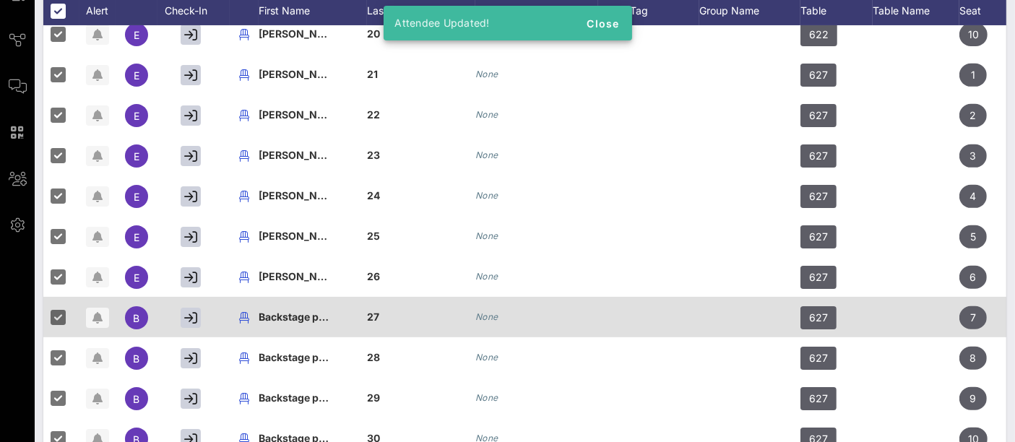
click at [298, 297] on div "Backstage production" at bounding box center [295, 317] width 72 height 40
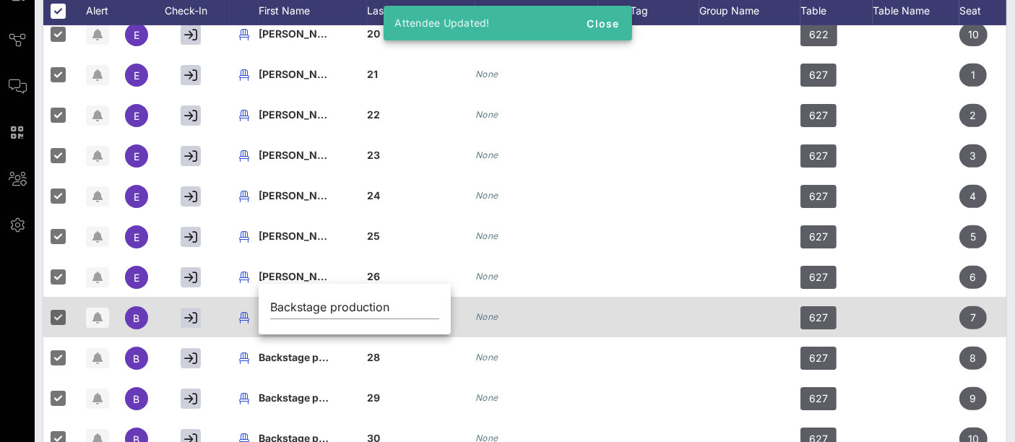
click at [298, 296] on input "Backstage production" at bounding box center [354, 307] width 169 height 23
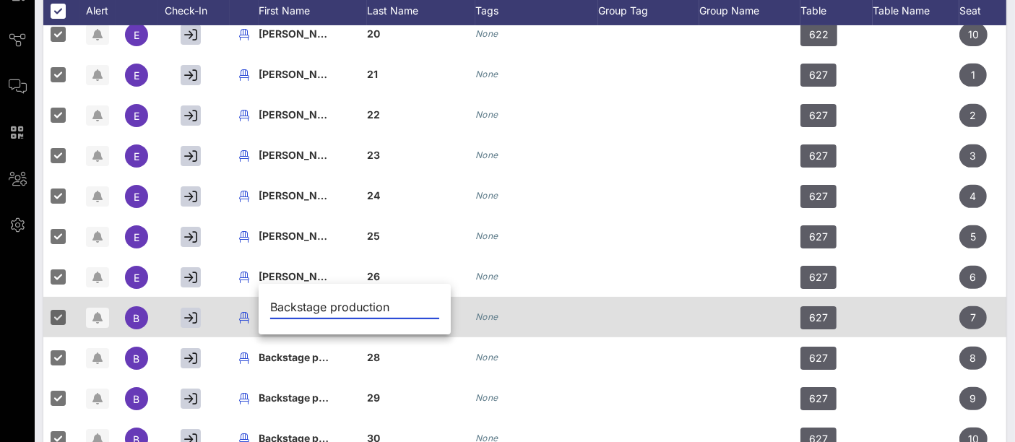
paste input "[PERSON_NAME] Team (Backstage)"
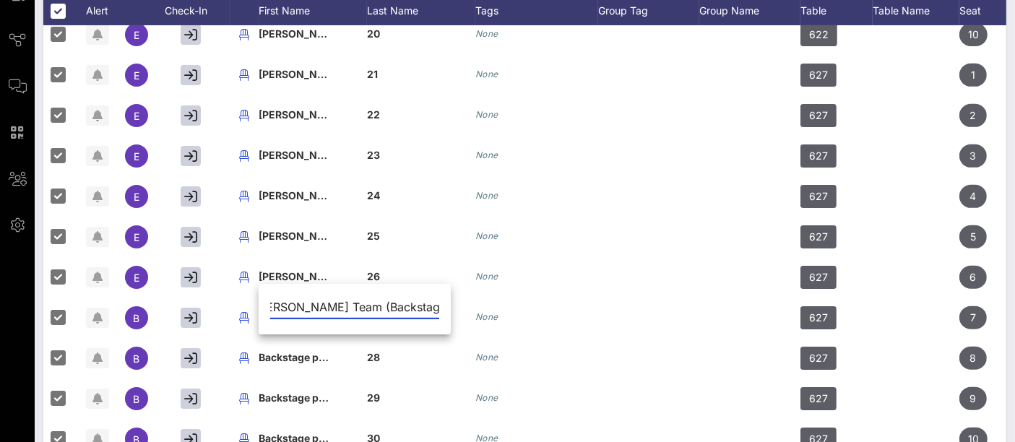
type input "[PERSON_NAME] Team (Backstage)"
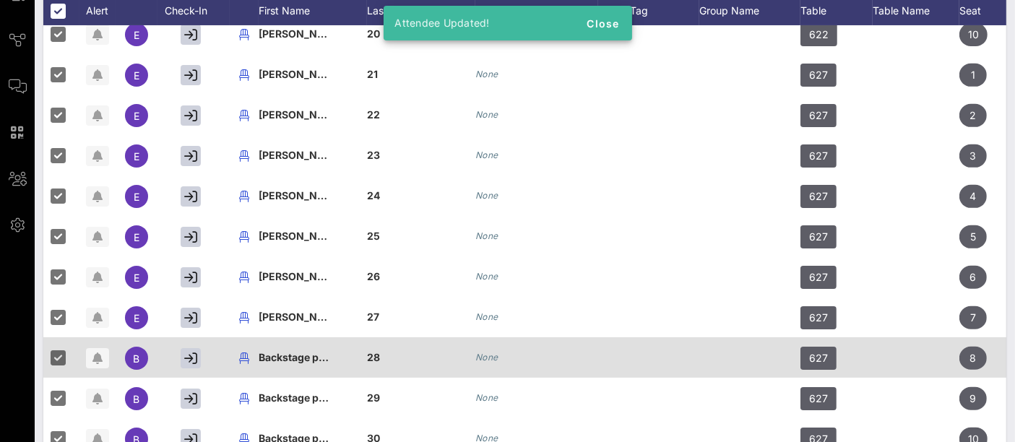
click at [299, 351] on span "Backstage production" at bounding box center [313, 357] width 109 height 12
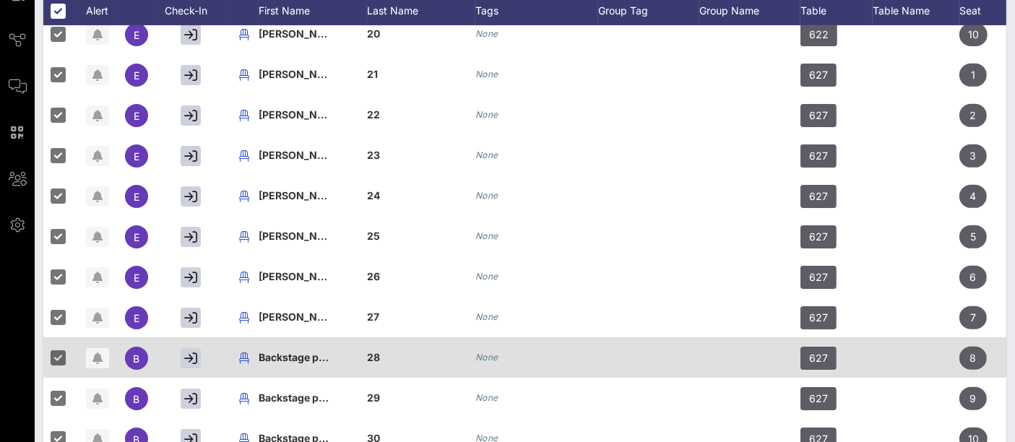
click at [299, 345] on input "Backstage production" at bounding box center [365, 347] width 169 height 23
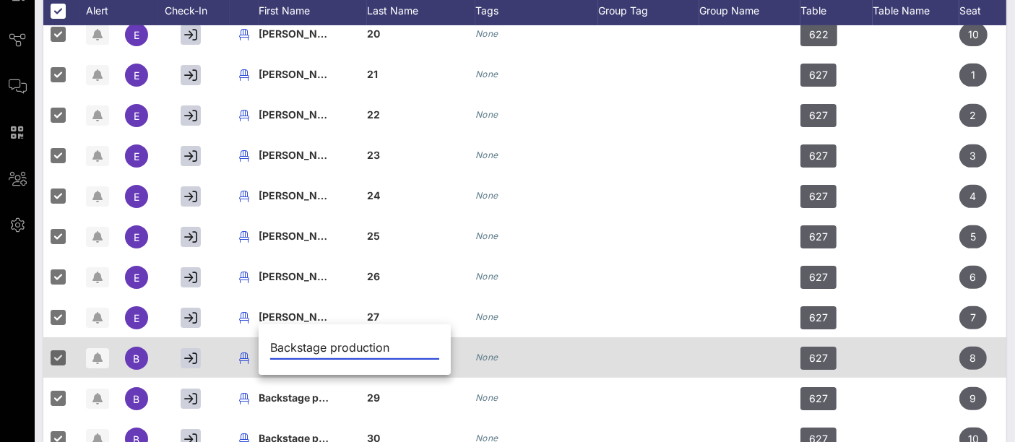
click at [299, 345] on input "Backstage production" at bounding box center [354, 347] width 169 height 23
paste input "[PERSON_NAME] Team (Backstage)"
type input "[PERSON_NAME] Team (Backstage)"
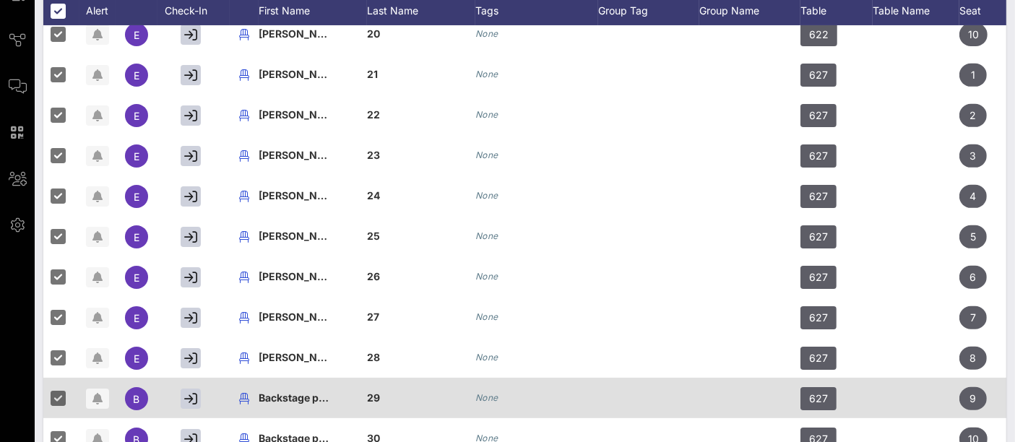
click at [289, 392] on span "Backstage production" at bounding box center [313, 398] width 109 height 12
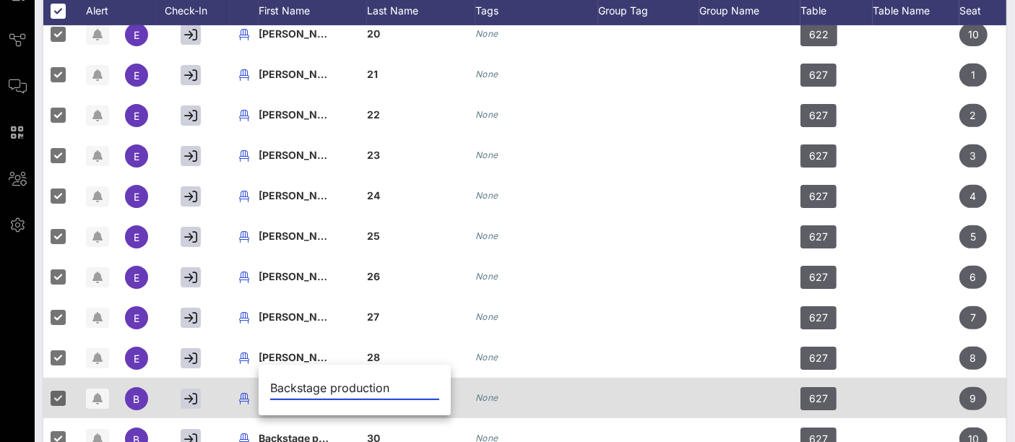
click at [289, 386] on input "Backstage production" at bounding box center [354, 388] width 169 height 23
type input "[PERSON_NAME] Team (Backstage)"
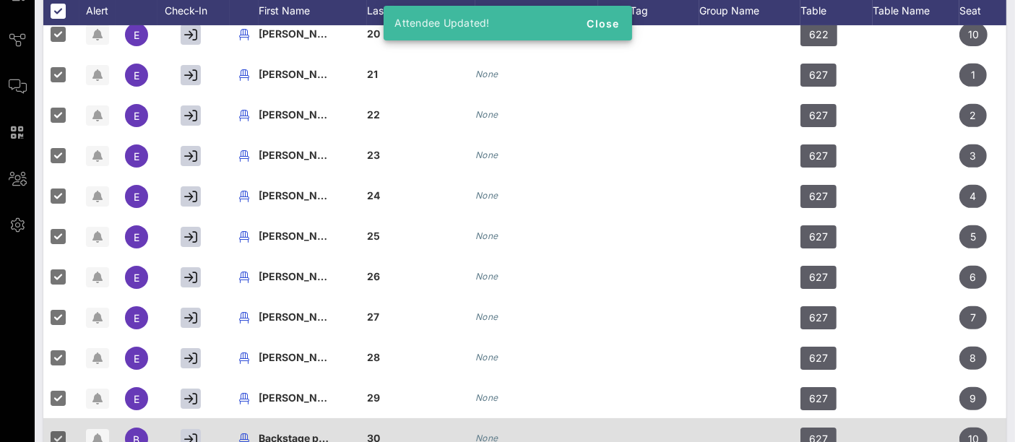
click at [305, 432] on span "Backstage production" at bounding box center [313, 438] width 109 height 12
click at [305, 424] on div at bounding box center [354, 429] width 169 height 10
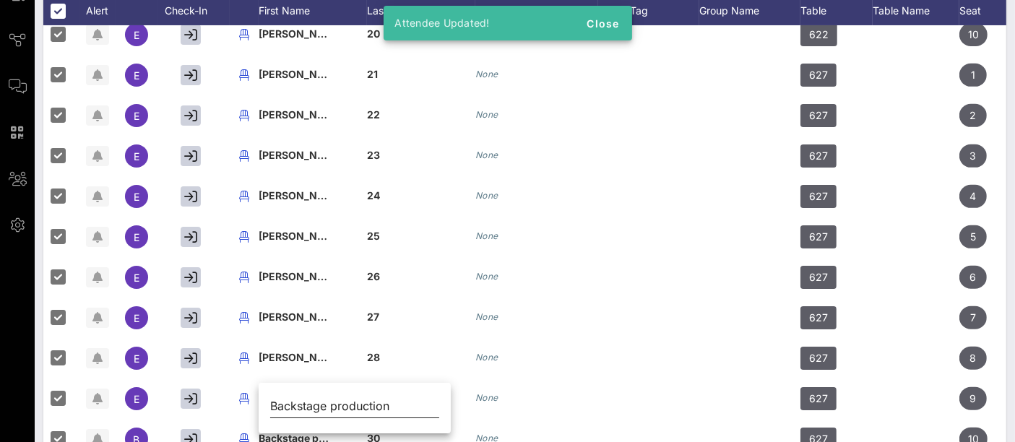
click at [315, 409] on input "Backstage production" at bounding box center [354, 406] width 169 height 23
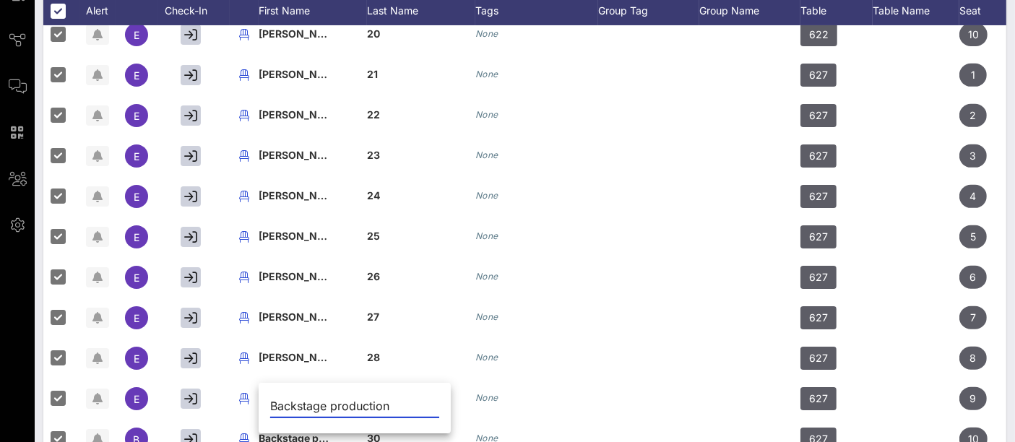
paste input "[PERSON_NAME] Team (Backstage)"
type input "[PERSON_NAME] Team (Backstage)"
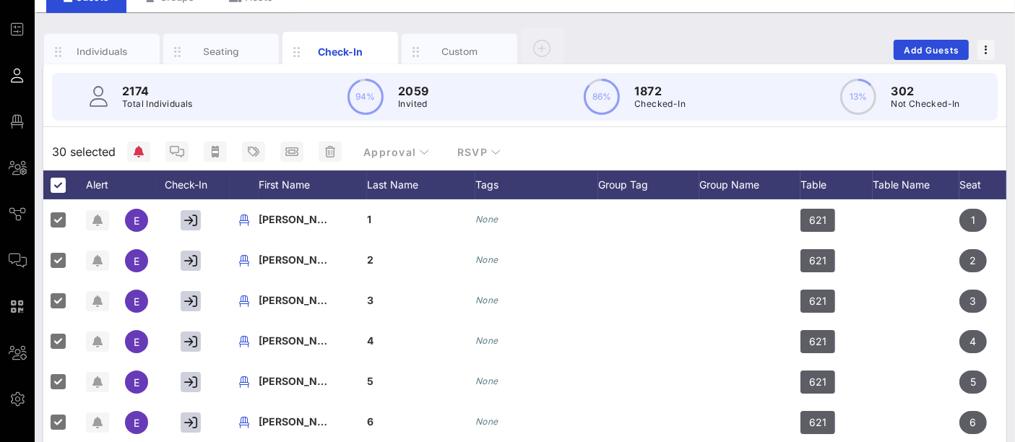
scroll to position [0, 0]
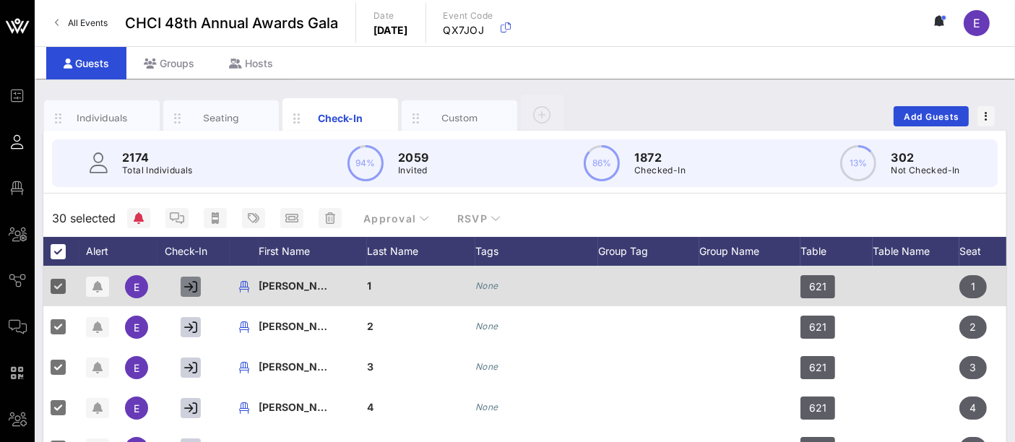
click at [192, 284] on icon "button" at bounding box center [190, 286] width 13 height 13
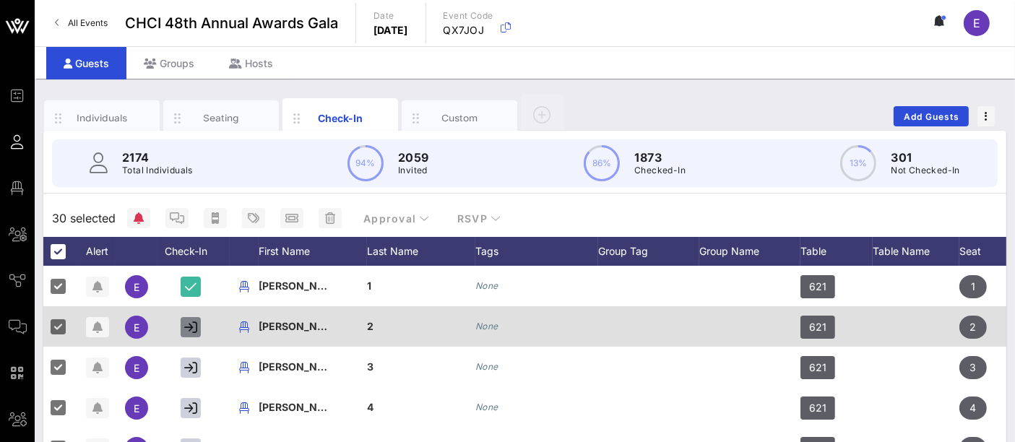
click at [189, 325] on icon "button" at bounding box center [190, 327] width 13 height 13
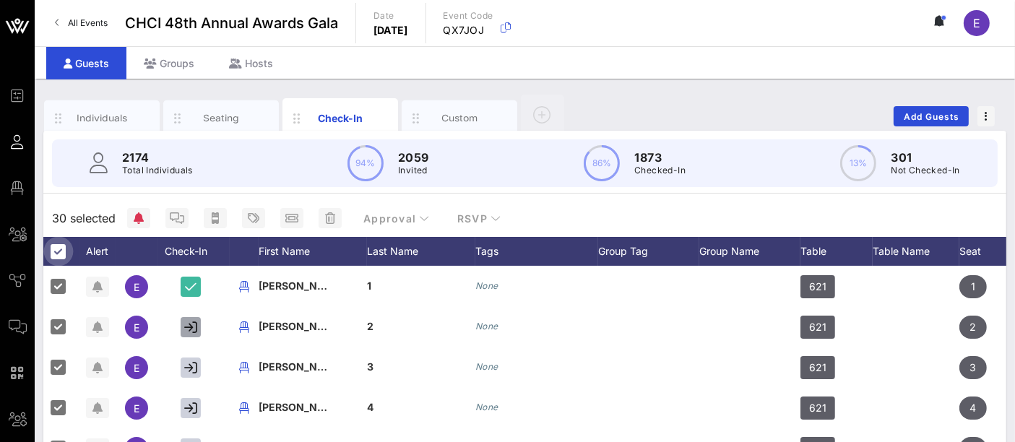
click at [62, 244] on div at bounding box center [58, 251] width 25 height 25
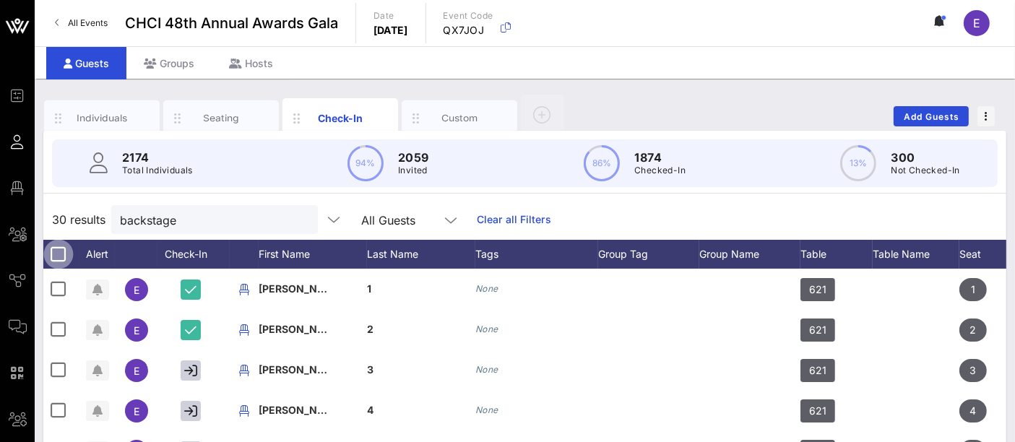
click at [55, 253] on div at bounding box center [58, 254] width 25 height 25
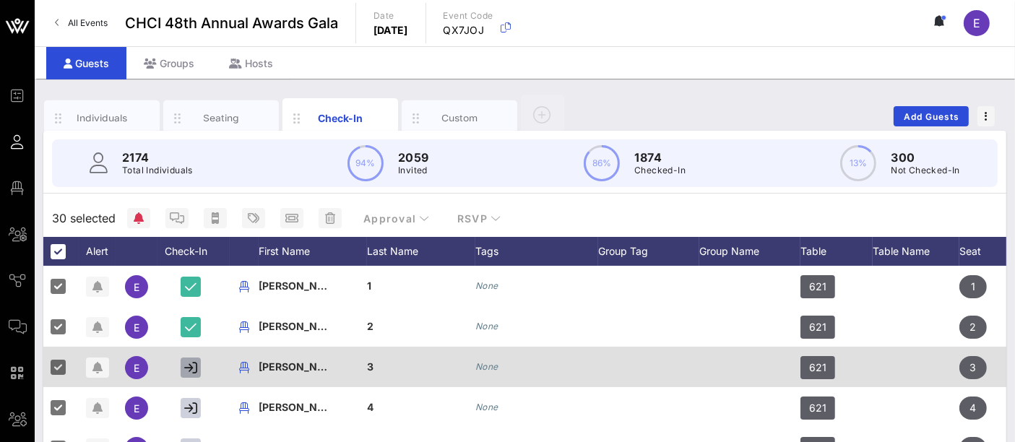
click at [192, 369] on icon "button" at bounding box center [190, 367] width 13 height 13
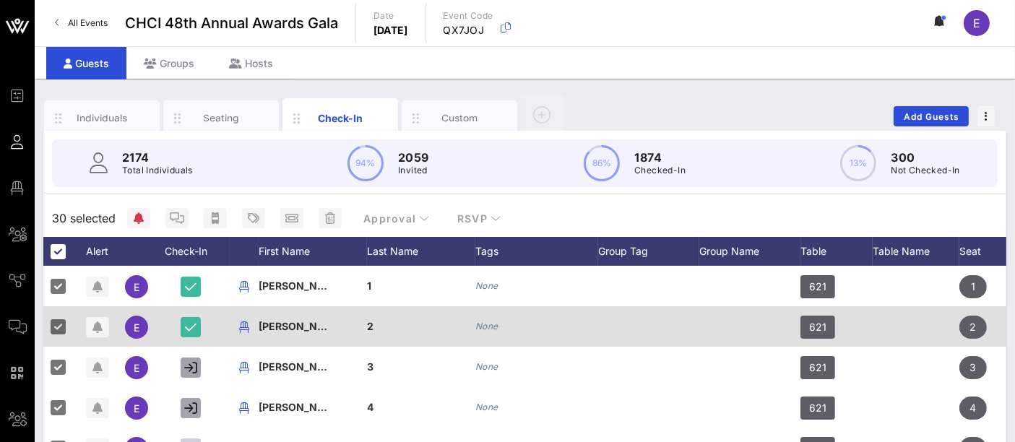
click at [187, 405] on icon "button" at bounding box center [190, 408] width 13 height 13
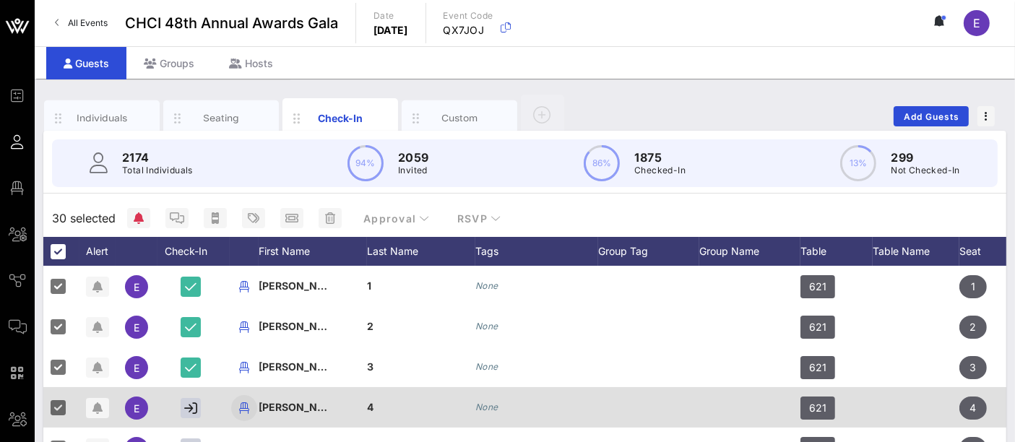
scroll to position [80, 0]
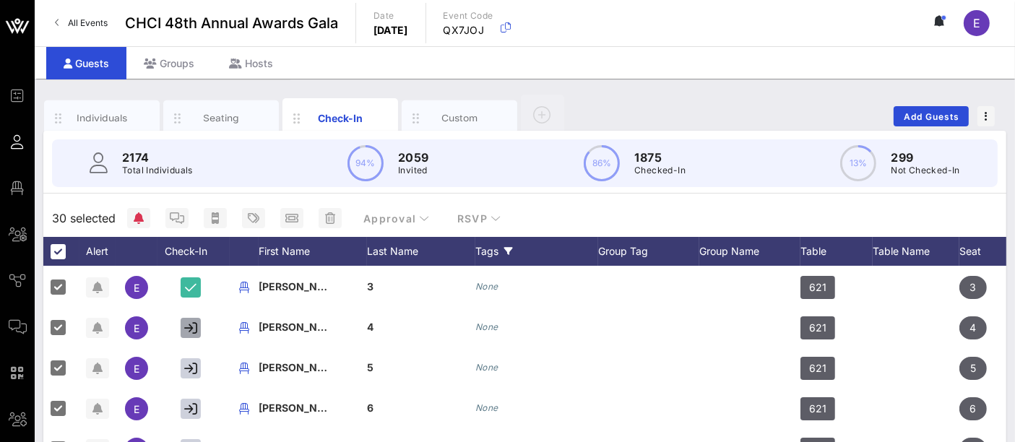
click at [192, 322] on icon "button" at bounding box center [190, 328] width 13 height 13
click at [188, 370] on icon "button" at bounding box center [190, 368] width 13 height 13
drag, startPoint x: 192, startPoint y: 131, endPoint x: 189, endPoint y: 258, distance: 127.2
click at [192, 131] on div "2174 Total Individuals 94% 2059 Invited 86% 1875 Checked-In 13% 299 Not Checked…" at bounding box center [524, 415] width 963 height 569
click at [195, 403] on icon "button" at bounding box center [190, 409] width 13 height 13
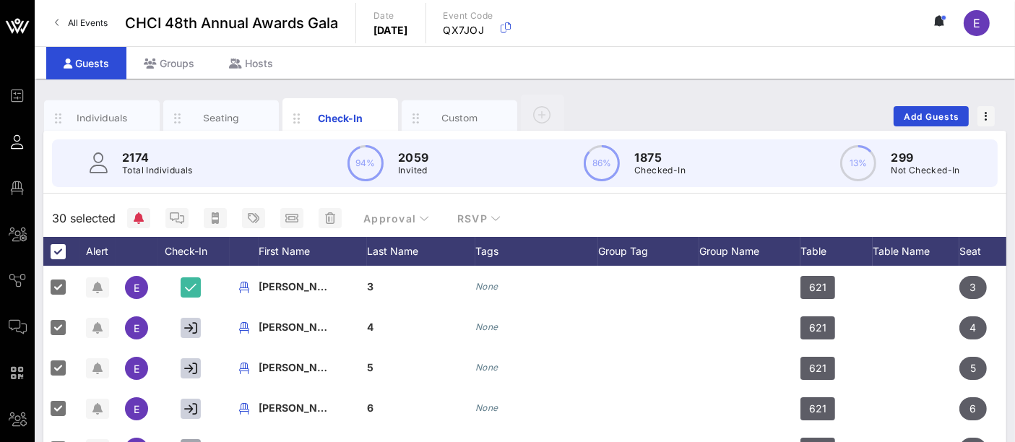
click at [194, 442] on icon "button" at bounding box center [190, 449] width 13 height 13
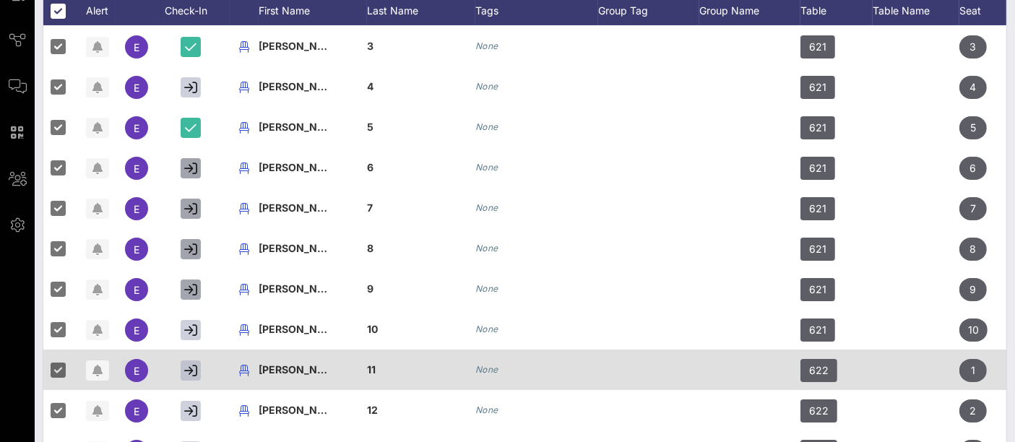
click at [192, 292] on icon "button" at bounding box center [190, 289] width 13 height 13
click at [192, 329] on icon "button" at bounding box center [190, 330] width 13 height 13
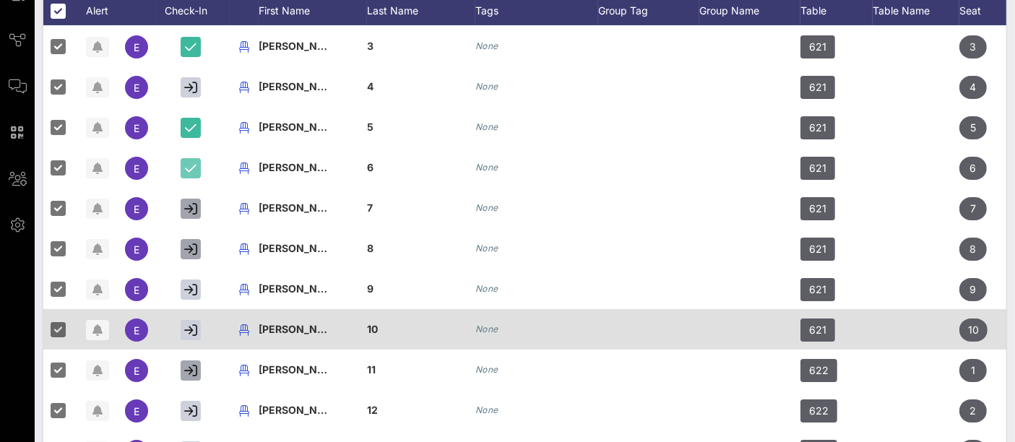
drag, startPoint x: 192, startPoint y: 365, endPoint x: 328, endPoint y: 332, distance: 140.6
click at [193, 366] on icon "button" at bounding box center [190, 370] width 13 height 13
click at [191, 410] on icon "button" at bounding box center [190, 411] width 13 height 13
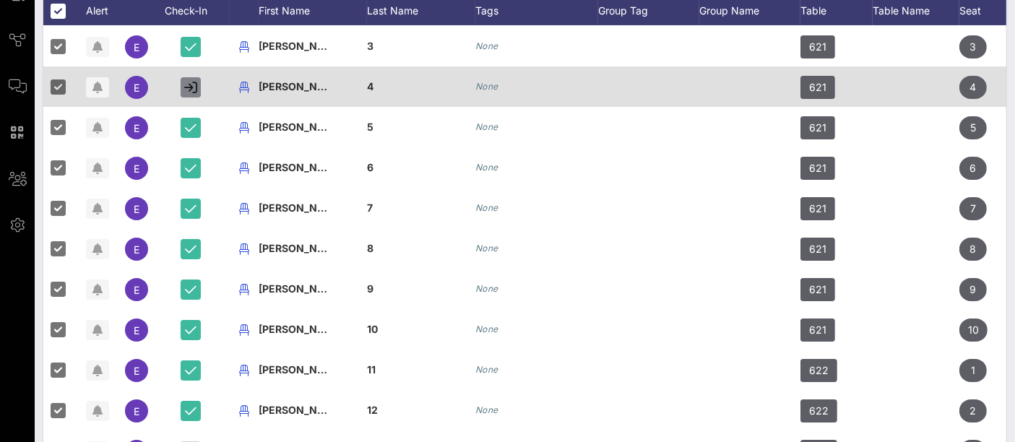
click at [196, 85] on icon "button" at bounding box center [190, 87] width 13 height 13
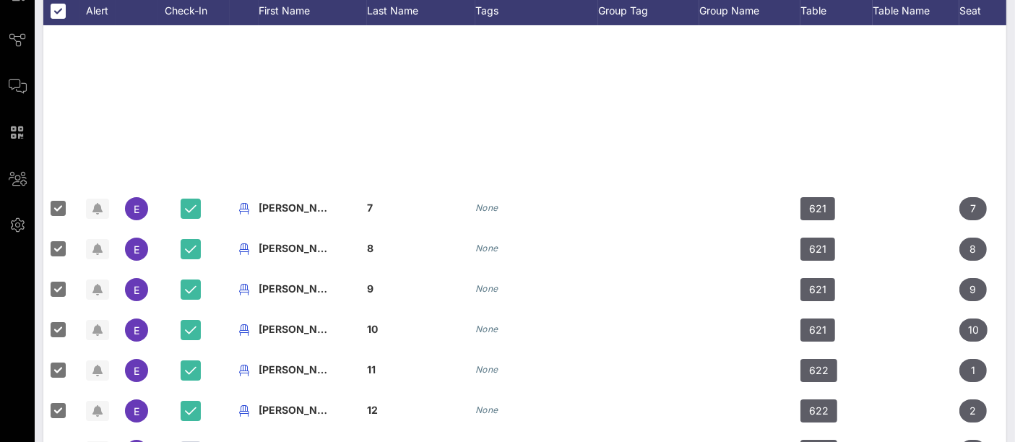
scroll to position [481, 0]
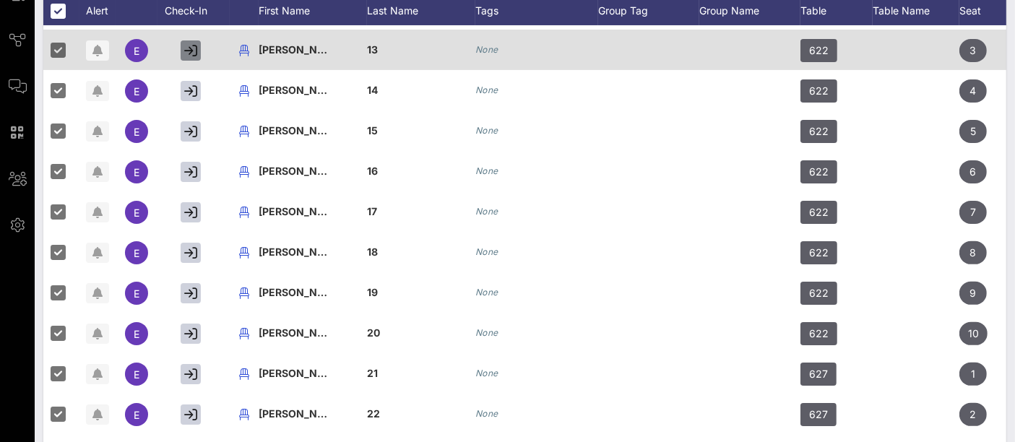
click at [188, 44] on icon "button" at bounding box center [190, 50] width 13 height 13
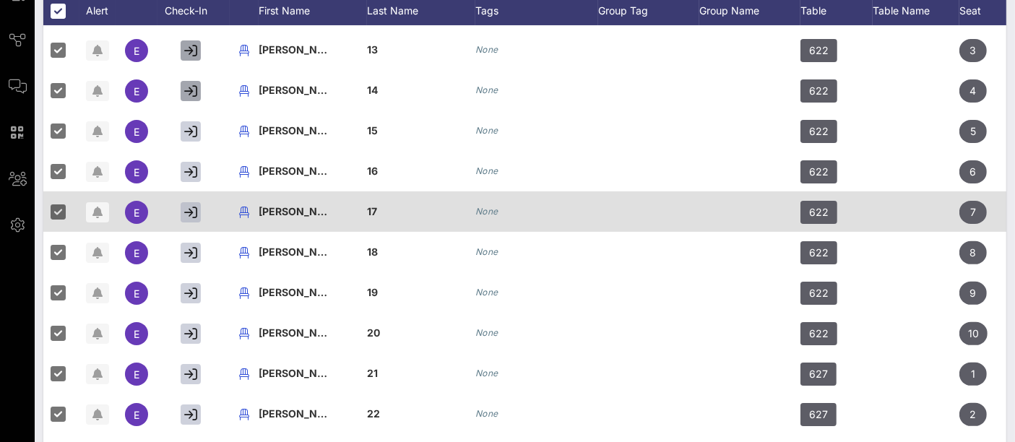
click at [188, 87] on icon "button" at bounding box center [190, 91] width 13 height 13
click at [192, 130] on icon "button" at bounding box center [190, 131] width 13 height 13
click at [192, 167] on icon "button" at bounding box center [190, 172] width 13 height 13
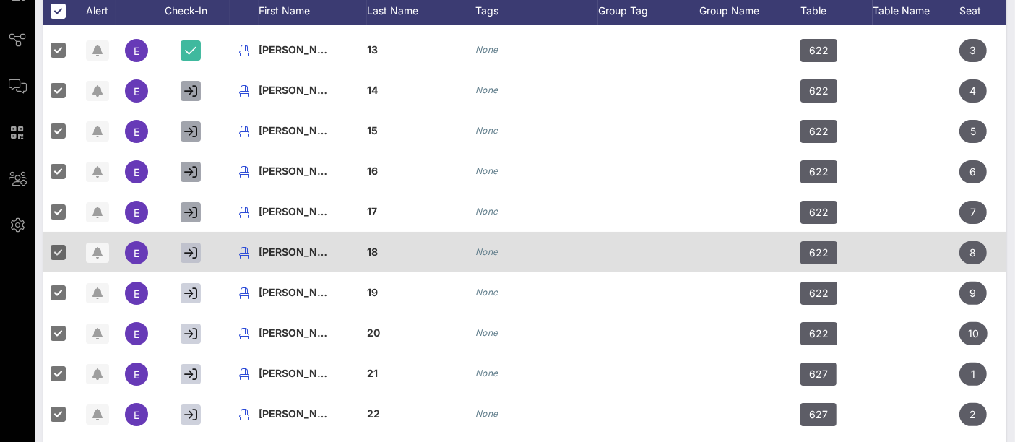
click at [189, 207] on icon "button" at bounding box center [190, 212] width 13 height 13
click at [189, 255] on icon "button" at bounding box center [190, 252] width 13 height 13
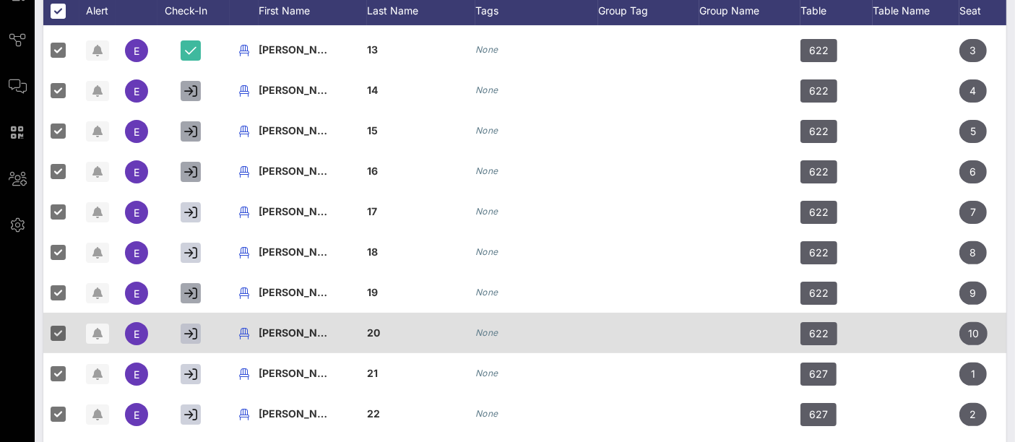
click at [189, 288] on icon "button" at bounding box center [190, 293] width 13 height 13
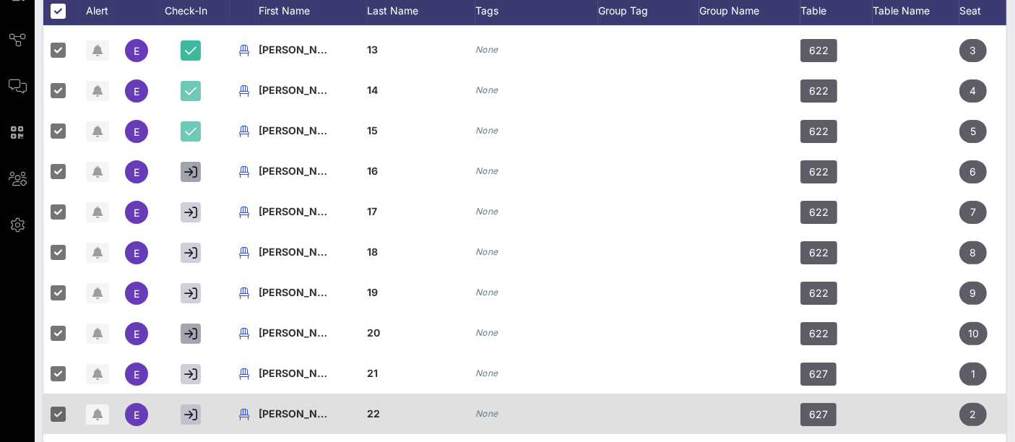
click at [188, 330] on icon "button" at bounding box center [190, 333] width 13 height 13
click at [188, 369] on icon "button" at bounding box center [190, 374] width 13 height 13
click at [188, 408] on icon "button" at bounding box center [190, 414] width 13 height 13
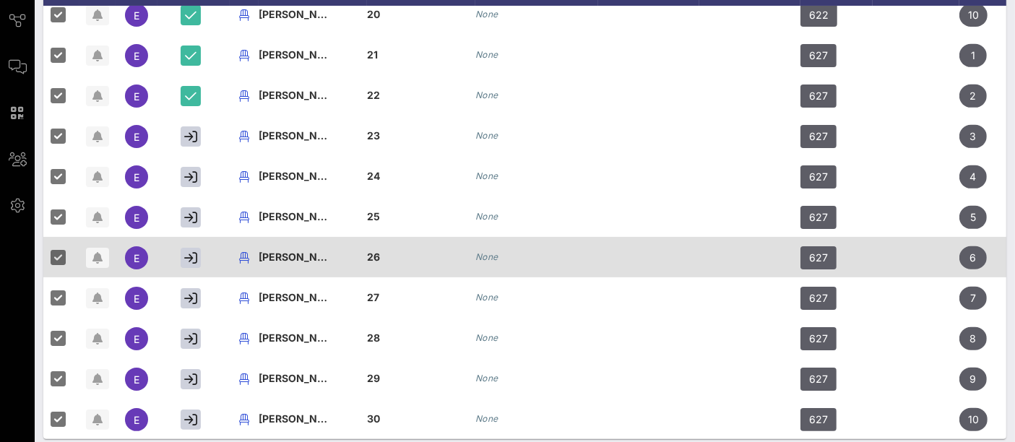
scroll to position [270, 0]
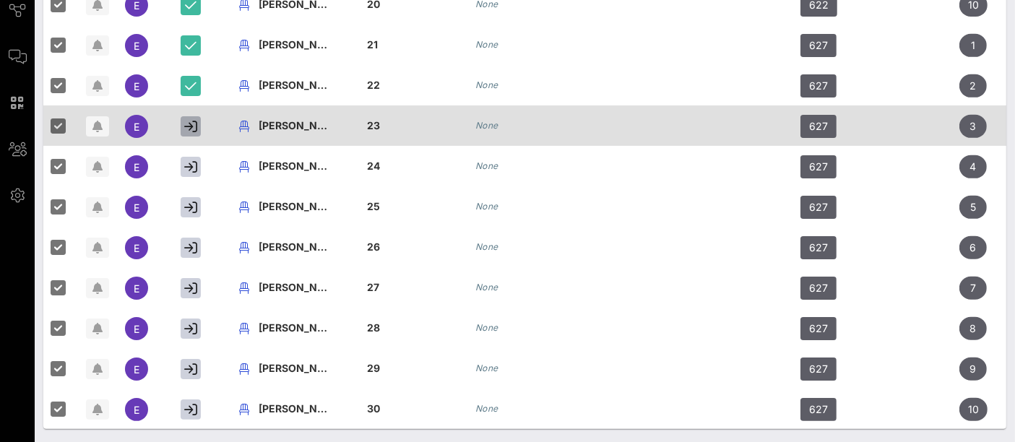
click at [194, 120] on icon "button" at bounding box center [190, 126] width 13 height 13
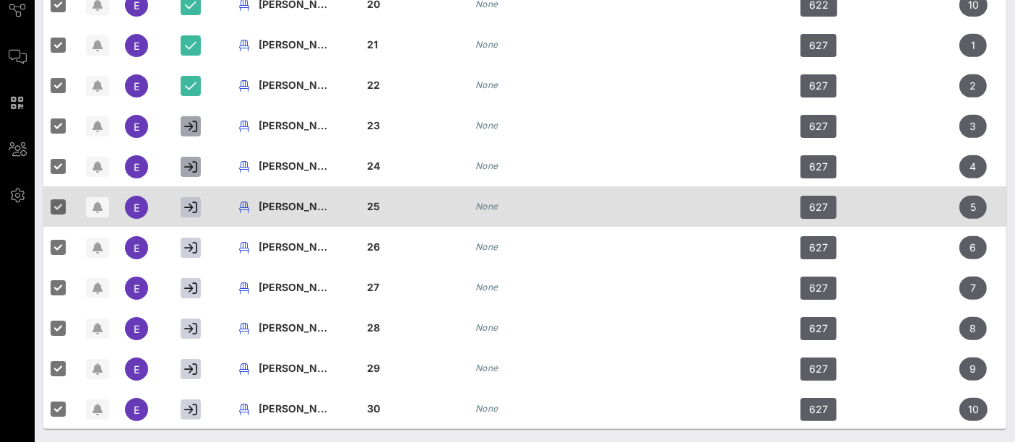
click at [196, 160] on icon "button" at bounding box center [190, 166] width 13 height 13
click at [192, 201] on icon "button" at bounding box center [190, 207] width 13 height 13
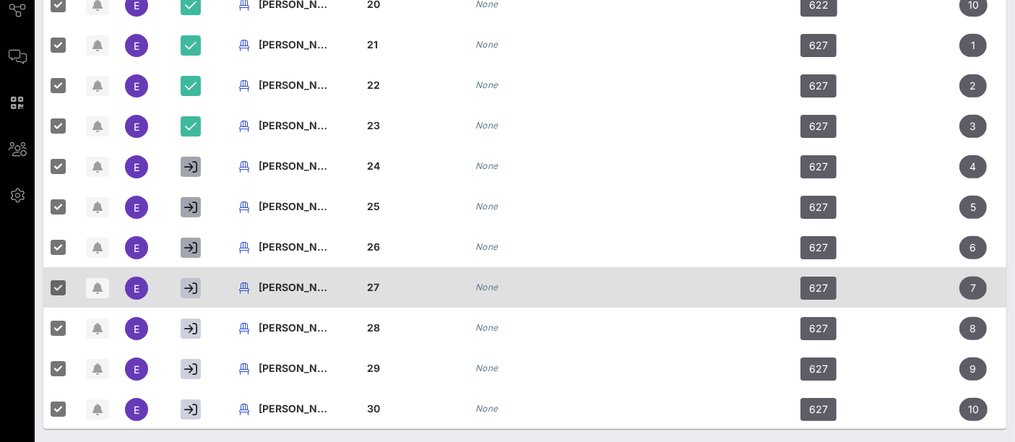
click at [188, 238] on button "button" at bounding box center [191, 248] width 20 height 20
click at [191, 241] on icon "button" at bounding box center [190, 247] width 13 height 13
click at [185, 282] on icon "button" at bounding box center [190, 288] width 13 height 13
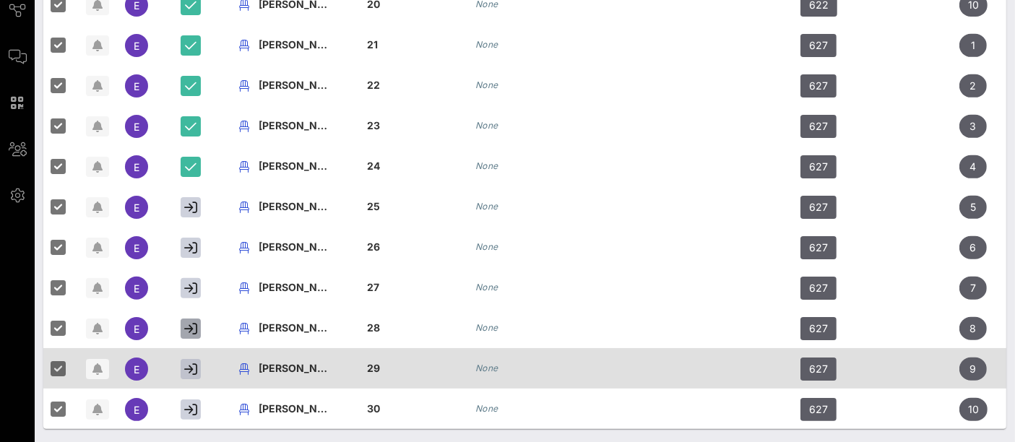
click at [192, 322] on icon "button" at bounding box center [190, 328] width 13 height 13
click at [192, 363] on icon "button" at bounding box center [190, 369] width 13 height 13
click at [189, 403] on icon "button" at bounding box center [190, 409] width 13 height 13
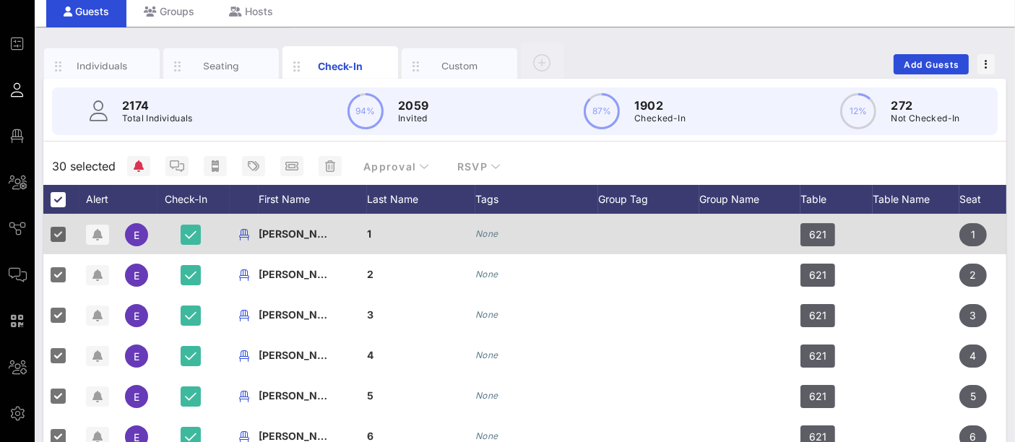
scroll to position [0, 0]
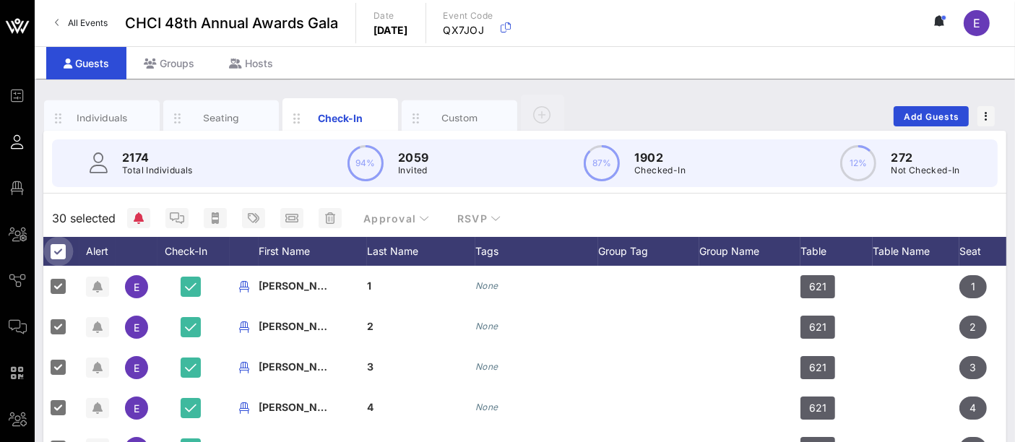
click at [62, 248] on div at bounding box center [58, 251] width 25 height 25
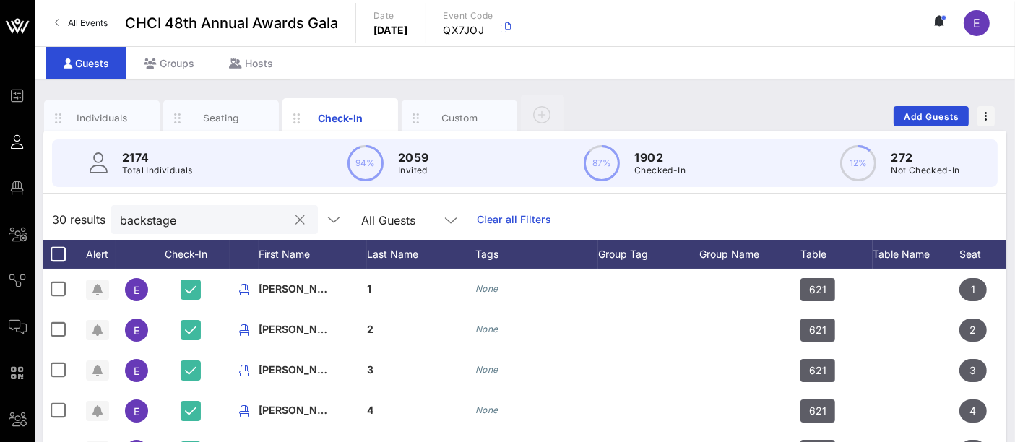
click at [220, 224] on input "backstage" at bounding box center [204, 219] width 169 height 19
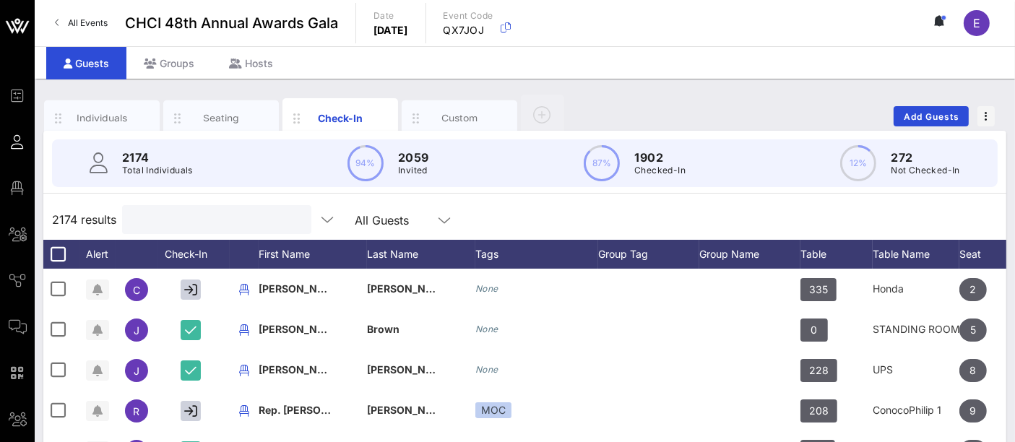
click at [220, 224] on input "text" at bounding box center [215, 219] width 169 height 19
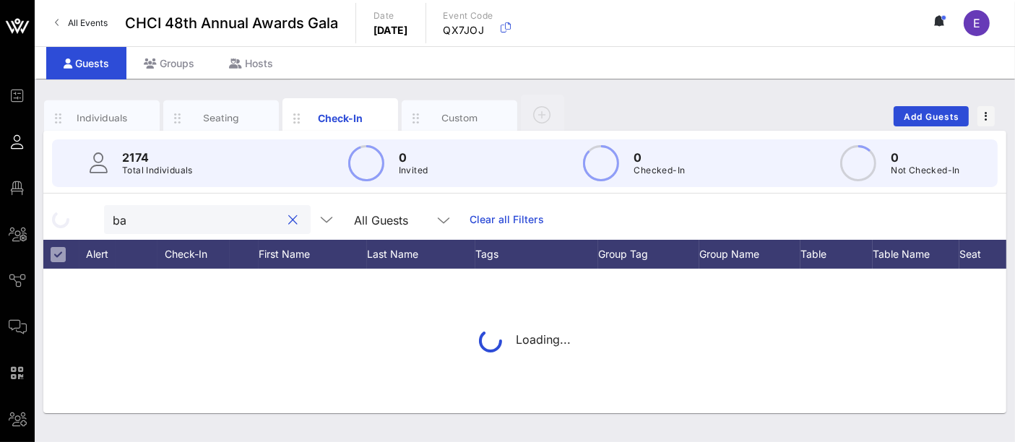
type input "b"
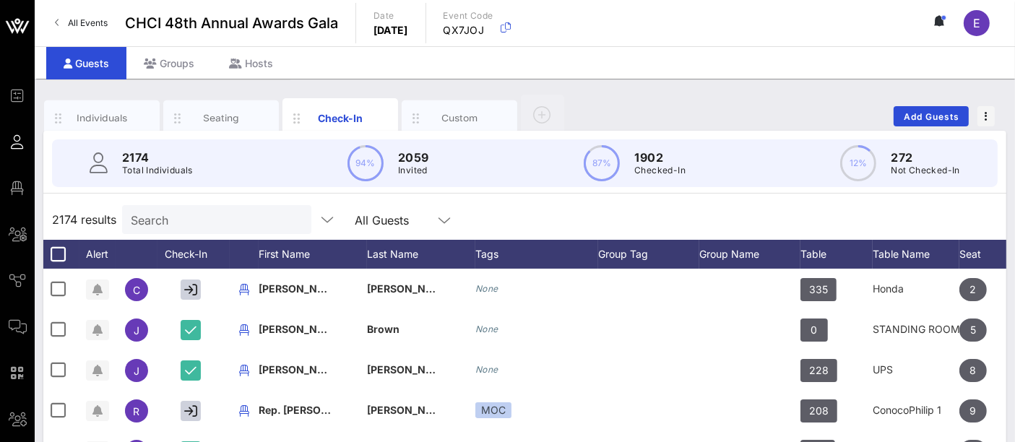
click at [225, 218] on input "Search" at bounding box center [215, 219] width 169 height 19
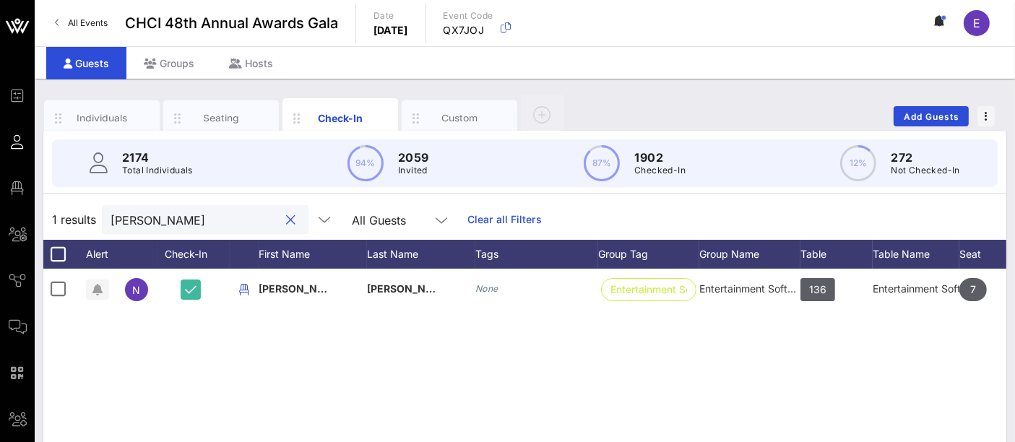
click at [169, 215] on input "[PERSON_NAME]" at bounding box center [195, 219] width 169 height 19
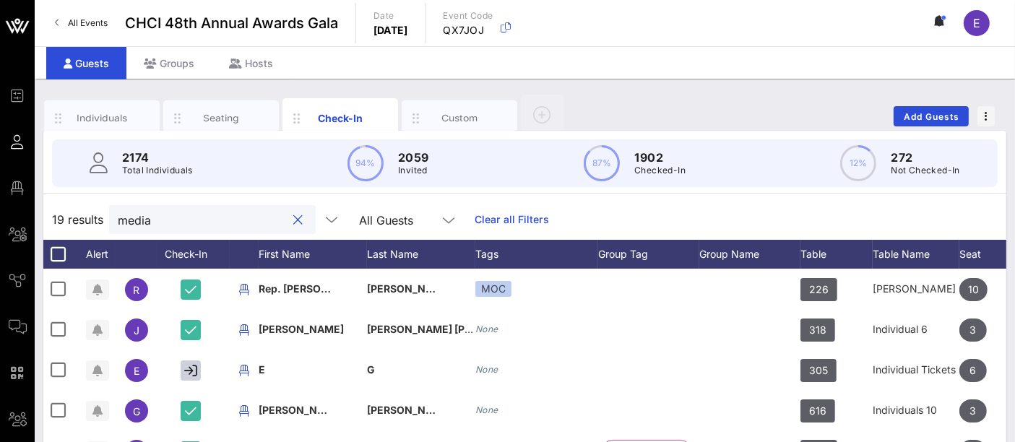
click at [186, 221] on input "media" at bounding box center [202, 219] width 169 height 19
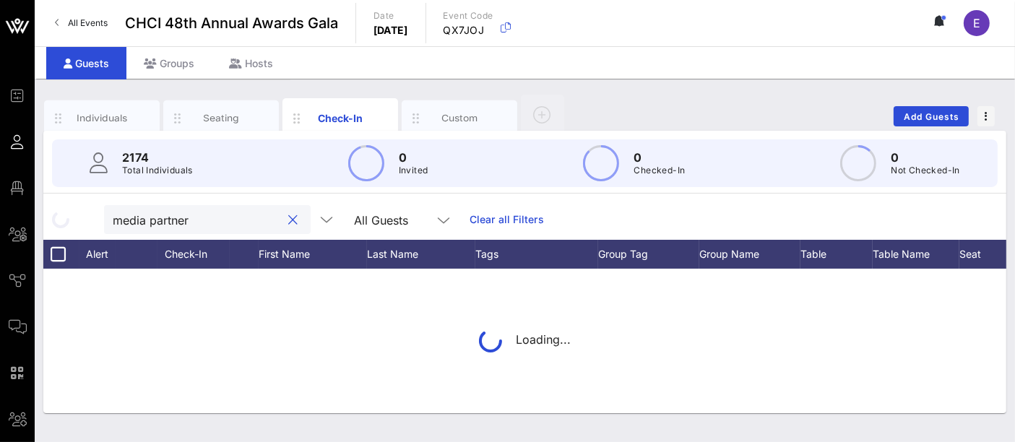
type input "media partner"
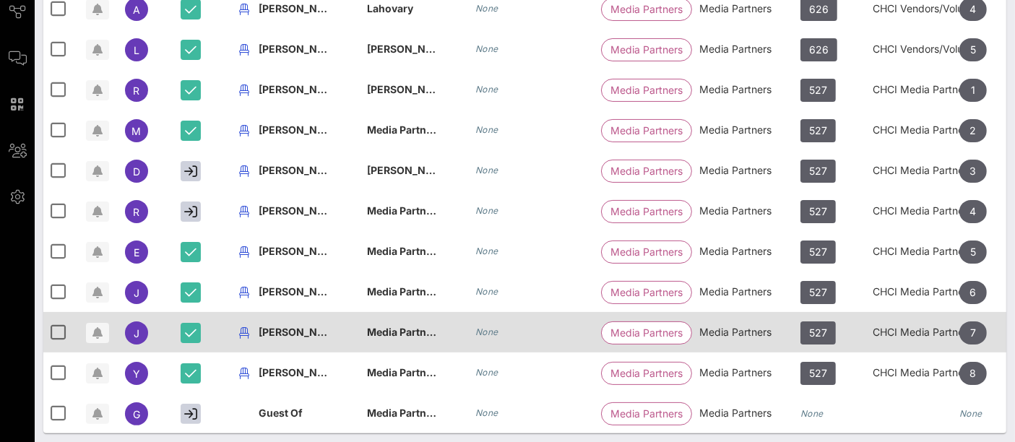
scroll to position [273, 0]
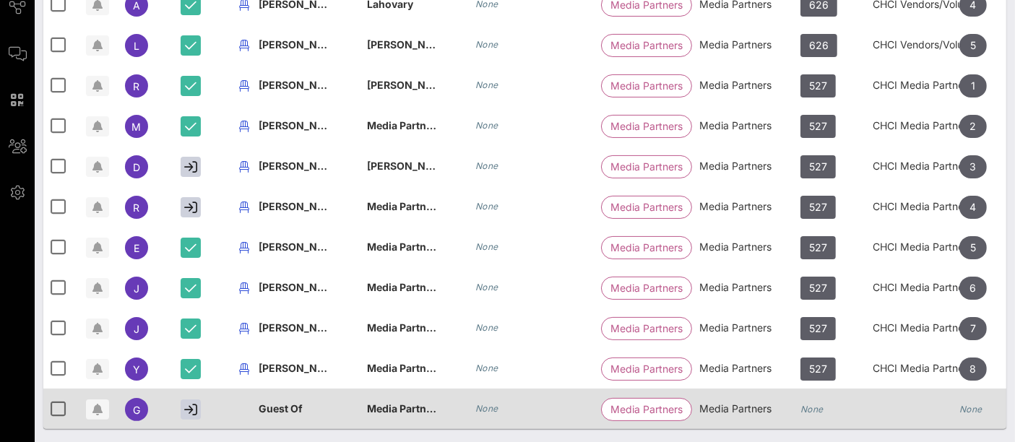
click at [280, 403] on span "Guest Of" at bounding box center [281, 409] width 44 height 12
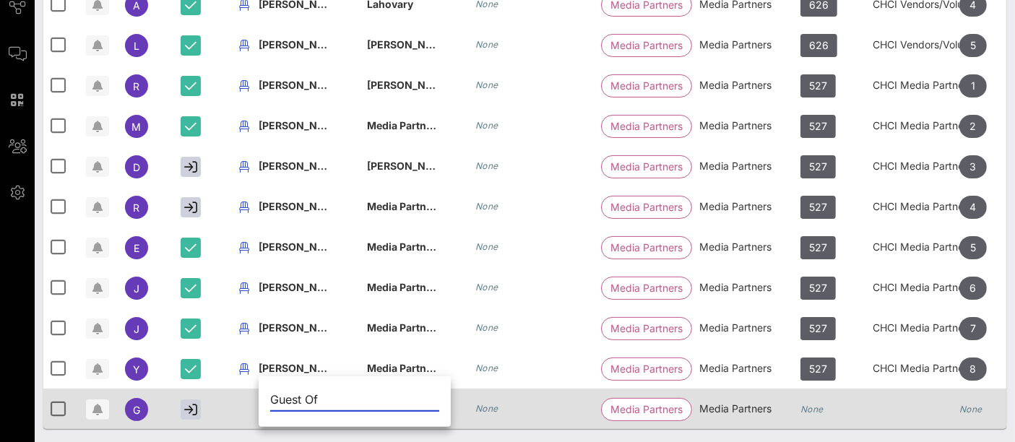
click at [280, 393] on input "Guest Of" at bounding box center [354, 399] width 169 height 23
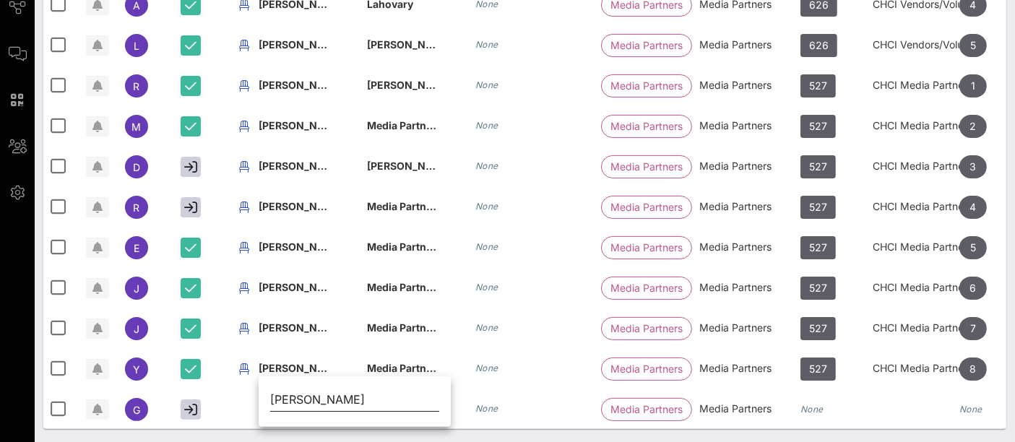
click at [321, 399] on input "[PERSON_NAME]" at bounding box center [354, 399] width 169 height 23
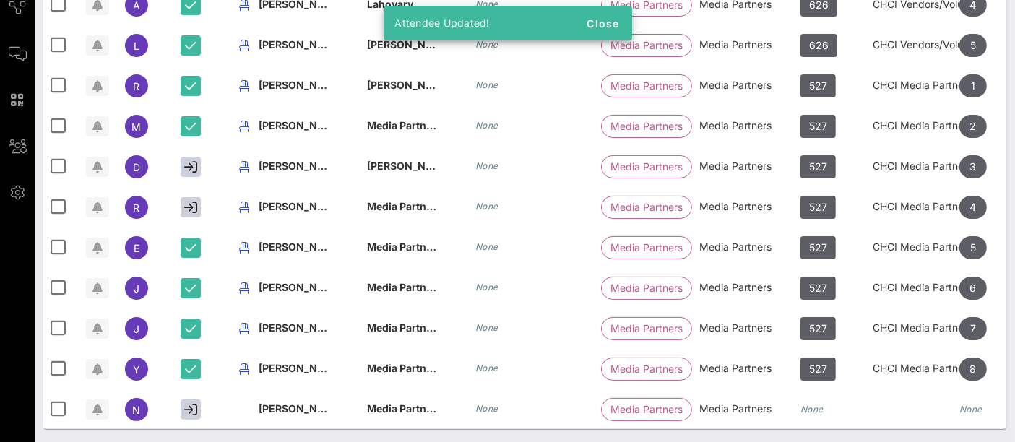
click at [283, 403] on span "[PERSON_NAME]" at bounding box center [301, 409] width 85 height 12
click at [0, 0] on input "[PERSON_NAME]" at bounding box center [0, 0] width 0 height 0
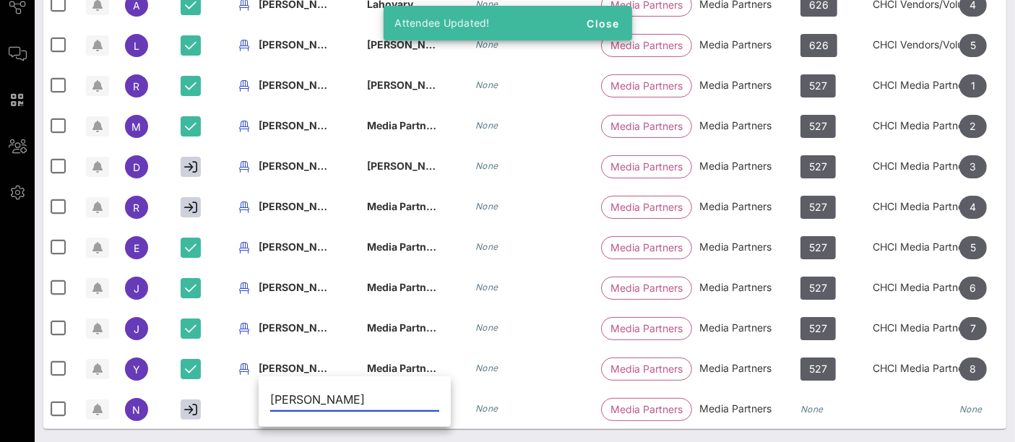
click at [283, 395] on input "[PERSON_NAME]" at bounding box center [354, 399] width 169 height 23
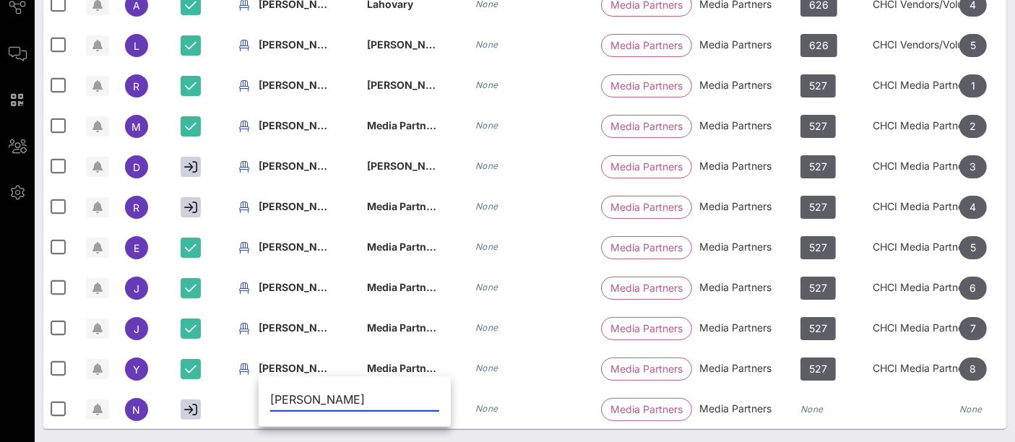
click at [314, 402] on input "[PERSON_NAME]" at bounding box center [354, 399] width 169 height 23
click at [317, 398] on input "[PERSON_NAME]" at bounding box center [354, 399] width 169 height 23
type input "[PERSON_NAME]"
click at [460, 434] on div "Individuals Seating Check-In Custom Add Guests 2174 Total Individuals 94% 2059 …" at bounding box center [525, 125] width 981 height 638
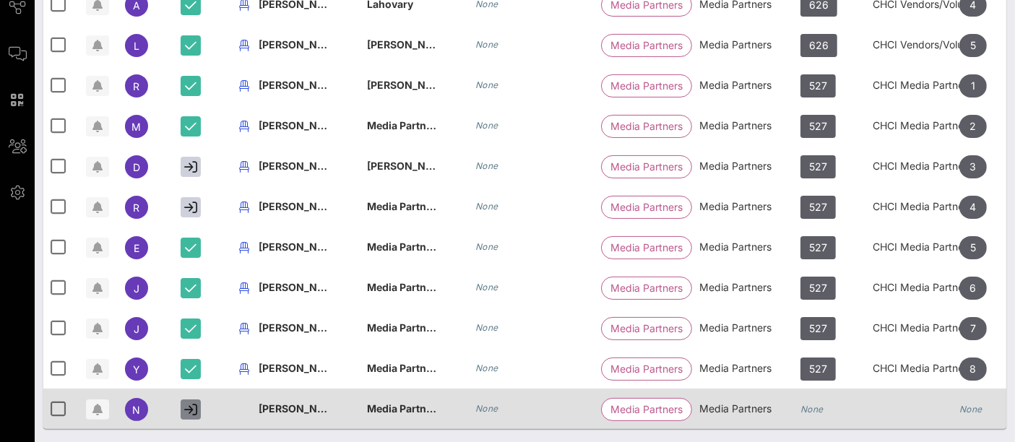
click at [194, 403] on icon "button" at bounding box center [190, 409] width 13 height 13
click at [813, 404] on icon "None" at bounding box center [812, 409] width 23 height 11
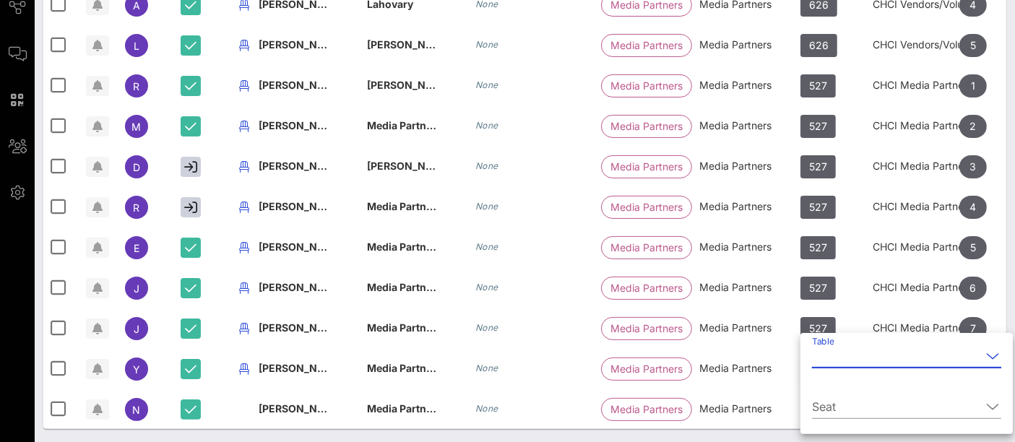
click at [838, 362] on input "Table" at bounding box center [896, 356] width 169 height 23
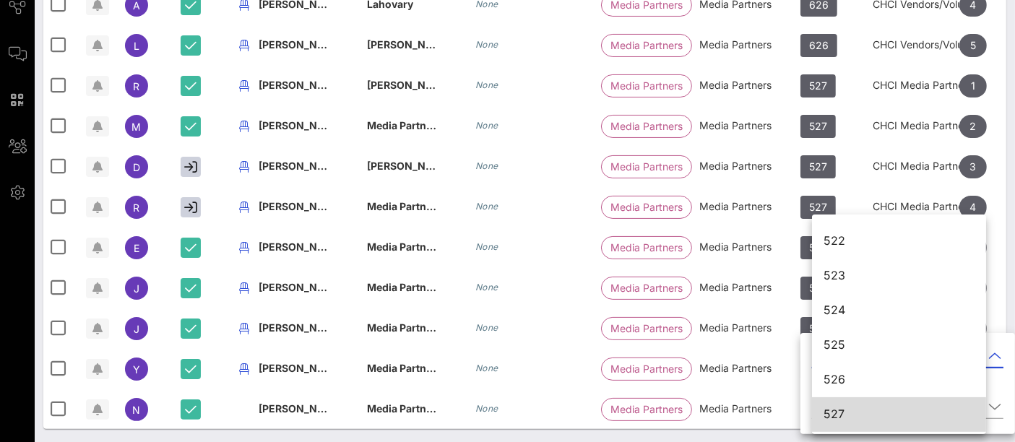
scroll to position [6169, 0]
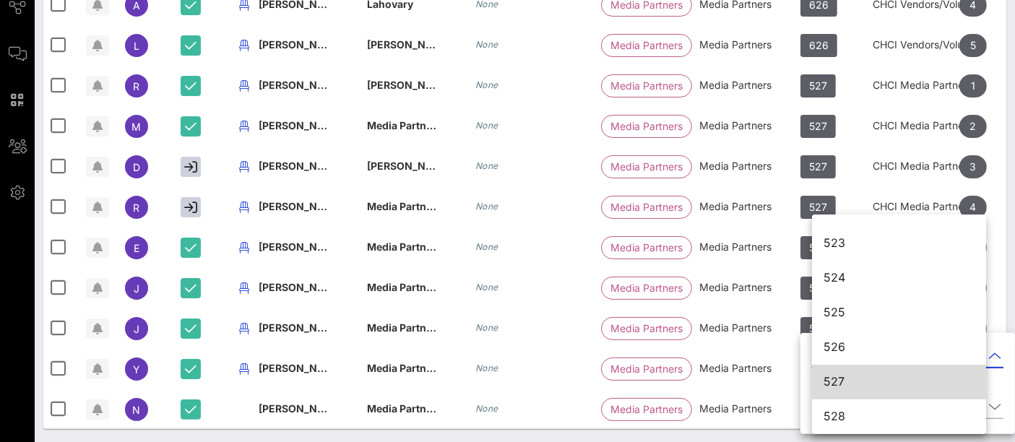
click at [861, 379] on div "527" at bounding box center [899, 382] width 151 height 14
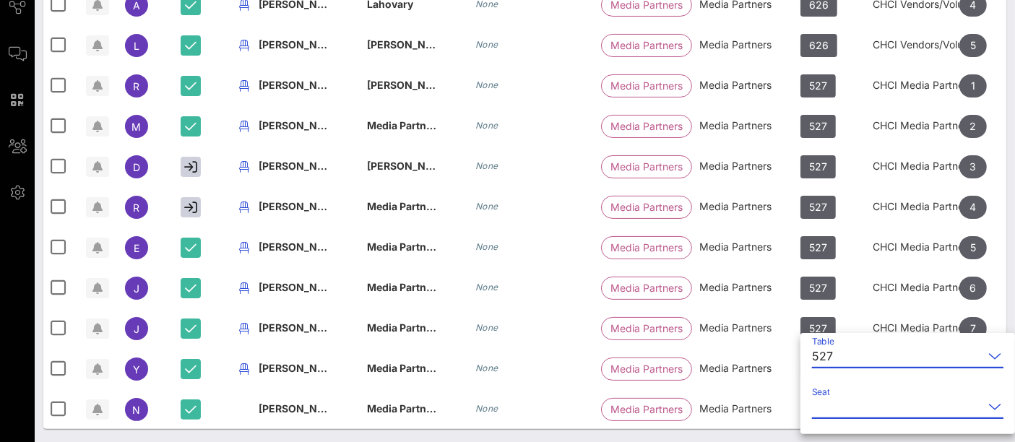
click at [854, 406] on input "Seat" at bounding box center [897, 406] width 171 height 23
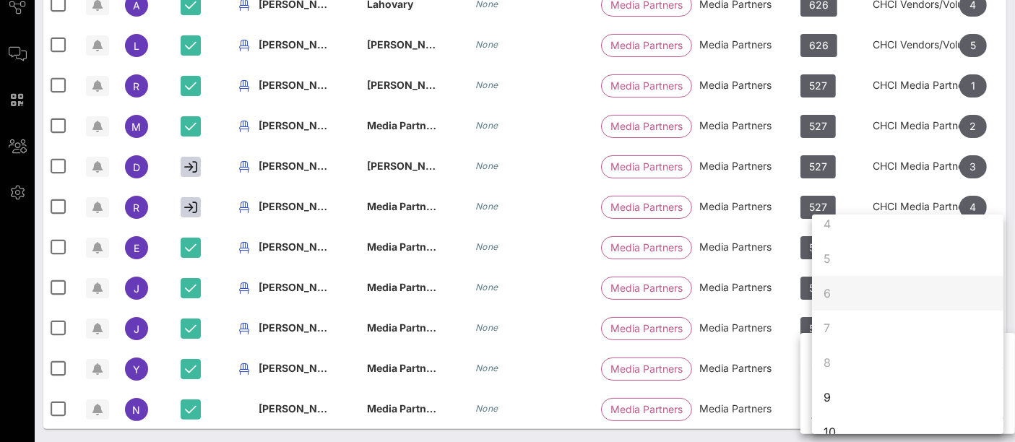
scroll to position [139, 0]
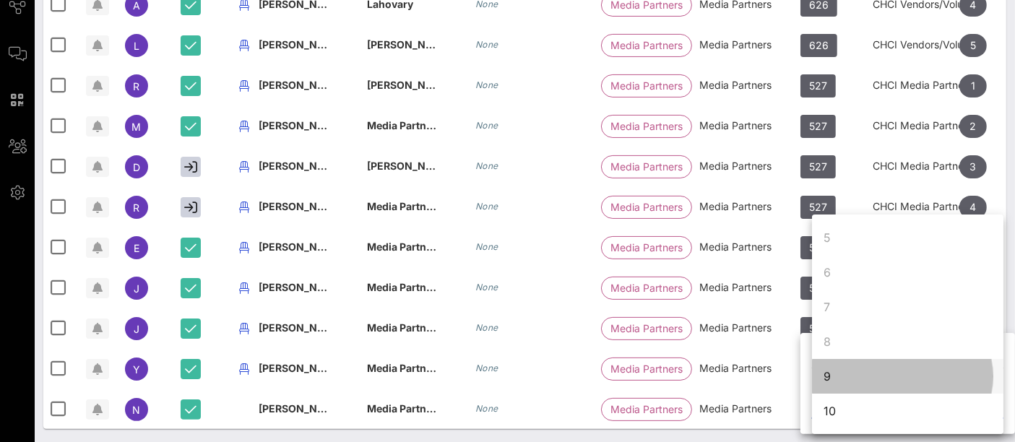
click at [896, 378] on div "9" at bounding box center [908, 376] width 192 height 35
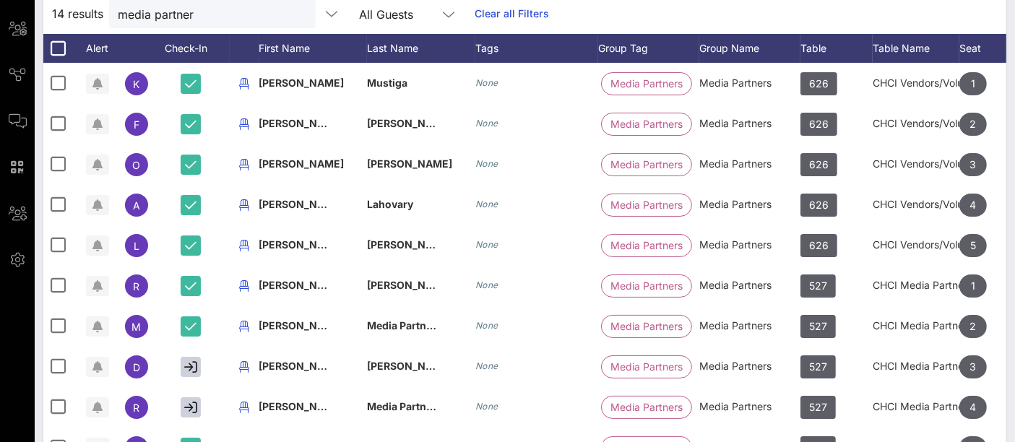
scroll to position [213, 0]
